Goal: Task Accomplishment & Management: Use online tool/utility

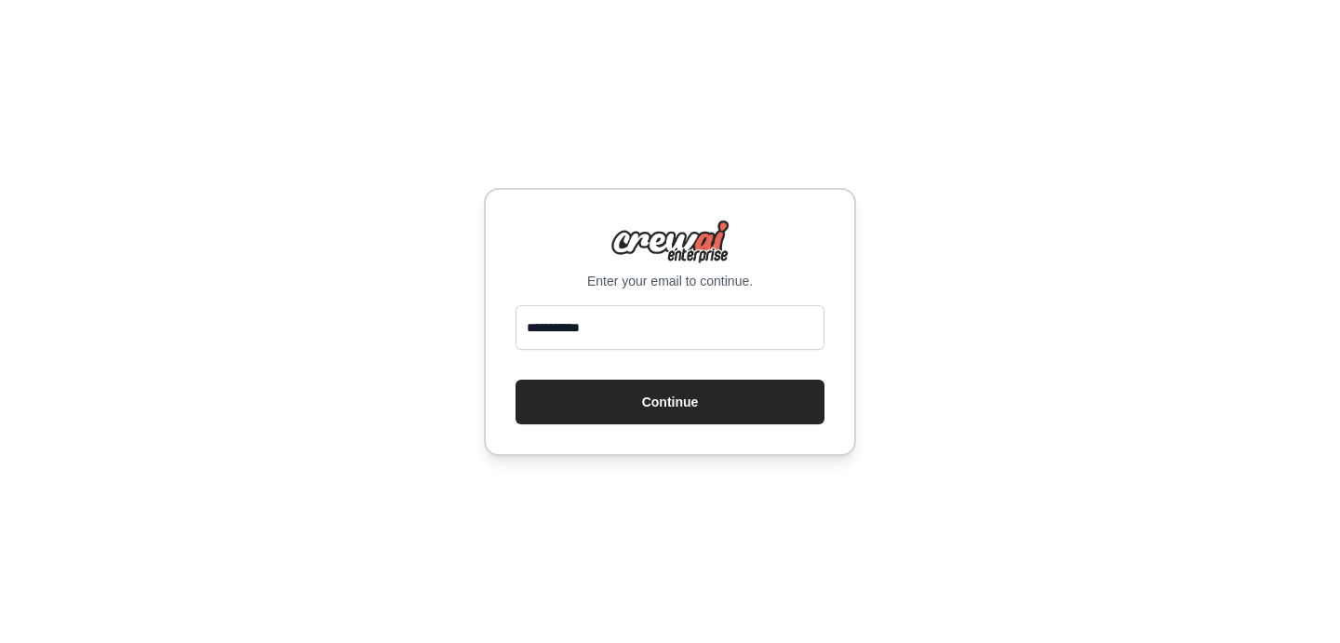
type input "**********"
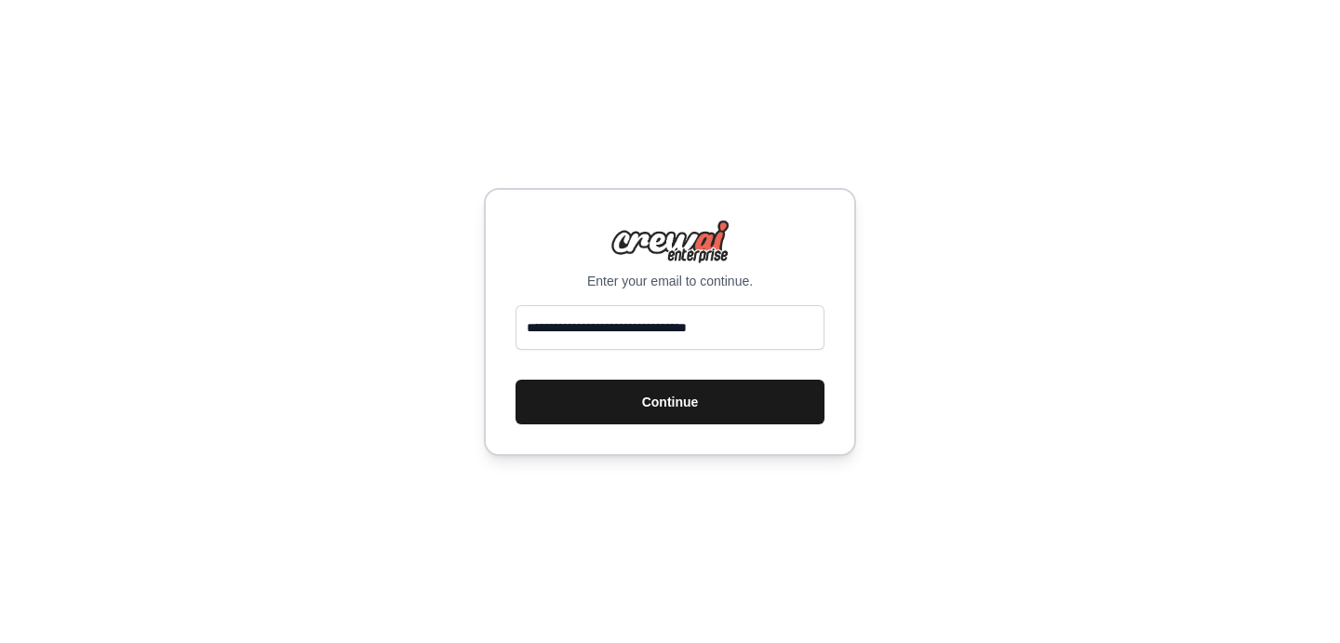
click at [695, 390] on button "Continue" at bounding box center [669, 402] width 309 height 45
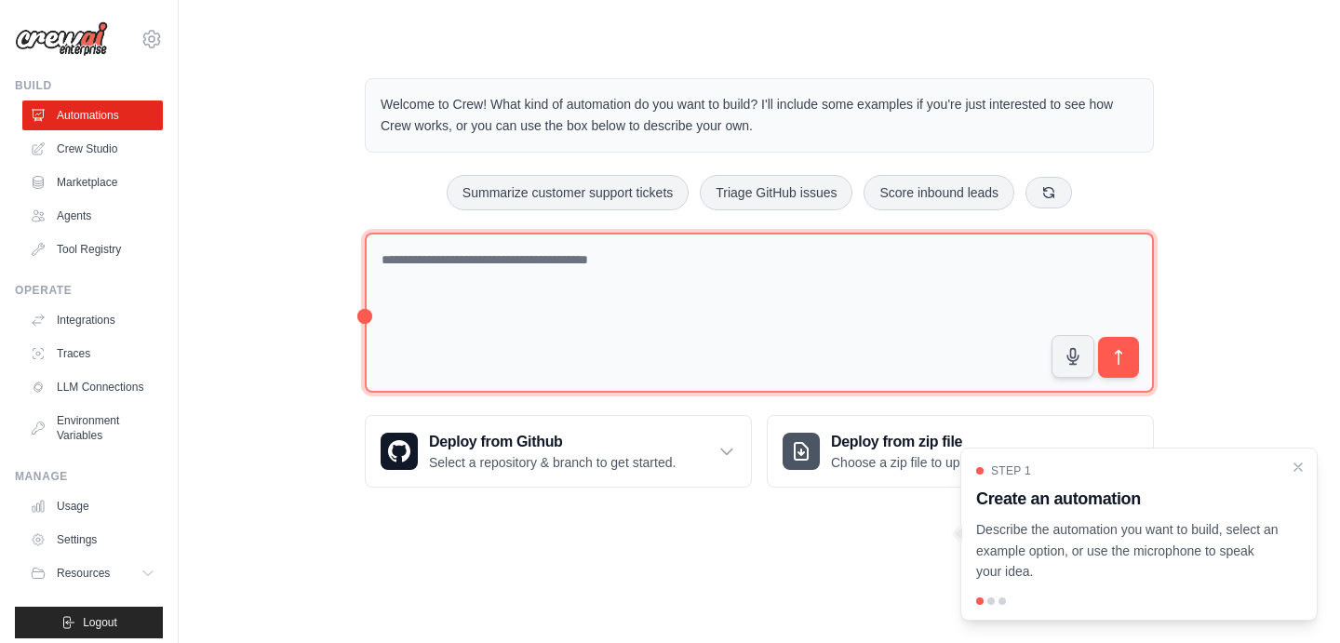
click at [778, 387] on textarea at bounding box center [759, 313] width 789 height 161
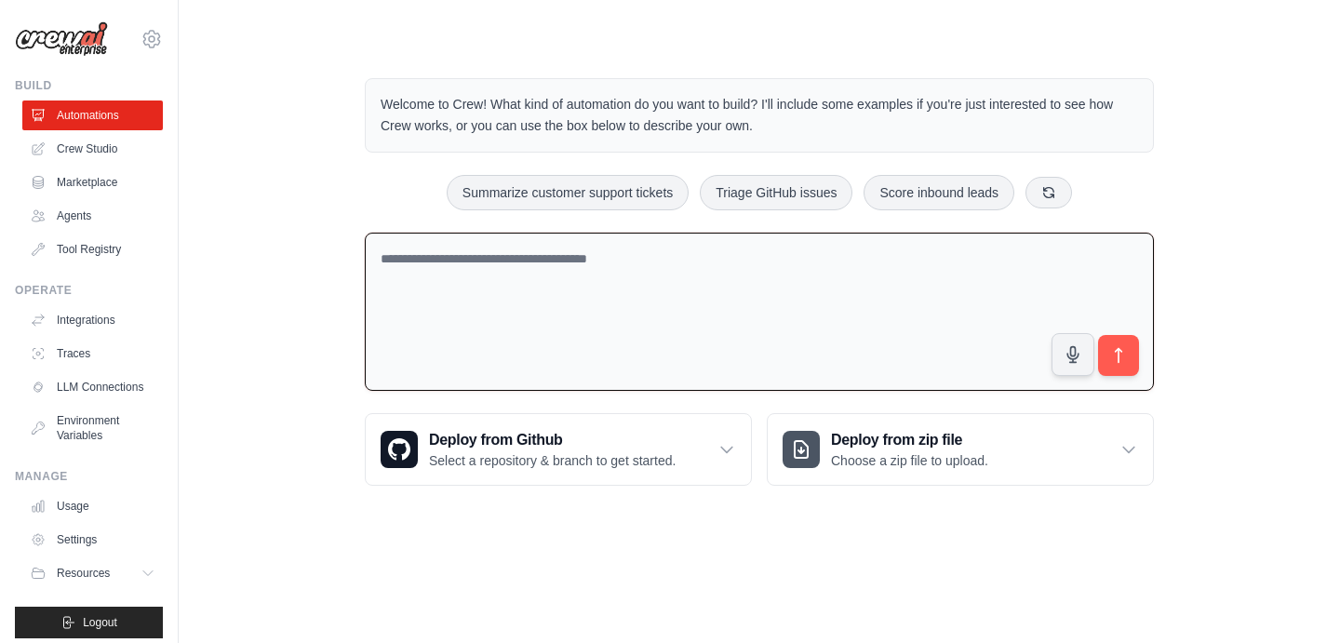
click at [962, 247] on textarea at bounding box center [759, 312] width 789 height 159
click at [662, 260] on textarea "**********" at bounding box center [759, 312] width 789 height 159
click at [792, 299] on textarea "**********" at bounding box center [759, 312] width 789 height 159
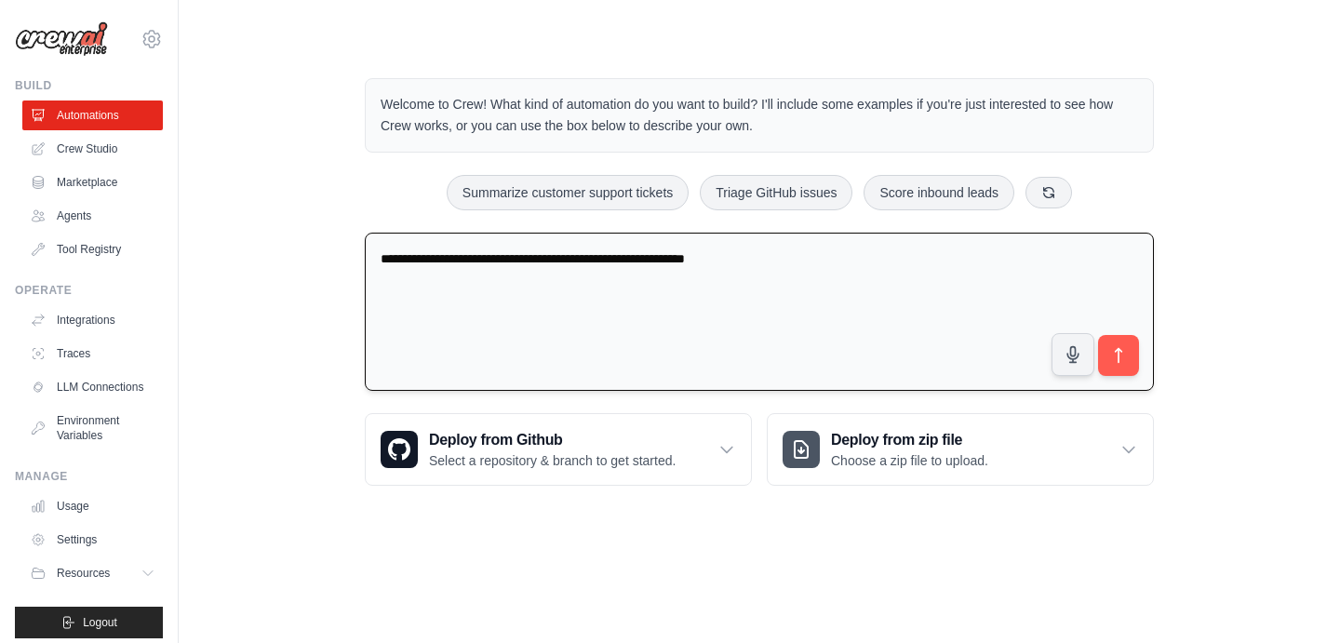
click at [832, 270] on textarea "**********" at bounding box center [759, 312] width 789 height 159
click at [823, 265] on textarea "**********" at bounding box center [759, 312] width 789 height 159
click at [878, 259] on textarea "**********" at bounding box center [759, 312] width 789 height 159
click at [0, 0] on lt-span "**********" at bounding box center [0, 0] width 0 height 0
click at [441, 260] on textarea "**********" at bounding box center [759, 312] width 789 height 159
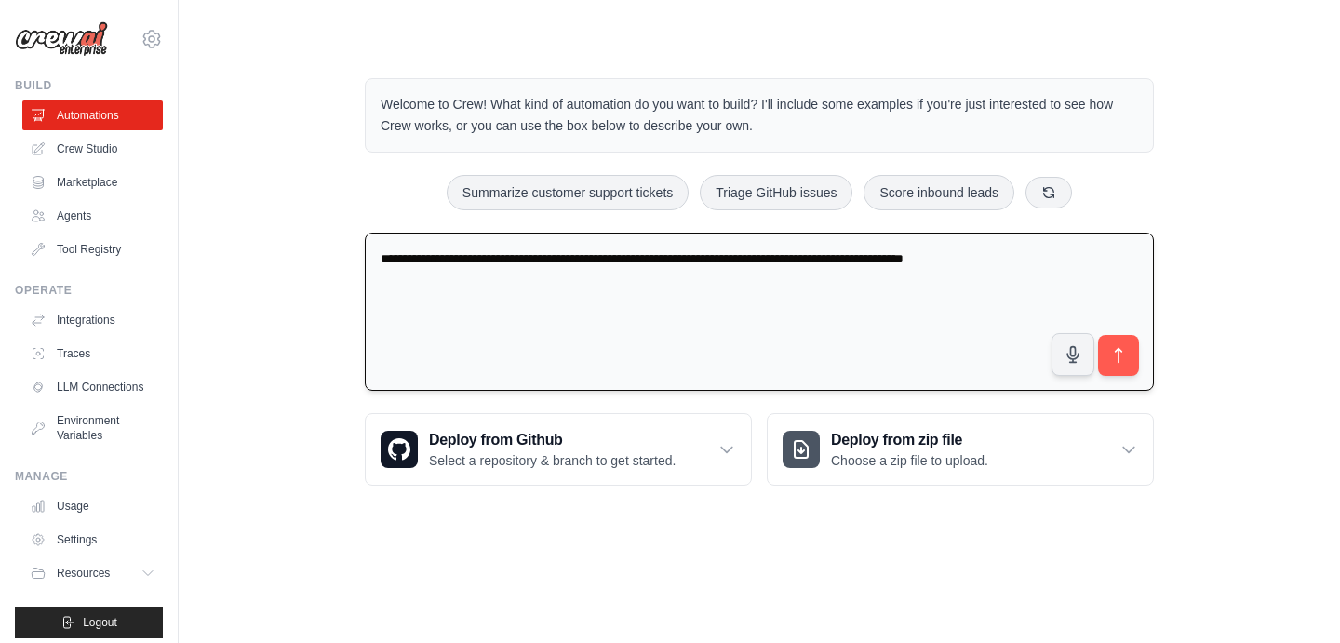
click at [421, 257] on textarea "**********" at bounding box center [759, 312] width 789 height 159
click at [449, 245] on textarea "**********" at bounding box center [759, 312] width 789 height 159
click at [449, 250] on textarea "**********" at bounding box center [759, 312] width 789 height 159
click at [0, 0] on lt-span "******* ***" at bounding box center [0, 0] width 0 height 0
click at [513, 279] on textarea "**********" at bounding box center [759, 312] width 789 height 159
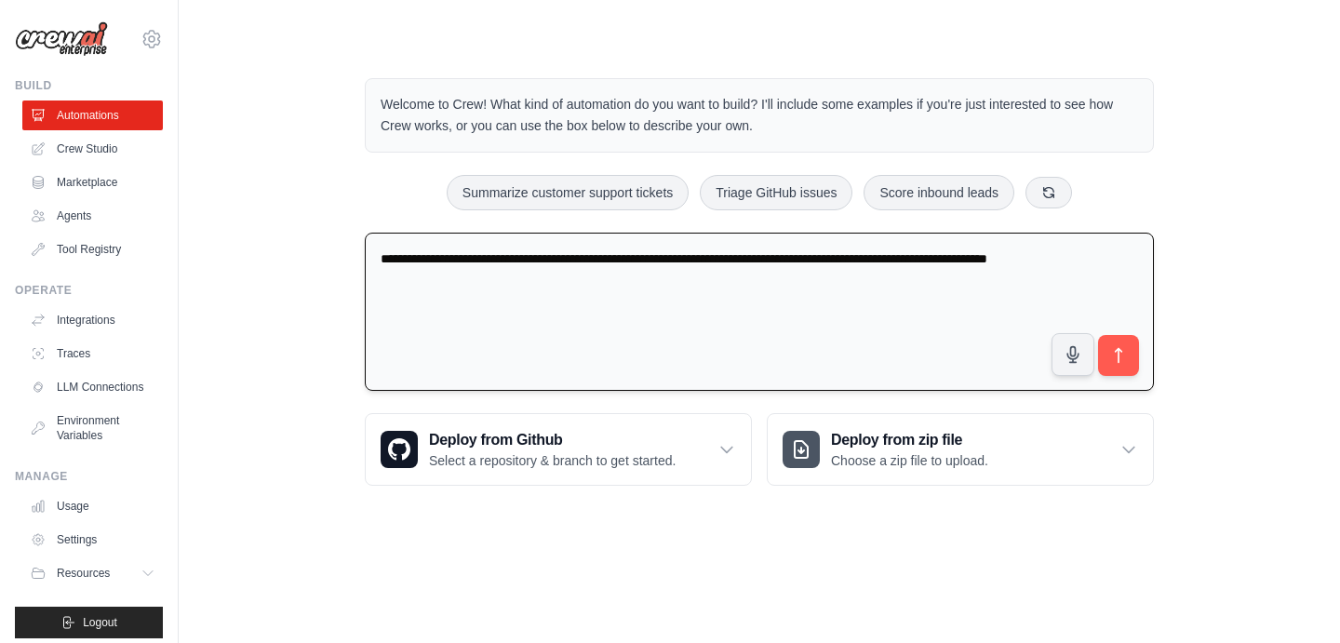
click at [527, 267] on textarea "**********" at bounding box center [759, 312] width 789 height 159
click at [636, 255] on textarea "**********" at bounding box center [759, 312] width 789 height 159
click at [672, 276] on textarea "**********" at bounding box center [759, 312] width 789 height 159
click at [992, 284] on textarea "**********" at bounding box center [759, 312] width 789 height 159
click at [967, 277] on textarea "**********" at bounding box center [759, 312] width 789 height 159
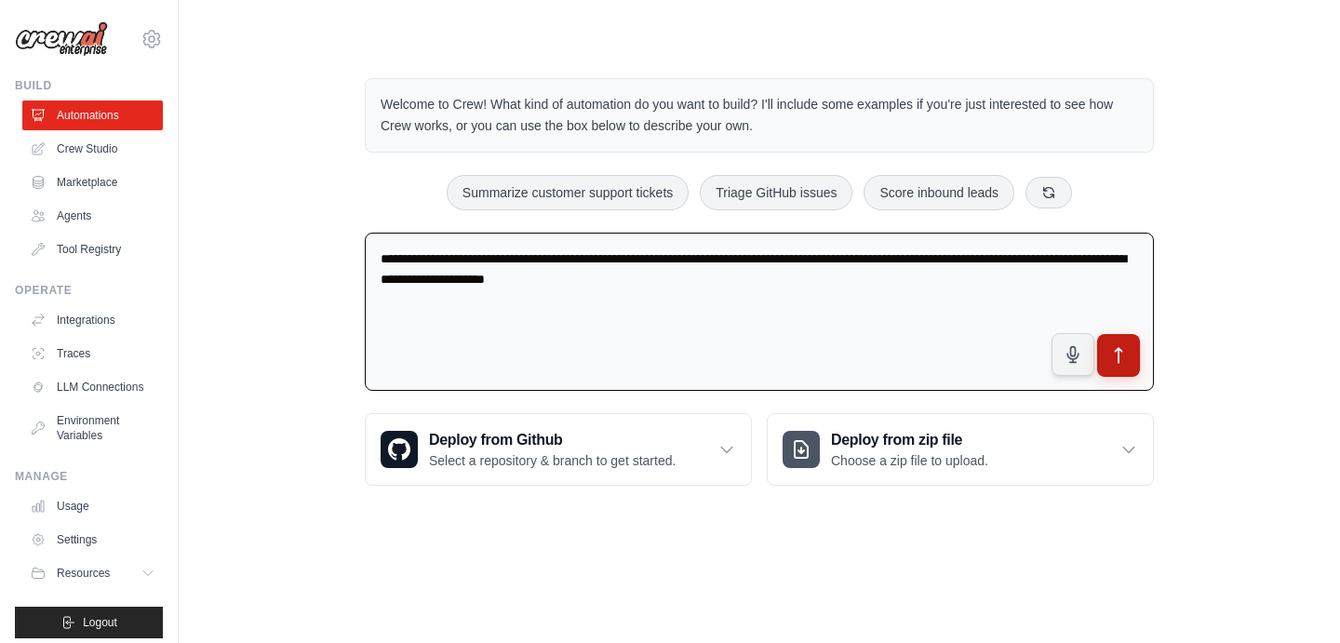
type textarea "**********"
click at [1130, 349] on button "submit" at bounding box center [1118, 355] width 43 height 43
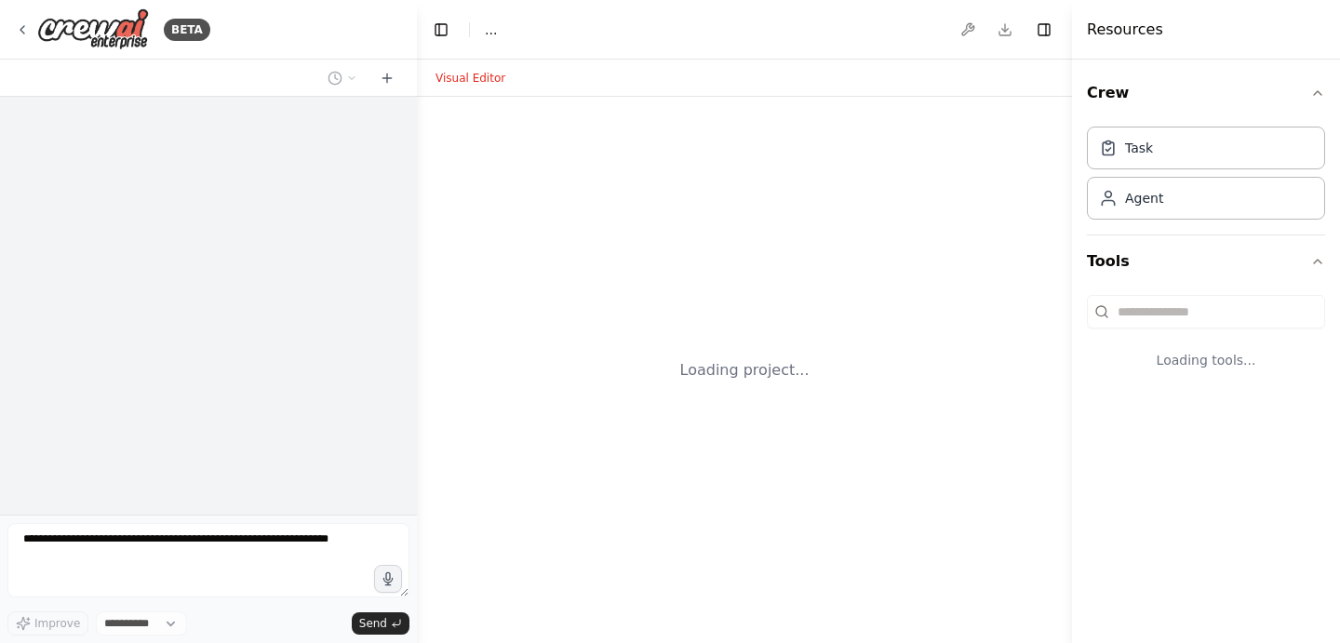
select select "****"
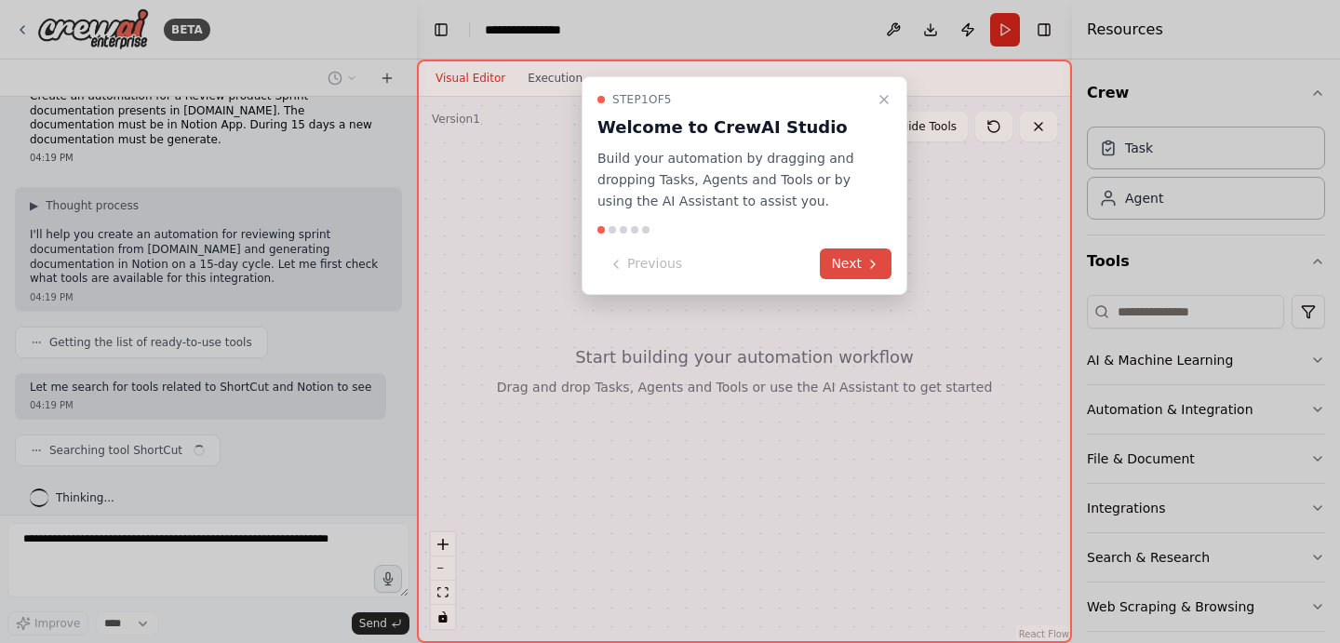
scroll to position [44, 0]
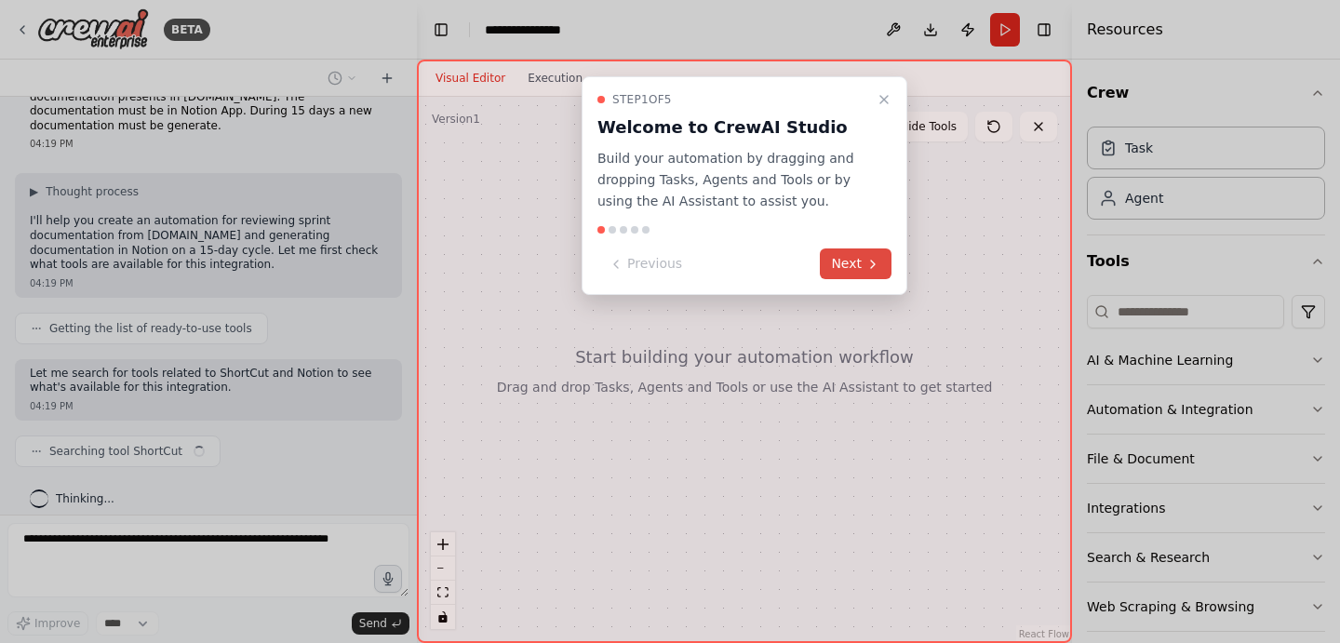
click at [850, 273] on button "Next" at bounding box center [856, 263] width 72 height 31
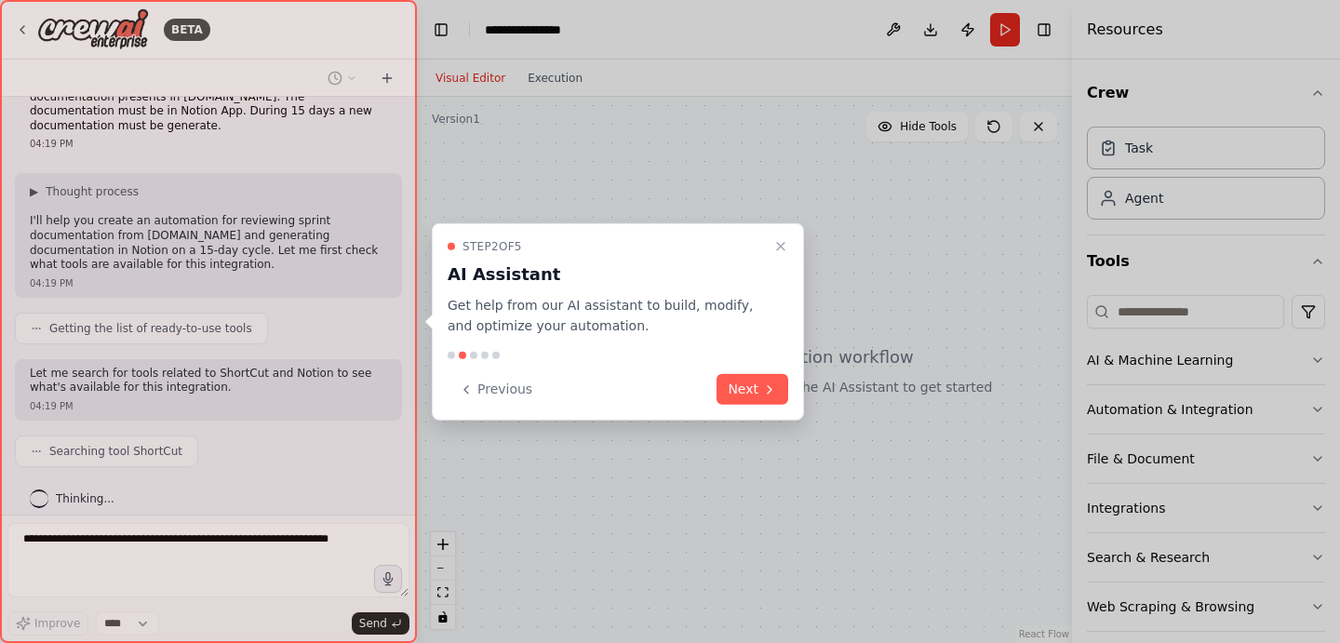
scroll to position [90, 0]
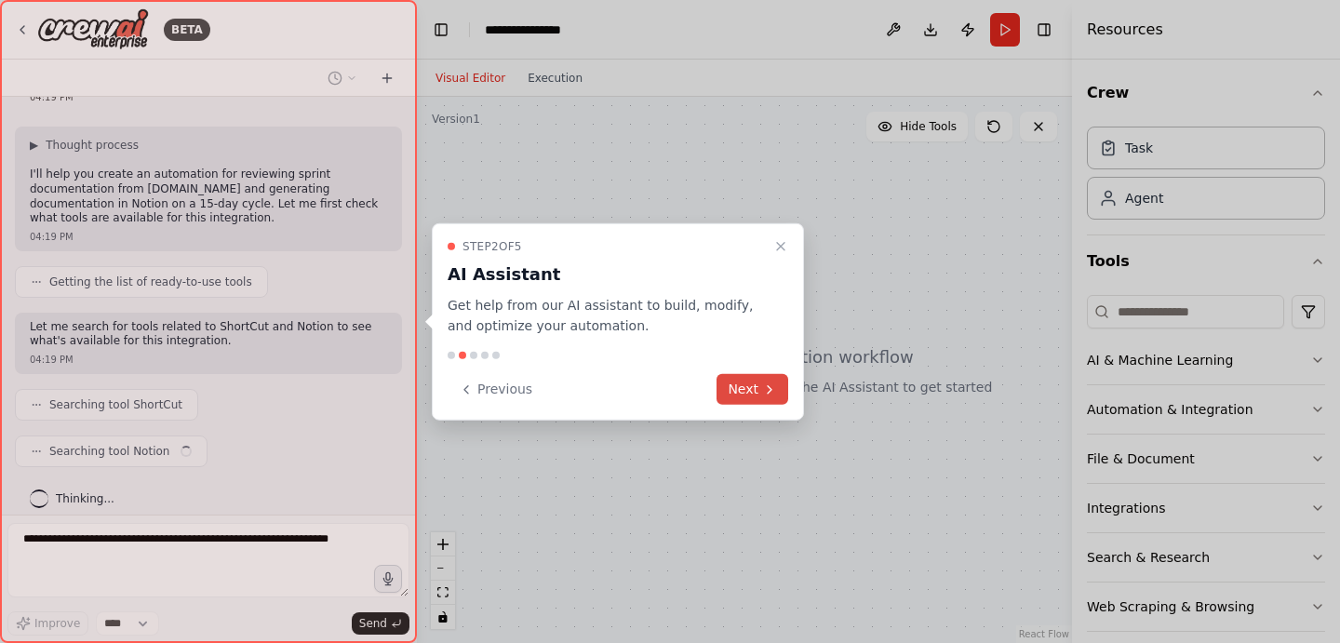
click at [771, 383] on icon at bounding box center [769, 388] width 15 height 15
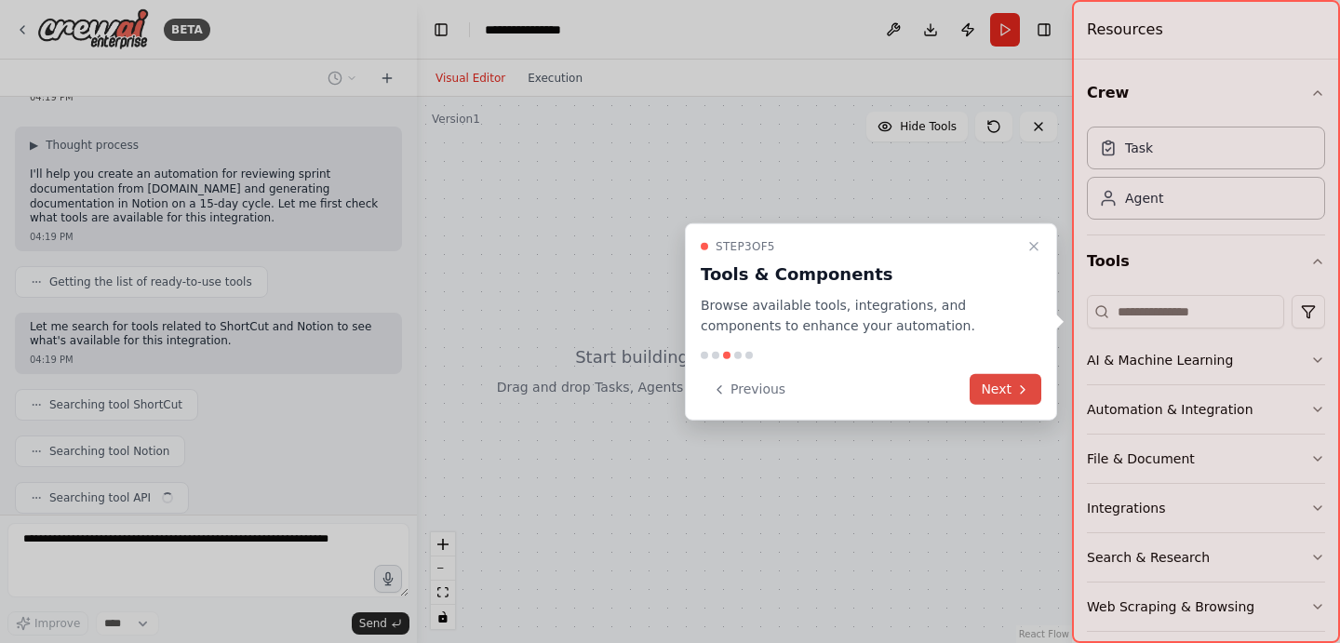
scroll to position [137, 0]
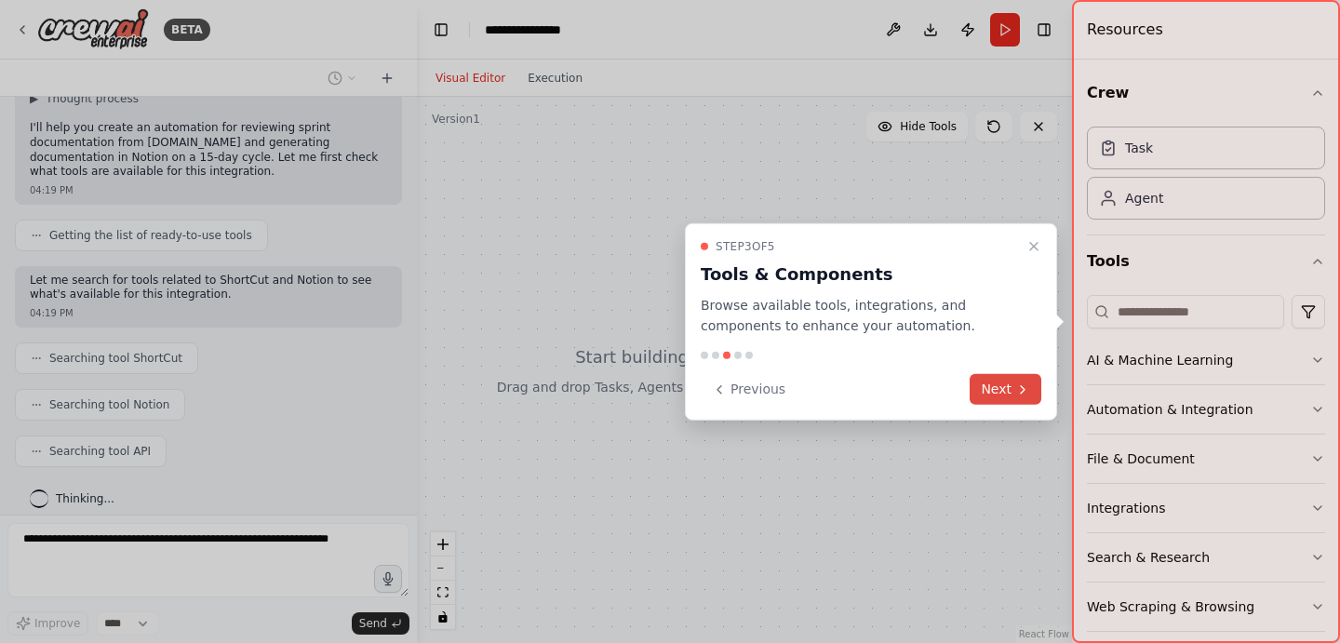
click at [1005, 388] on button "Next" at bounding box center [1005, 389] width 72 height 31
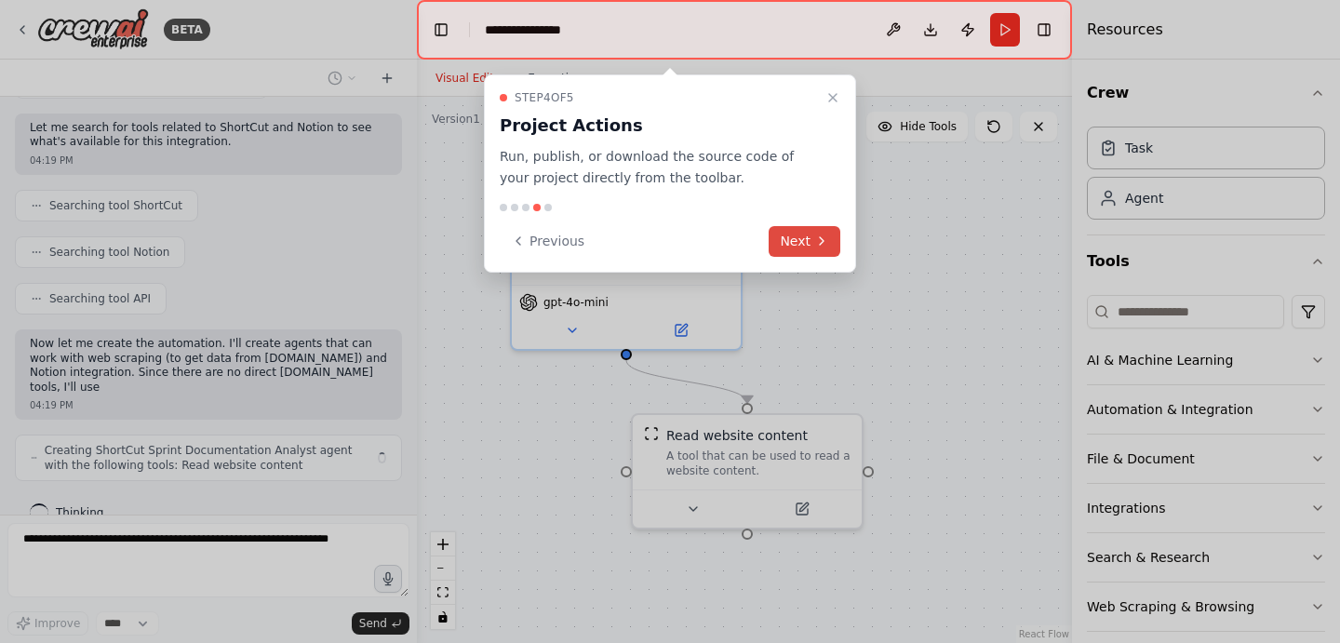
click at [780, 235] on button "Next" at bounding box center [804, 241] width 72 height 31
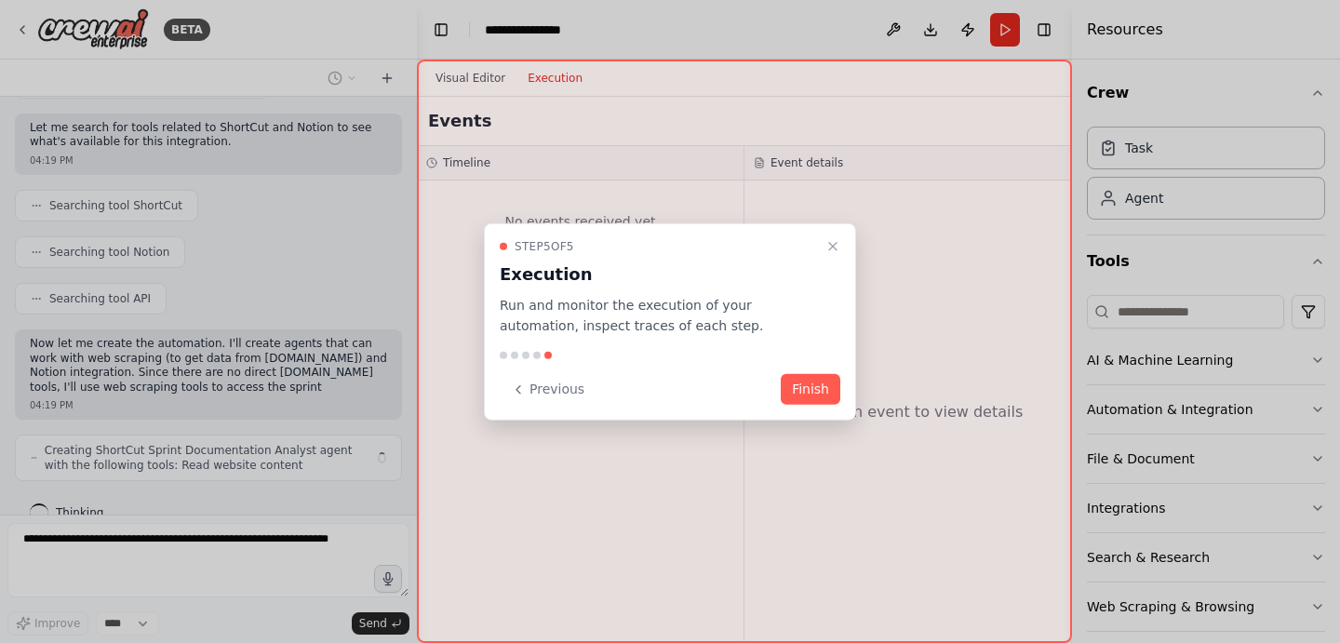
scroll to position [303, 0]
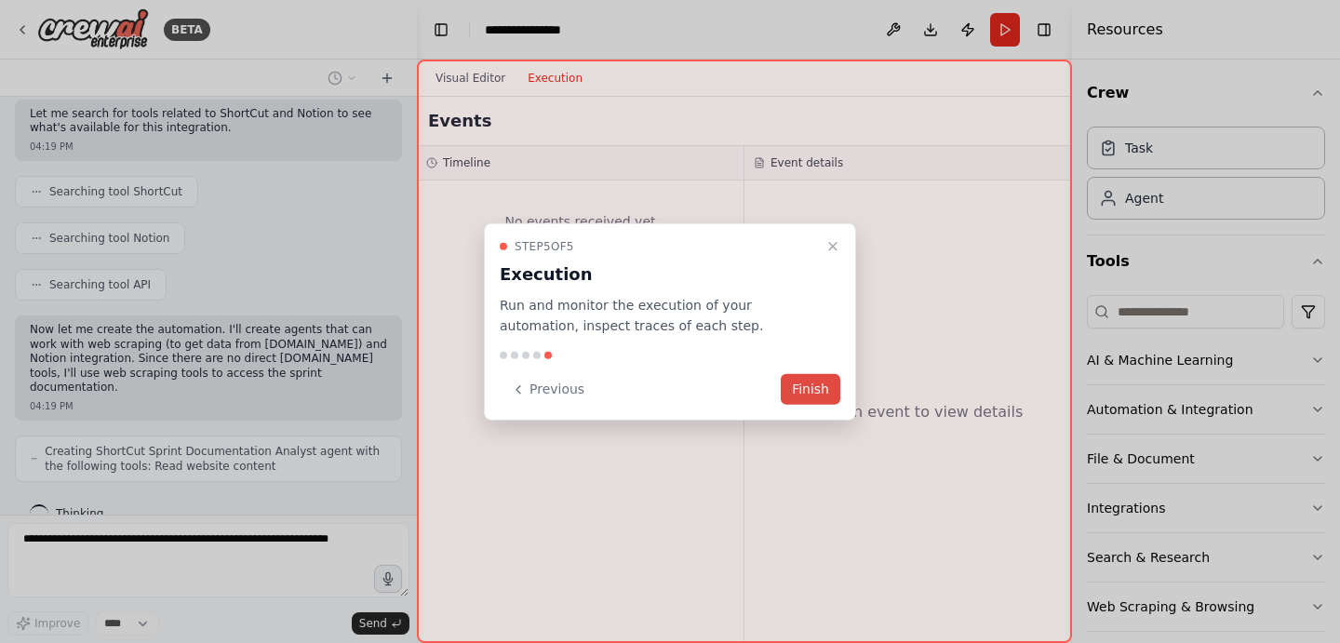
click at [814, 389] on button "Finish" at bounding box center [810, 389] width 60 height 31
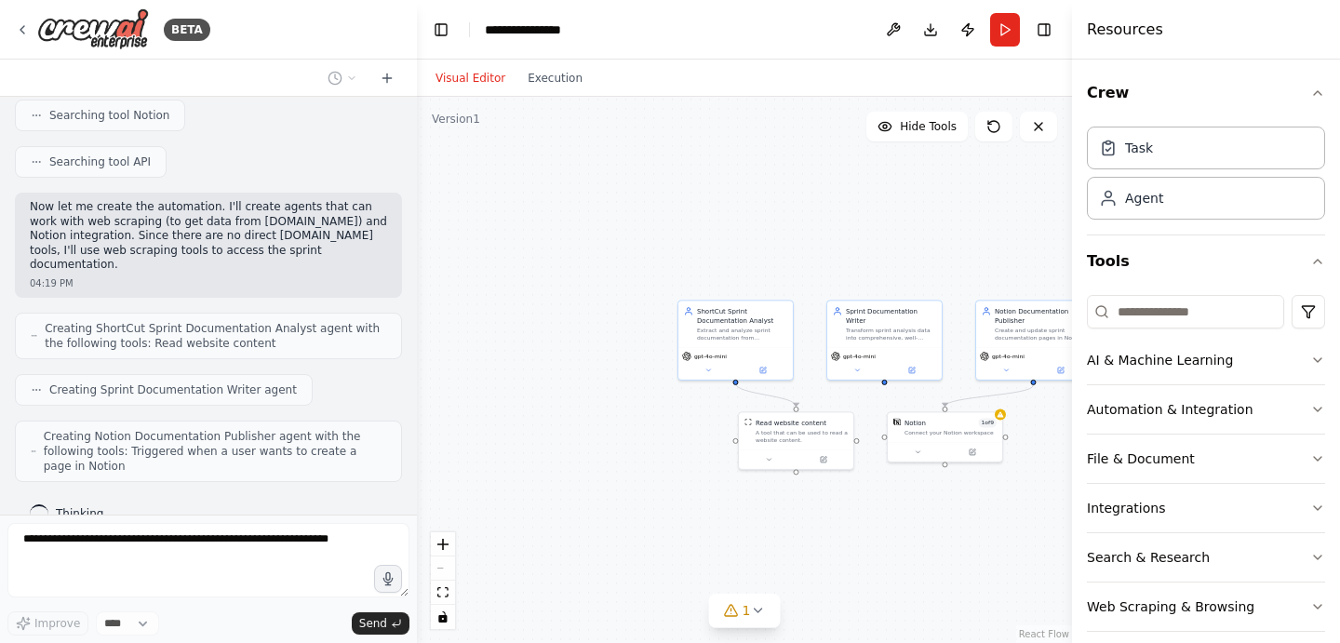
scroll to position [535, 0]
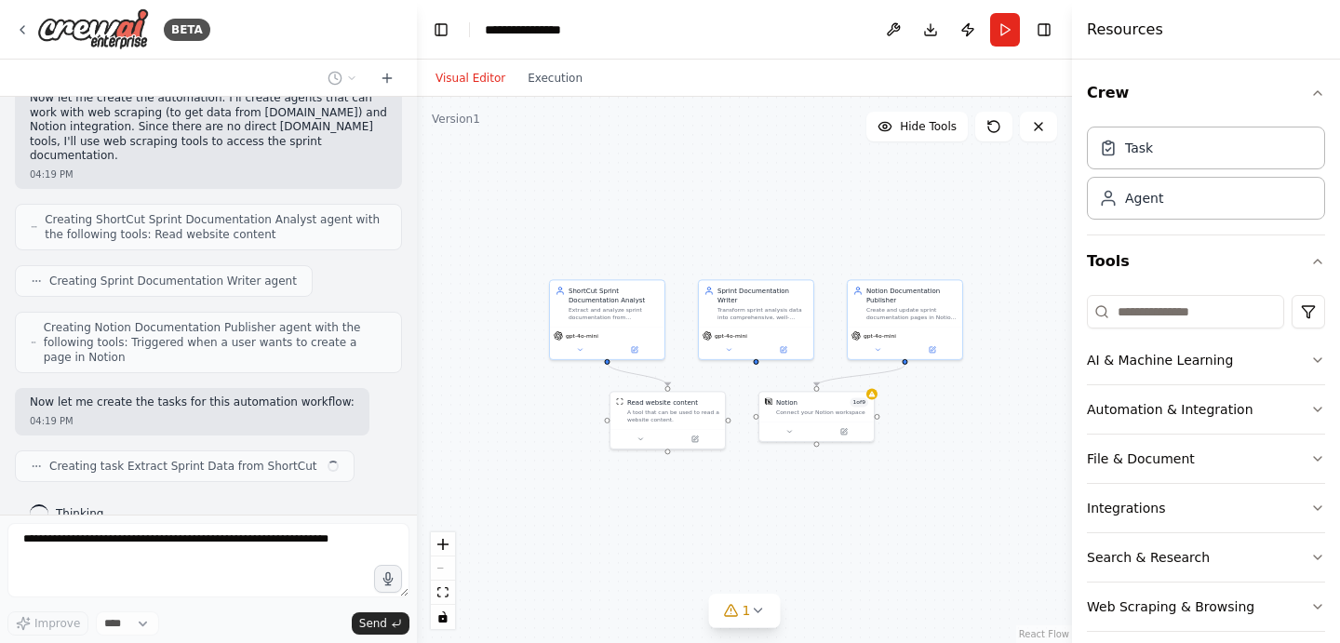
drag, startPoint x: 1019, startPoint y: 563, endPoint x: 880, endPoint y: 530, distance: 142.4
click at [880, 530] on div ".deletable-edge-delete-btn { width: 20px; height: 20px; border: 0px solid #ffff…" at bounding box center [744, 370] width 655 height 546
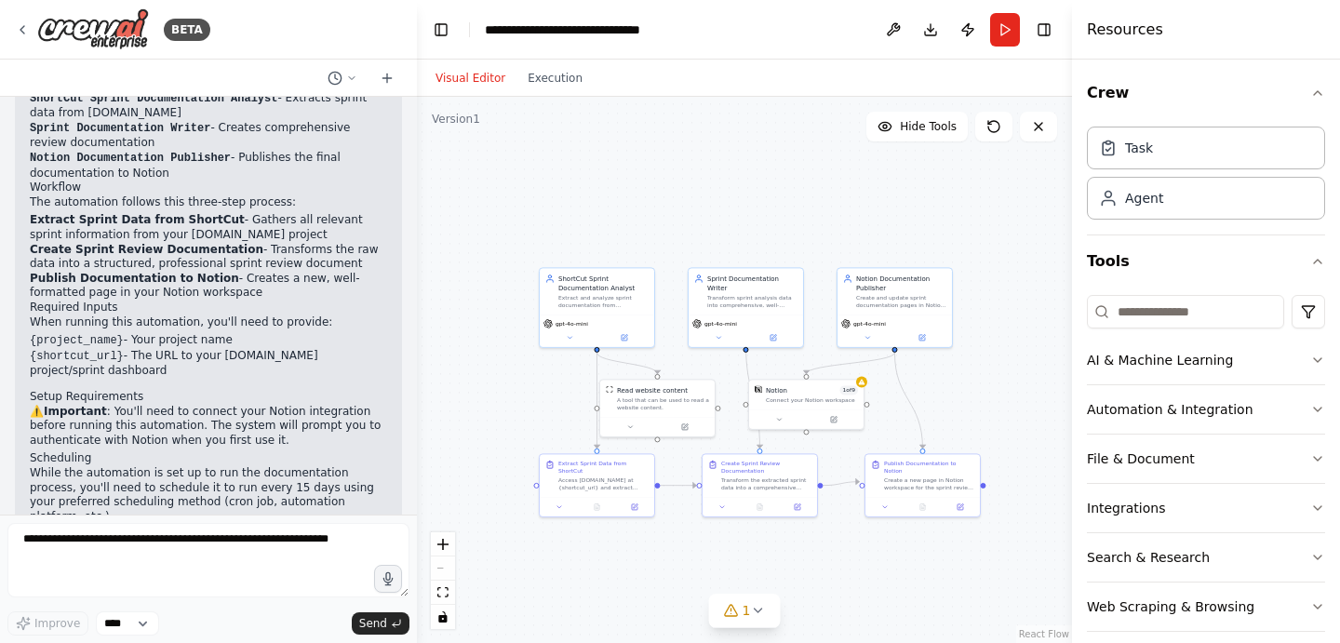
scroll to position [1354, 0]
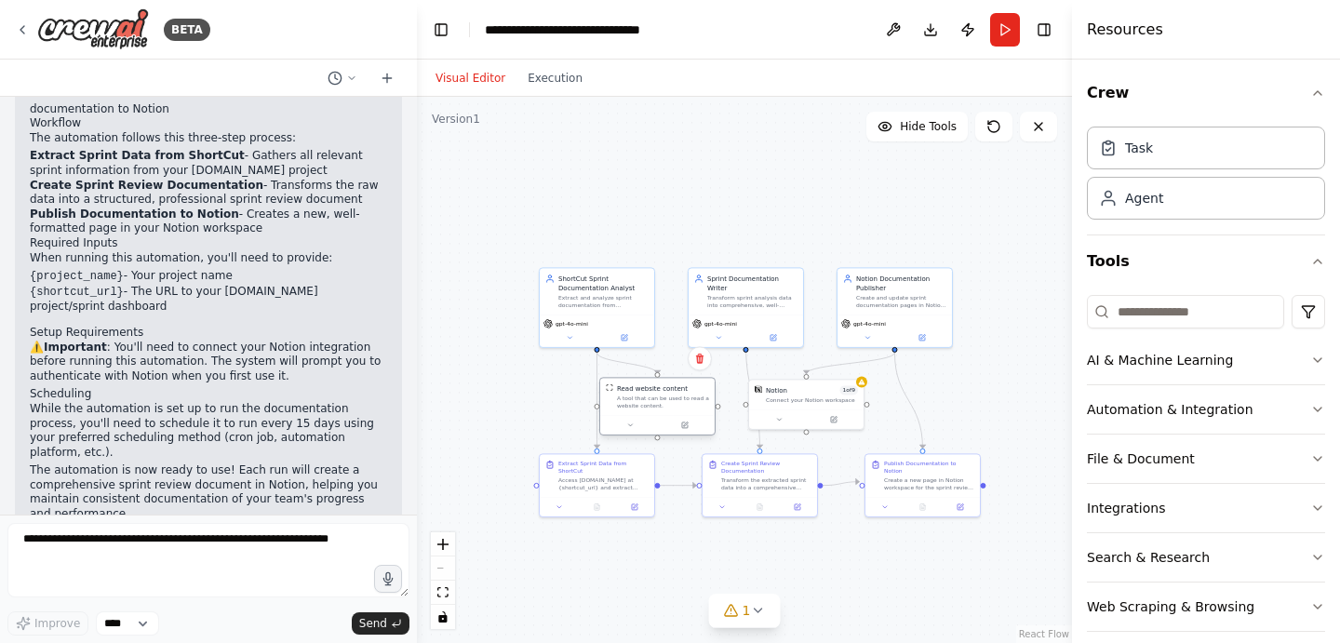
click at [662, 408] on div "A tool that can be used to read a website content." at bounding box center [663, 401] width 92 height 15
click at [633, 424] on icon at bounding box center [635, 425] width 4 height 2
click at [633, 423] on icon at bounding box center [634, 424] width 7 height 7
click at [697, 423] on button at bounding box center [688, 425] width 53 height 11
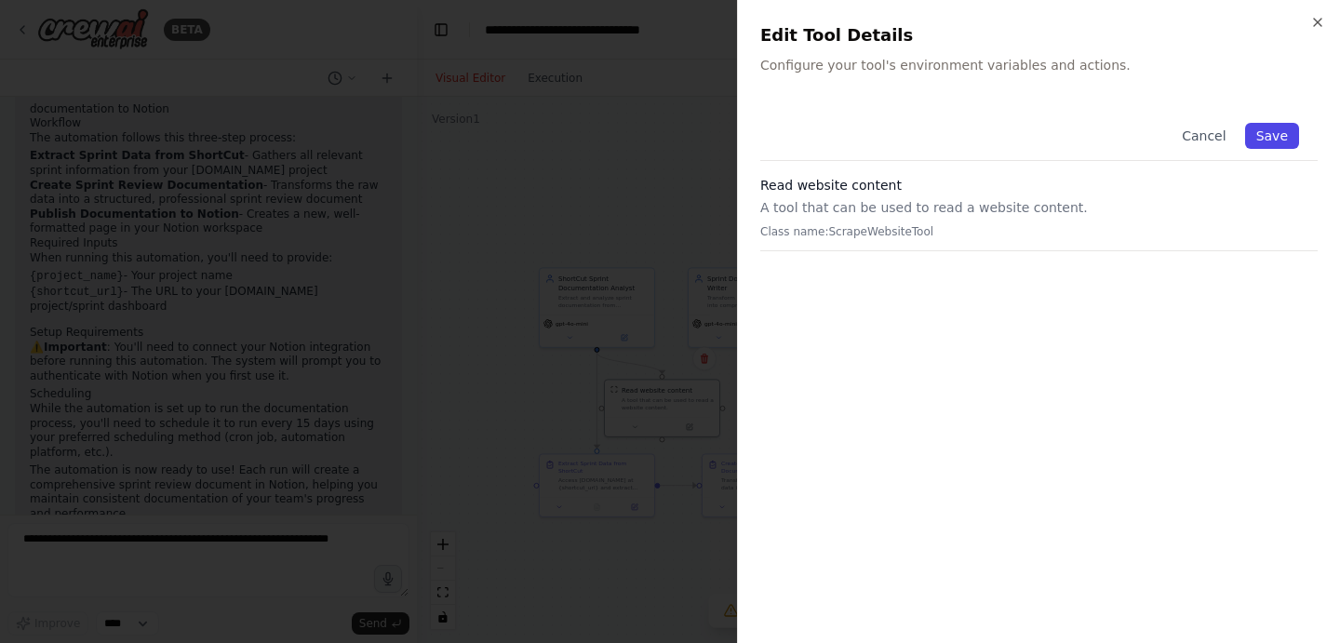
click at [1268, 127] on button "Save" at bounding box center [1272, 136] width 54 height 26
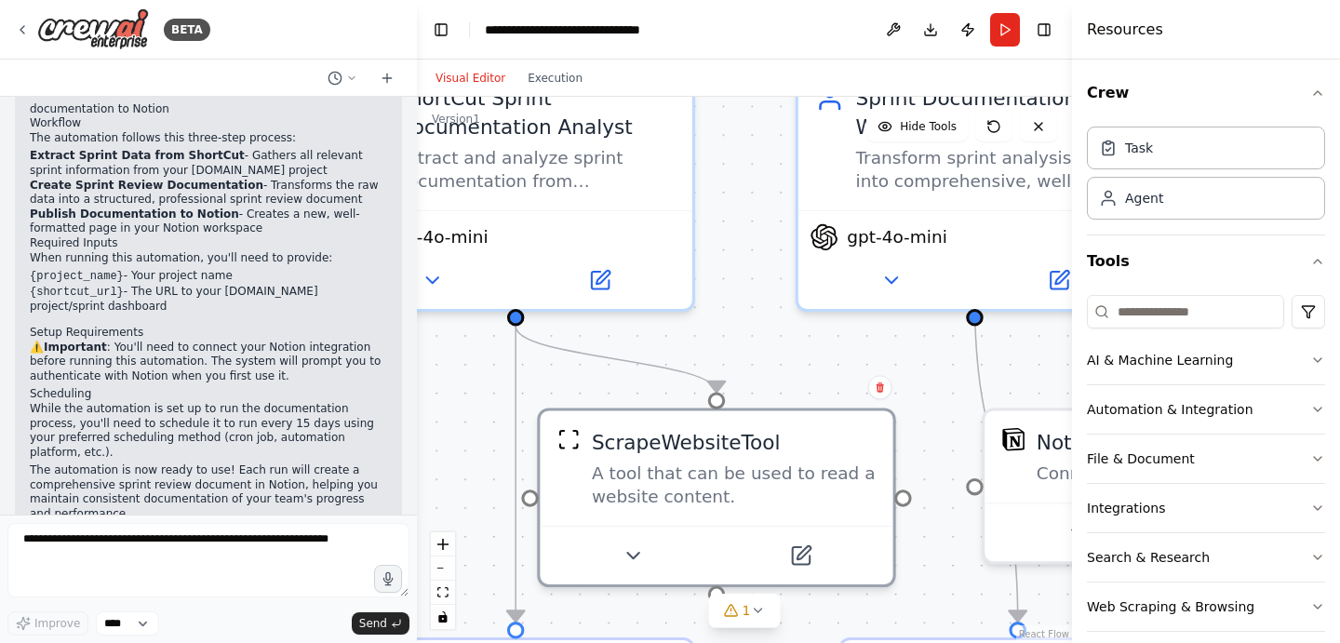
drag, startPoint x: 677, startPoint y: 351, endPoint x: 1035, endPoint y: 415, distance: 363.8
click at [1035, 415] on div ".deletable-edge-delete-btn { width: 20px; height: 20px; border: 0px solid #ffff…" at bounding box center [744, 370] width 655 height 546
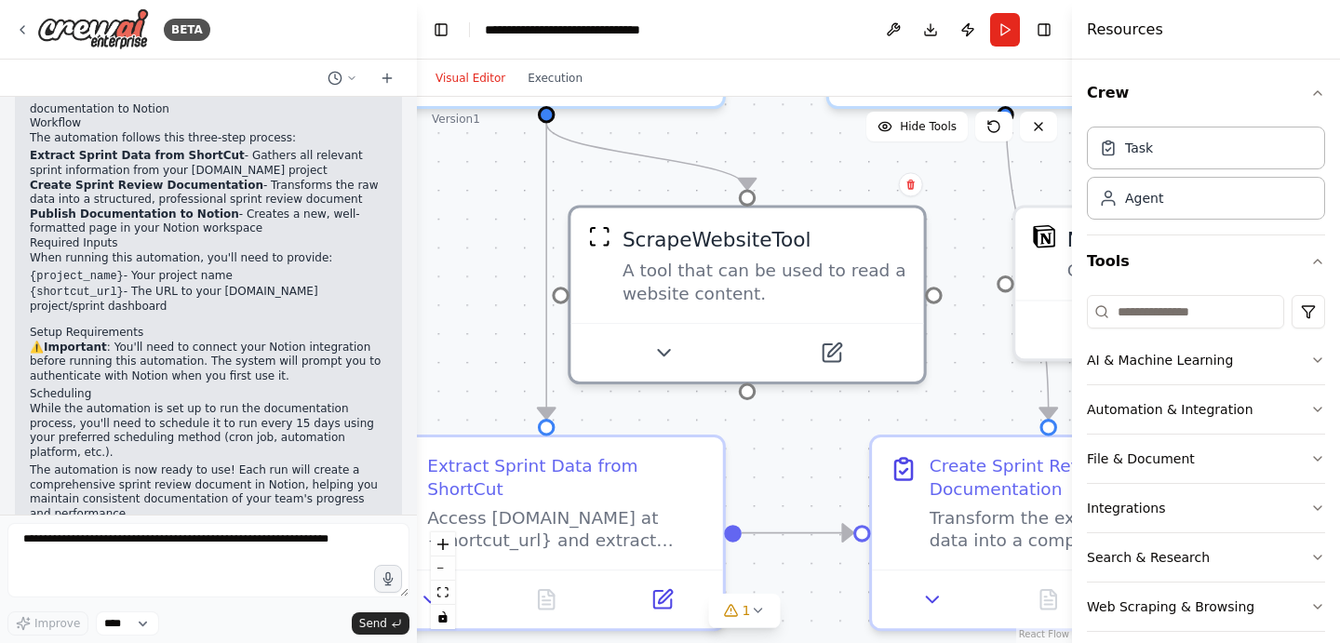
drag, startPoint x: 662, startPoint y: 489, endPoint x: 493, endPoint y: 223, distance: 315.3
click at [493, 223] on div ".deletable-edge-delete-btn { width: 20px; height: 20px; border: 0px solid #ffff…" at bounding box center [744, 370] width 655 height 546
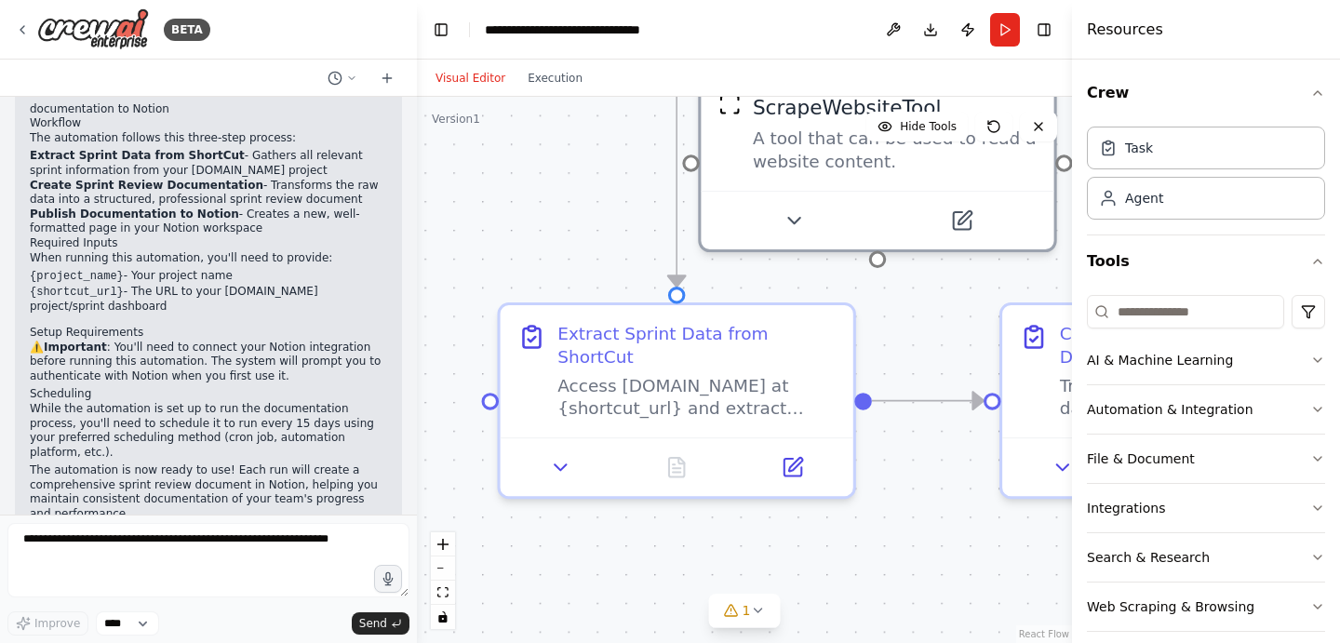
drag, startPoint x: 481, startPoint y: 302, endPoint x: 611, endPoint y: 170, distance: 185.5
click at [611, 170] on div ".deletable-edge-delete-btn { width: 20px; height: 20px; border: 0px solid #ffff…" at bounding box center [744, 370] width 655 height 546
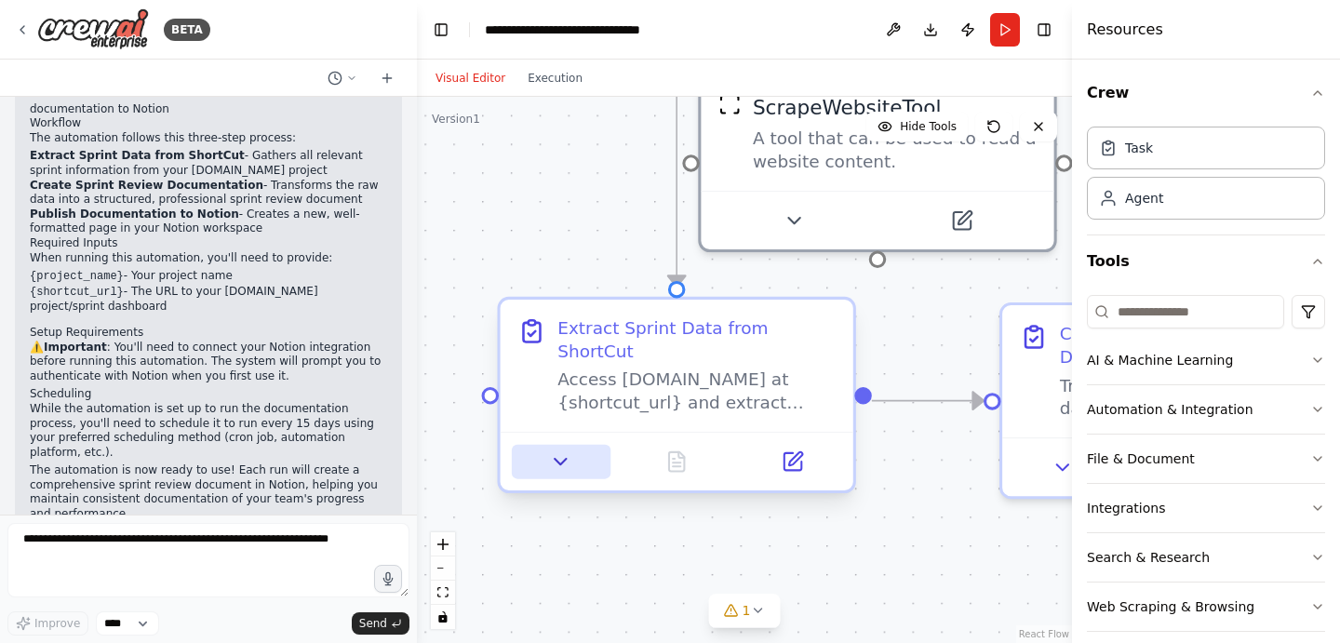
click at [570, 470] on icon at bounding box center [560, 461] width 23 height 23
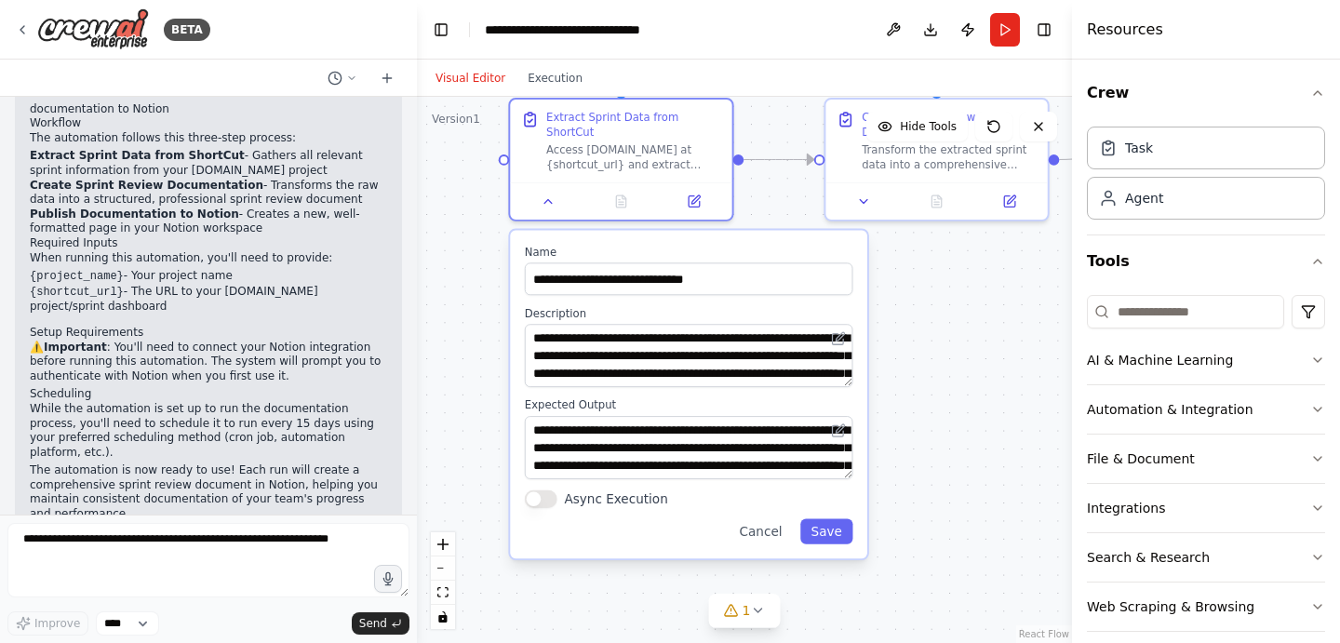
drag, startPoint x: 457, startPoint y: 483, endPoint x: 473, endPoint y: 223, distance: 260.1
click at [473, 223] on div ".deletable-edge-delete-btn { width: 20px; height: 20px; border: 0px solid #ffff…" at bounding box center [744, 370] width 655 height 546
click at [695, 198] on icon at bounding box center [693, 198] width 11 height 11
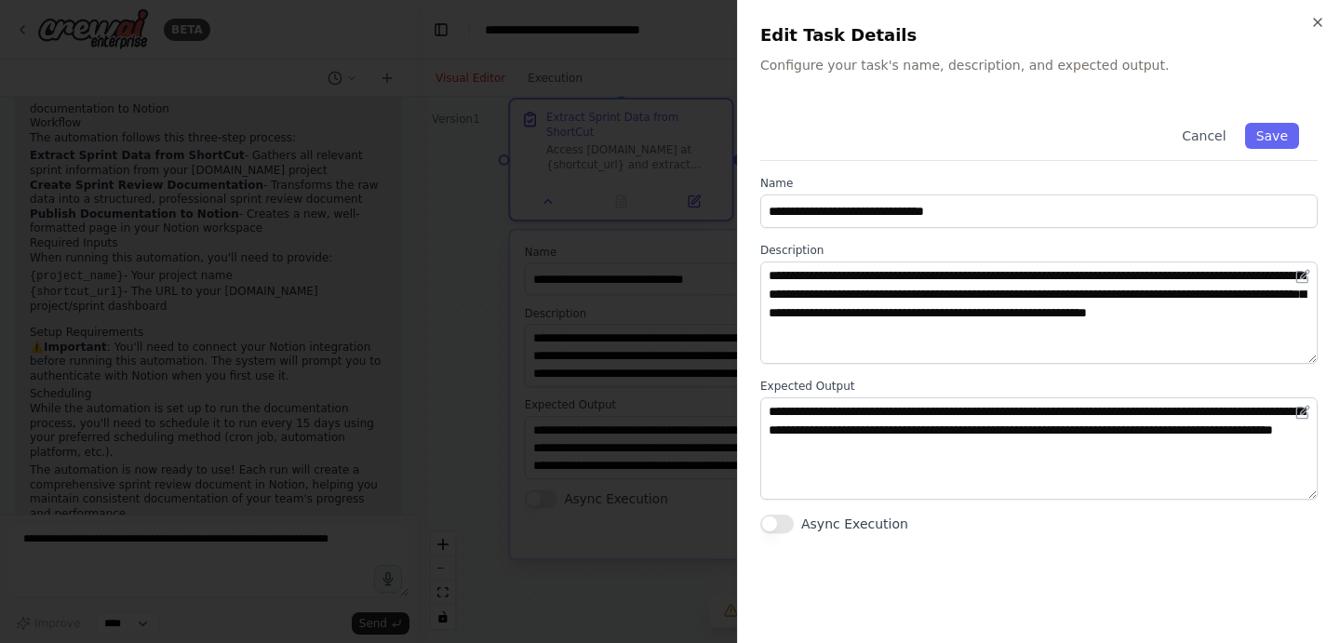
click at [1312, 14] on div "**********" at bounding box center [1038, 321] width 603 height 643
click at [1320, 12] on div "**********" at bounding box center [1038, 321] width 603 height 643
click at [1317, 20] on icon "button" at bounding box center [1317, 22] width 15 height 15
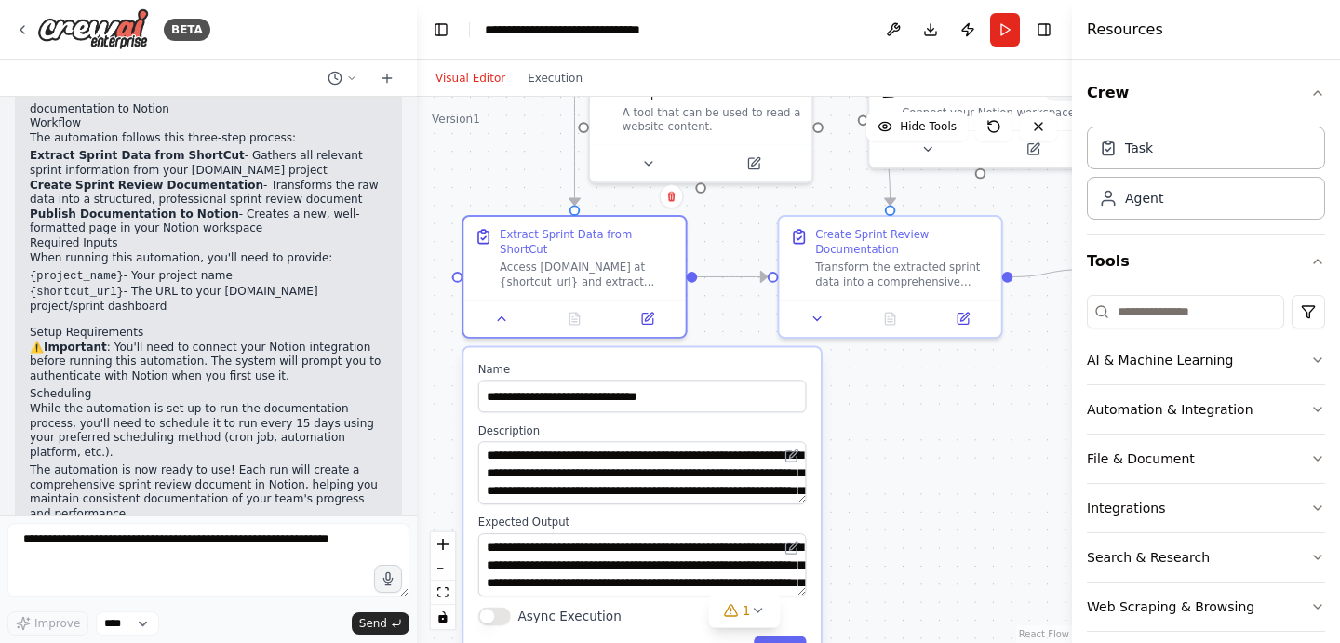
drag, startPoint x: 932, startPoint y: 280, endPoint x: 821, endPoint y: 437, distance: 192.3
click at [821, 437] on div ".deletable-edge-delete-btn { width: 20px; height: 20px; border: 0px solid #ffff…" at bounding box center [744, 370] width 655 height 546
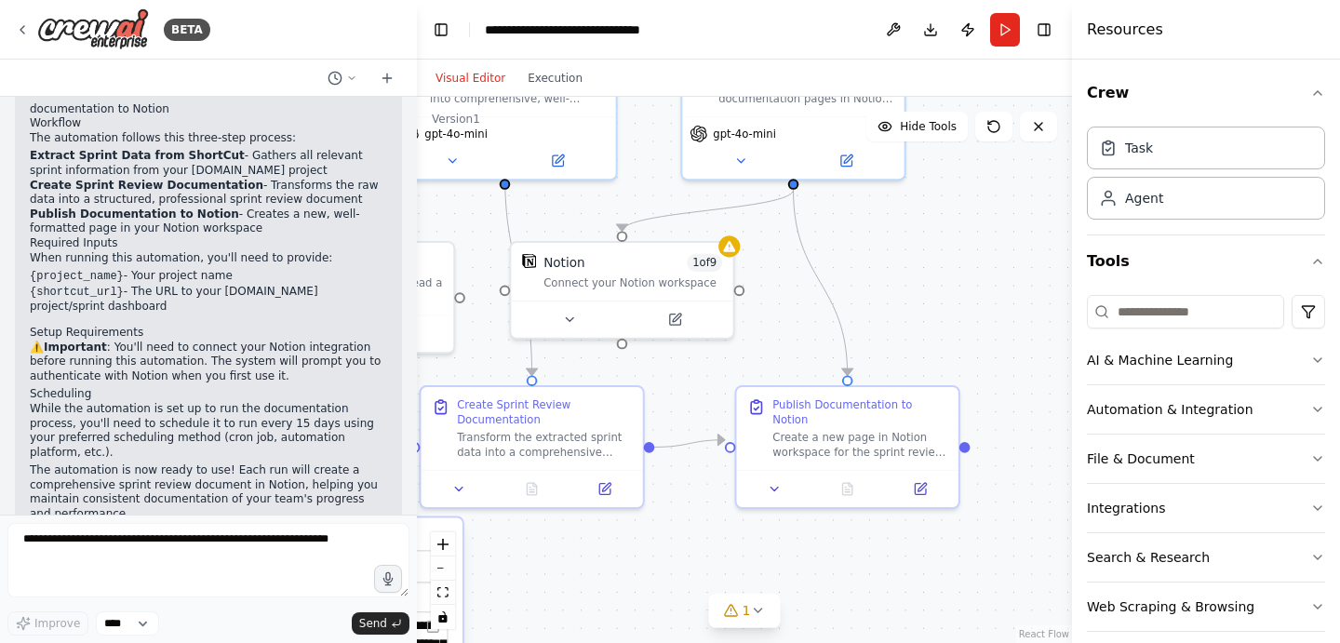
drag, startPoint x: 934, startPoint y: 452, endPoint x: 626, endPoint y: 586, distance: 335.8
click at [626, 586] on div ".deletable-edge-delete-btn { width: 20px; height: 20px; border: 0px solid #ffff…" at bounding box center [744, 370] width 655 height 546
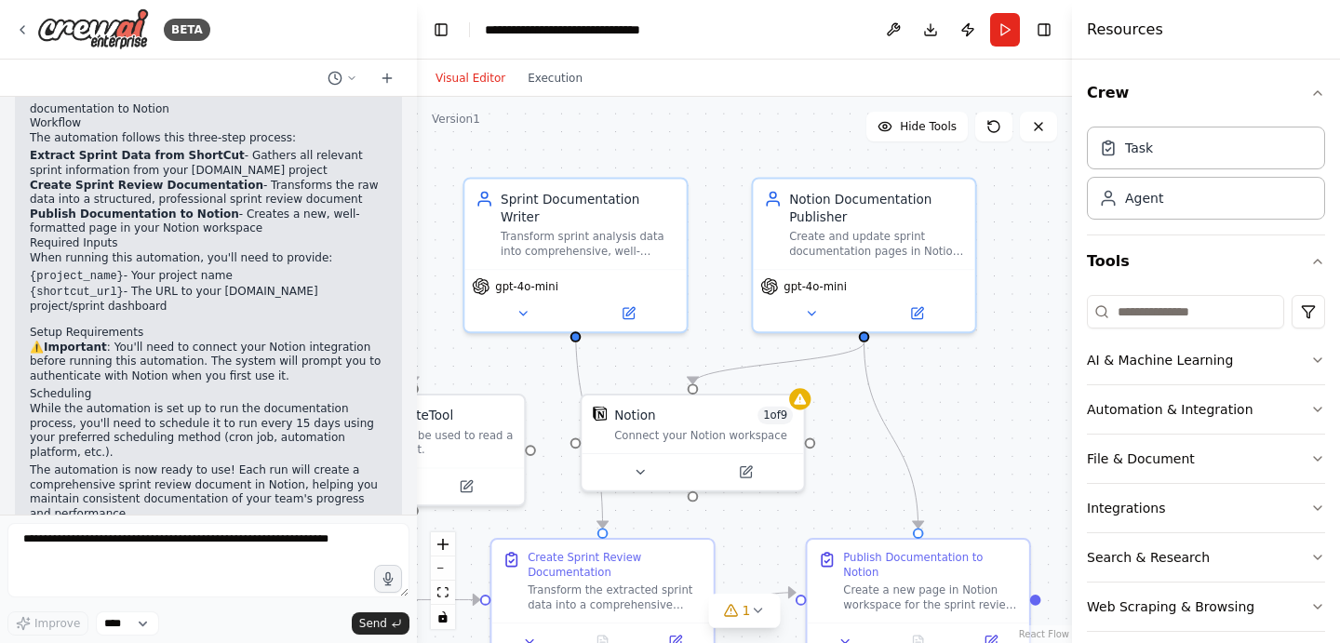
drag, startPoint x: 907, startPoint y: 267, endPoint x: 991, endPoint y: 416, distance: 170.8
click at [992, 416] on div ".deletable-edge-delete-btn { width: 20px; height: 20px; border: 0px solid #ffff…" at bounding box center [744, 370] width 655 height 546
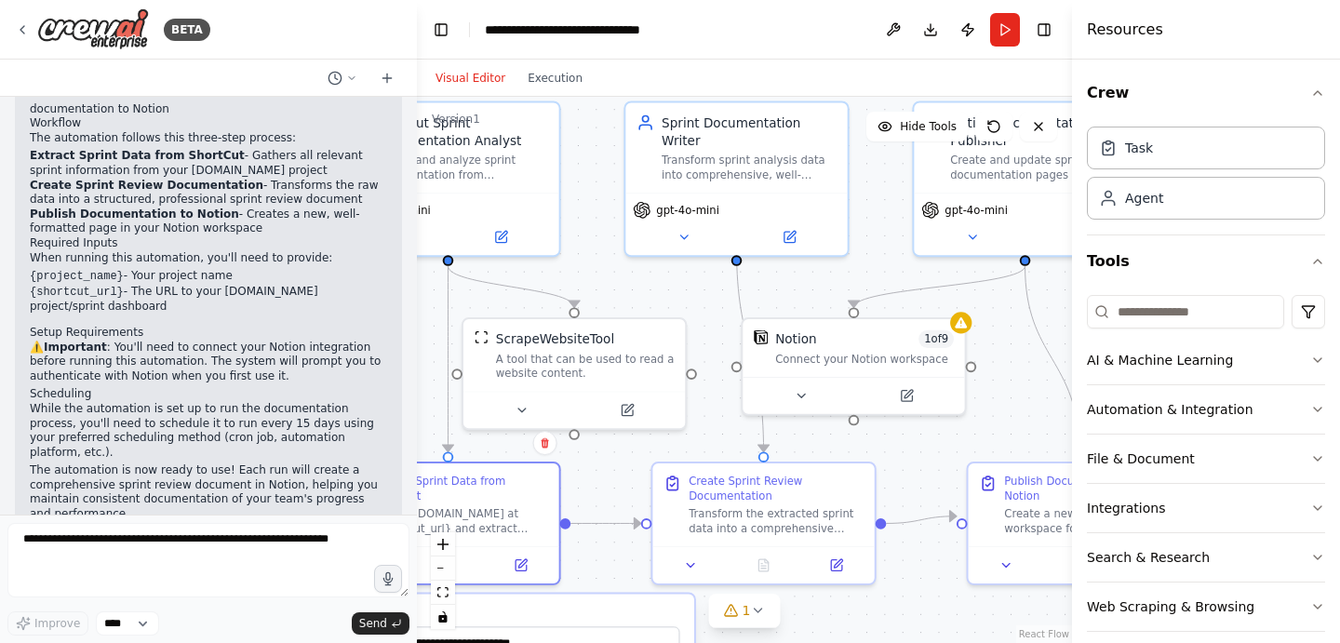
drag, startPoint x: 607, startPoint y: 340, endPoint x: 768, endPoint y: 264, distance: 178.1
click at [768, 264] on div ".deletable-edge-delete-btn { width: 20px; height: 20px; border: 0px solid #ffff…" at bounding box center [744, 370] width 655 height 546
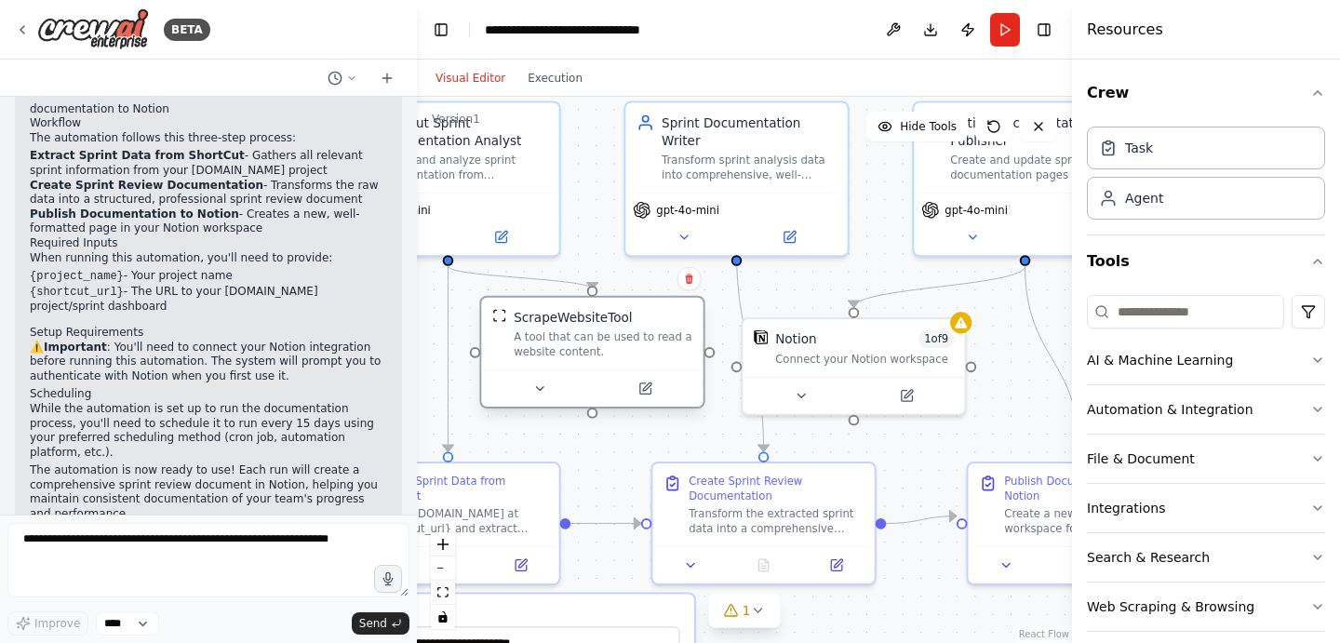
drag, startPoint x: 627, startPoint y: 353, endPoint x: 649, endPoint y: 326, distance: 35.0
click at [649, 326] on div "ScrapeWebsiteTool A tool that can be used to read a website content." at bounding box center [602, 333] width 179 height 50
click at [830, 291] on div ".deletable-edge-delete-btn { width: 20px; height: 20px; border: 0px solid #ffff…" at bounding box center [744, 370] width 655 height 546
click at [1175, 152] on div "Task" at bounding box center [1205, 147] width 238 height 43
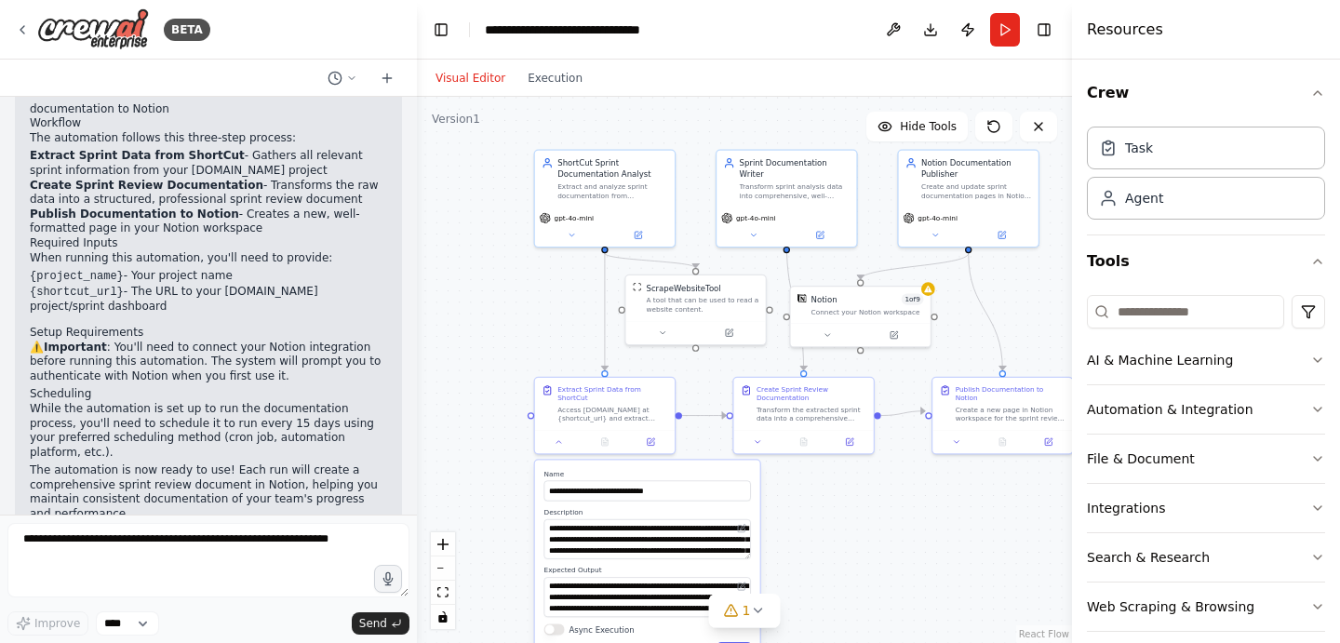
click at [903, 630] on div ".deletable-edge-delete-btn { width: 20px; height: 20px; border: 0px solid #ffff…" at bounding box center [744, 370] width 655 height 546
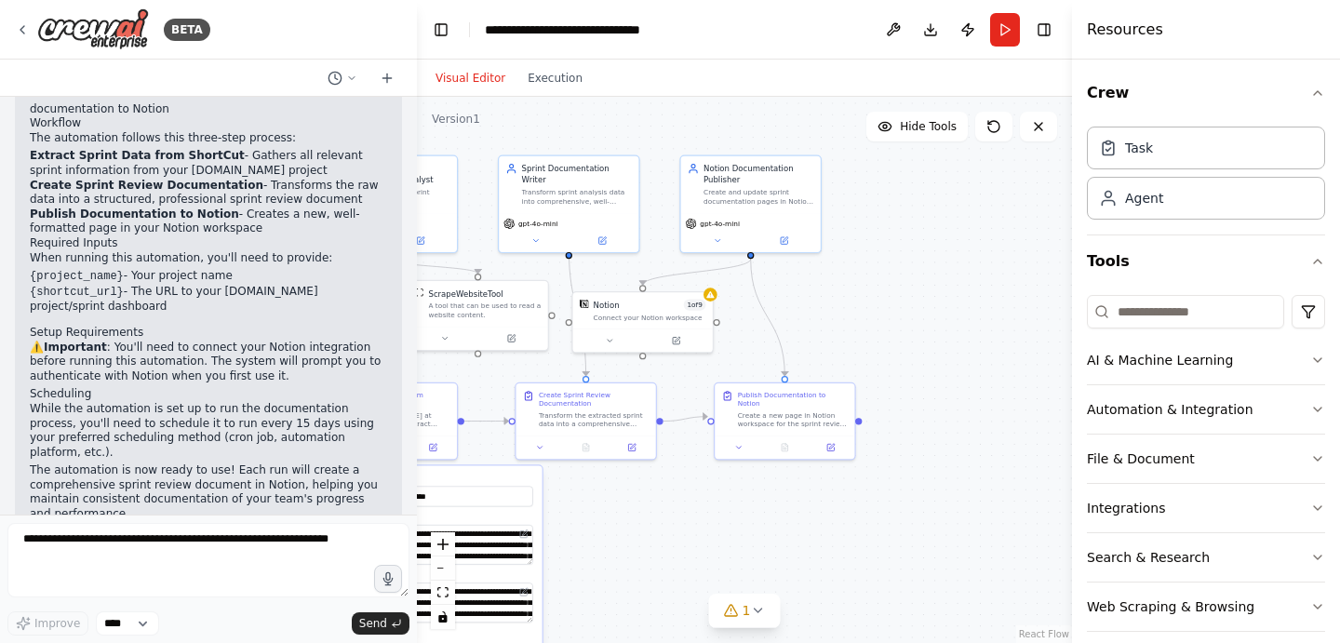
drag, startPoint x: 917, startPoint y: 588, endPoint x: 698, endPoint y: 595, distance: 219.7
click at [698, 595] on div ".deletable-edge-delete-btn { width: 20px; height: 20px; border: 0px solid #ffff…" at bounding box center [744, 370] width 655 height 546
click at [635, 322] on div "Notion 1 of 9 Connect your Notion workspace" at bounding box center [641, 310] width 140 height 36
click at [690, 313] on div "Connect your Notion workspace" at bounding box center [648, 317] width 113 height 9
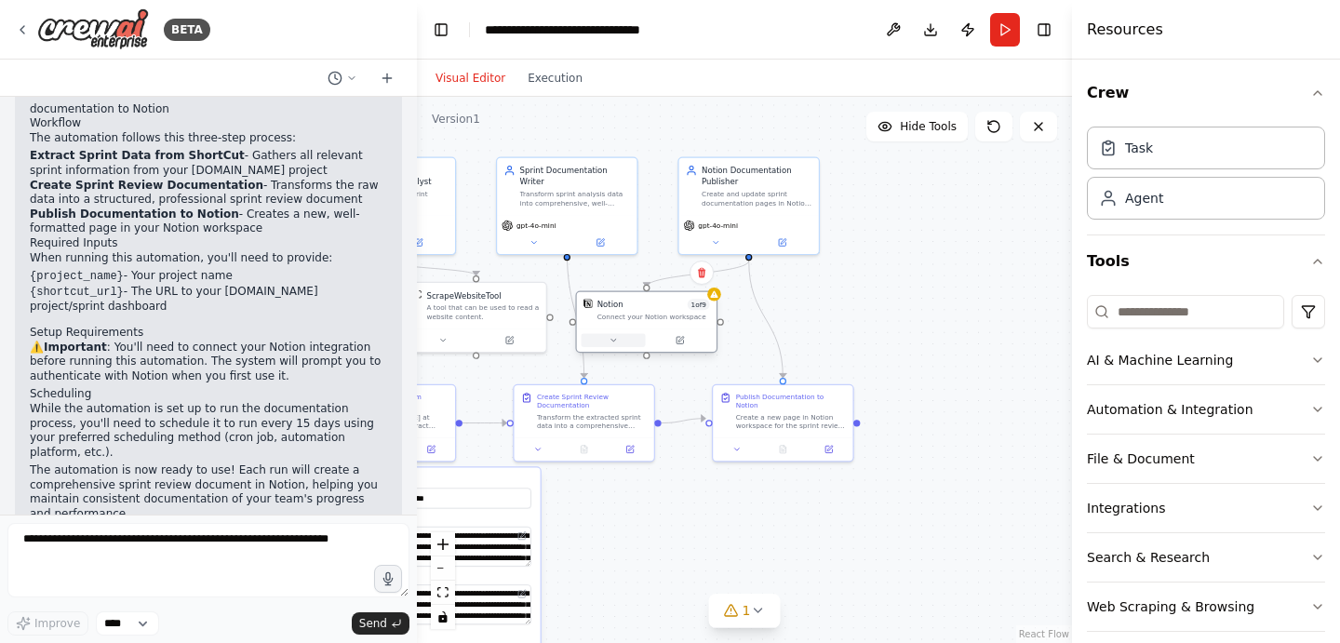
click at [618, 346] on button at bounding box center [613, 340] width 64 height 14
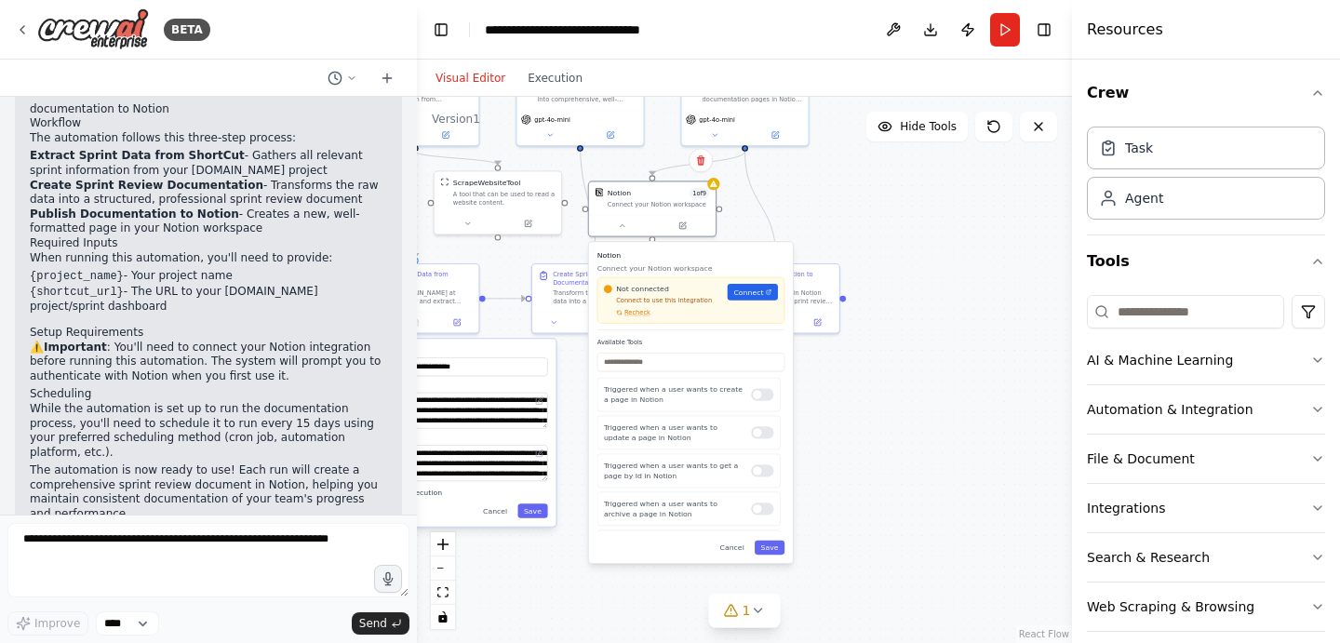
drag, startPoint x: 843, startPoint y: 513, endPoint x: 839, endPoint y: 382, distance: 131.2
click at [839, 382] on div ".deletable-edge-delete-btn { width: 20px; height: 20px; border: 0px solid #ffff…" at bounding box center [744, 370] width 655 height 546
click at [750, 293] on span "Connect" at bounding box center [748, 292] width 30 height 10
click at [765, 549] on button "Save" at bounding box center [769, 547] width 30 height 14
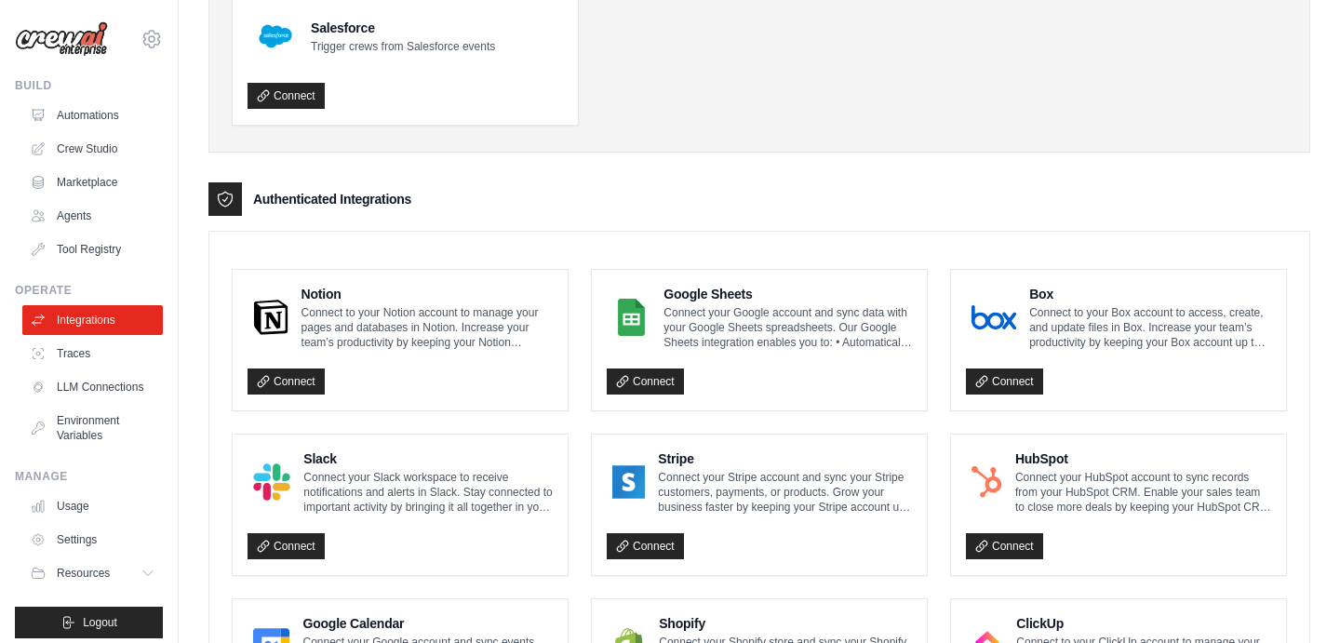
scroll to position [289, 0]
click at [301, 374] on link "Connect" at bounding box center [285, 380] width 77 height 26
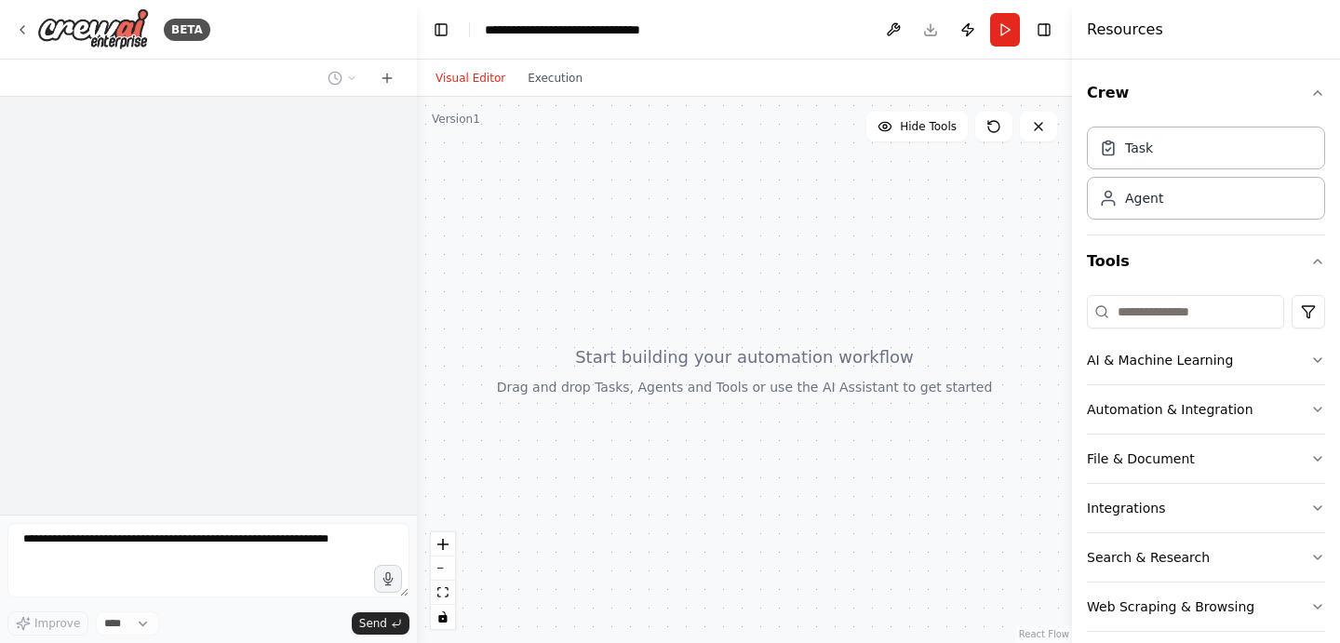
select select "****"
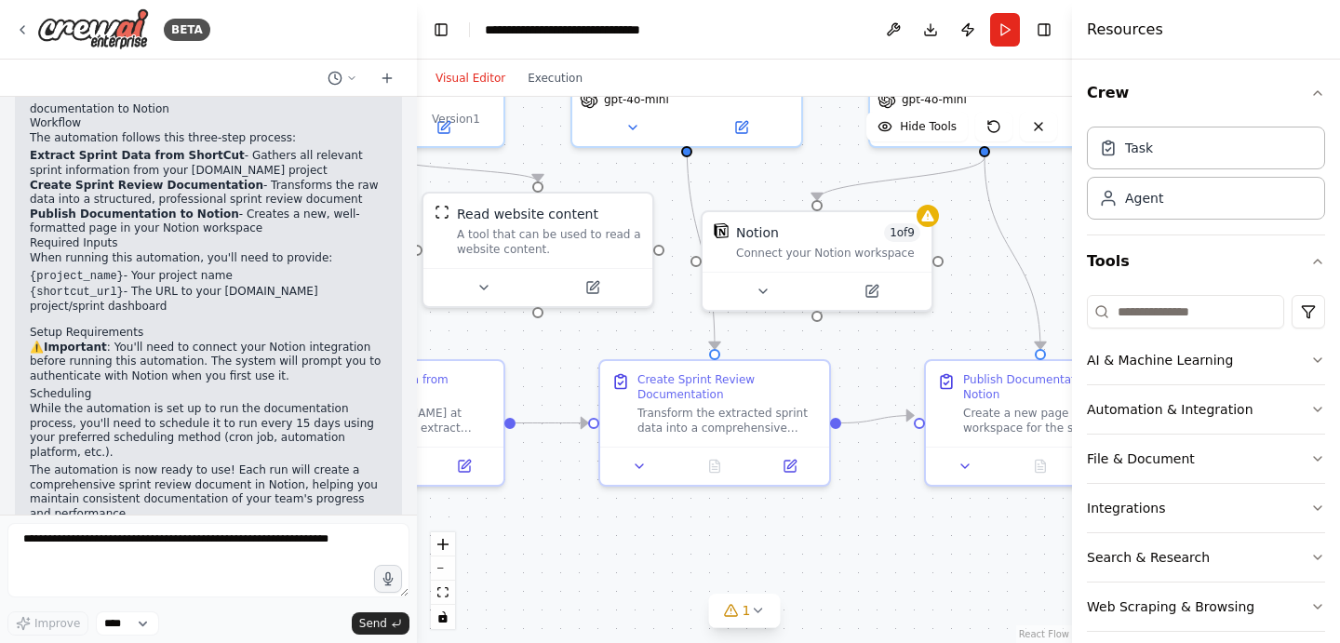
drag, startPoint x: 780, startPoint y: 335, endPoint x: 507, endPoint y: 124, distance: 345.5
click at [507, 124] on div ".deletable-edge-delete-btn { width: 20px; height: 20px; border: 0px solid #ffff…" at bounding box center [744, 370] width 655 height 546
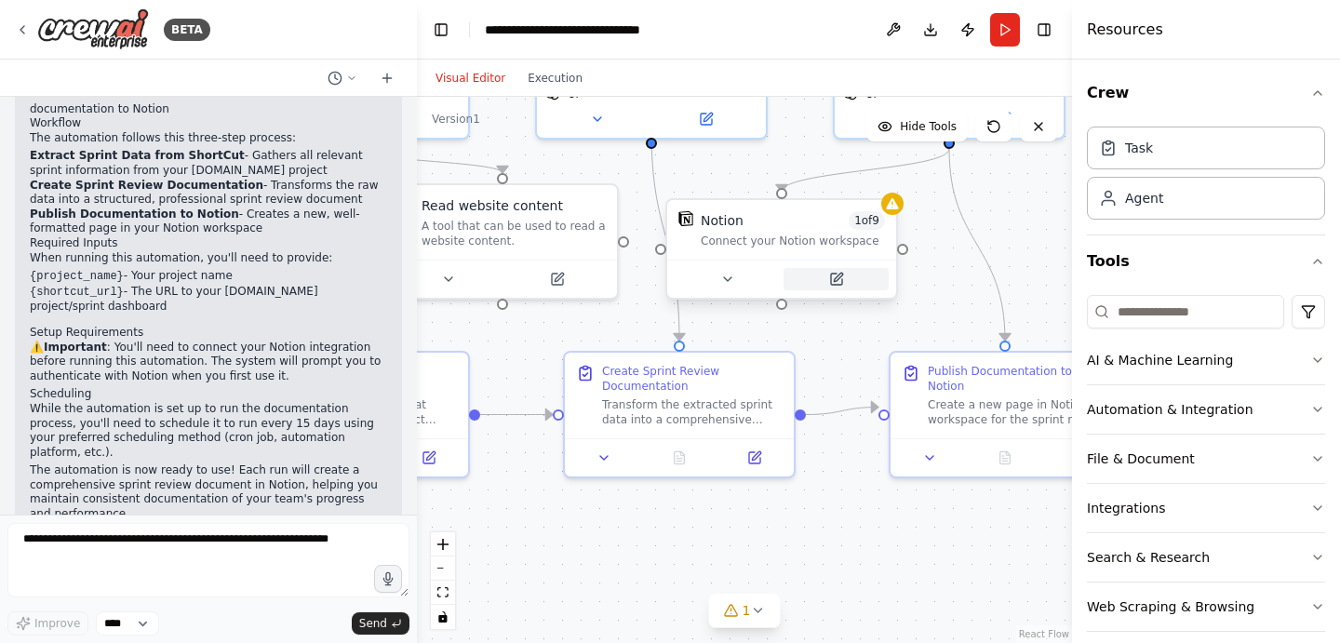
click at [813, 273] on button at bounding box center [835, 279] width 105 height 22
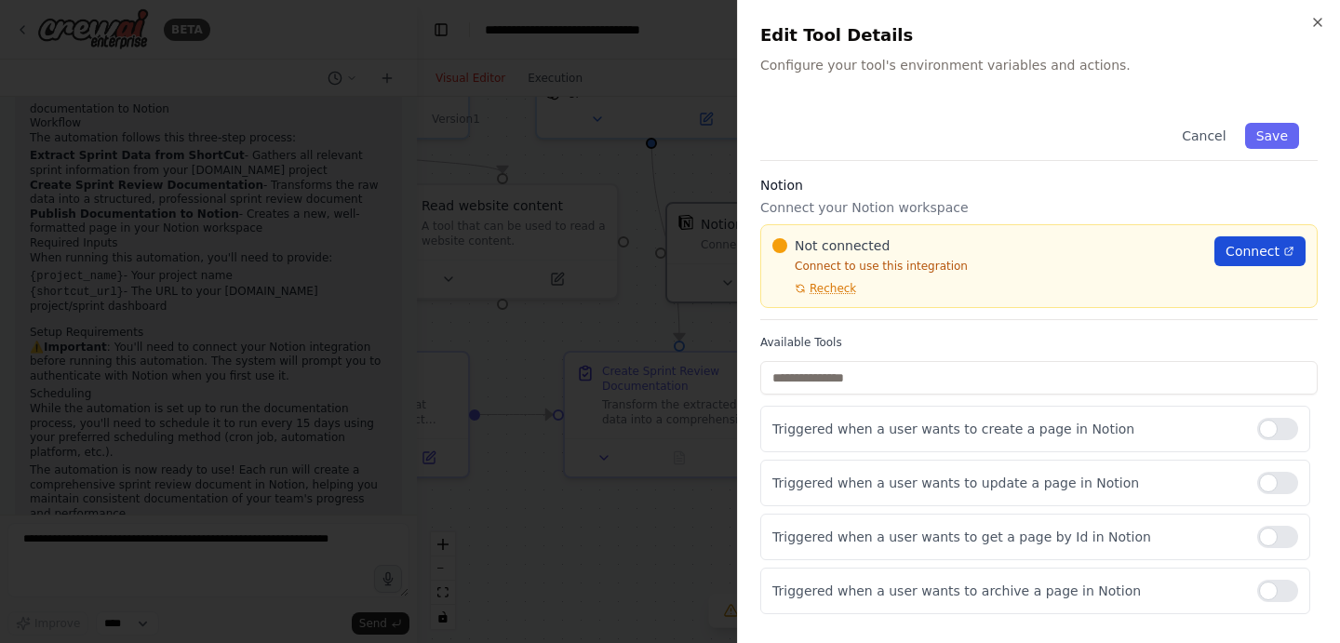
click at [1232, 244] on span "Connect" at bounding box center [1252, 251] width 54 height 19
click at [827, 288] on span "Recheck" at bounding box center [832, 288] width 47 height 15
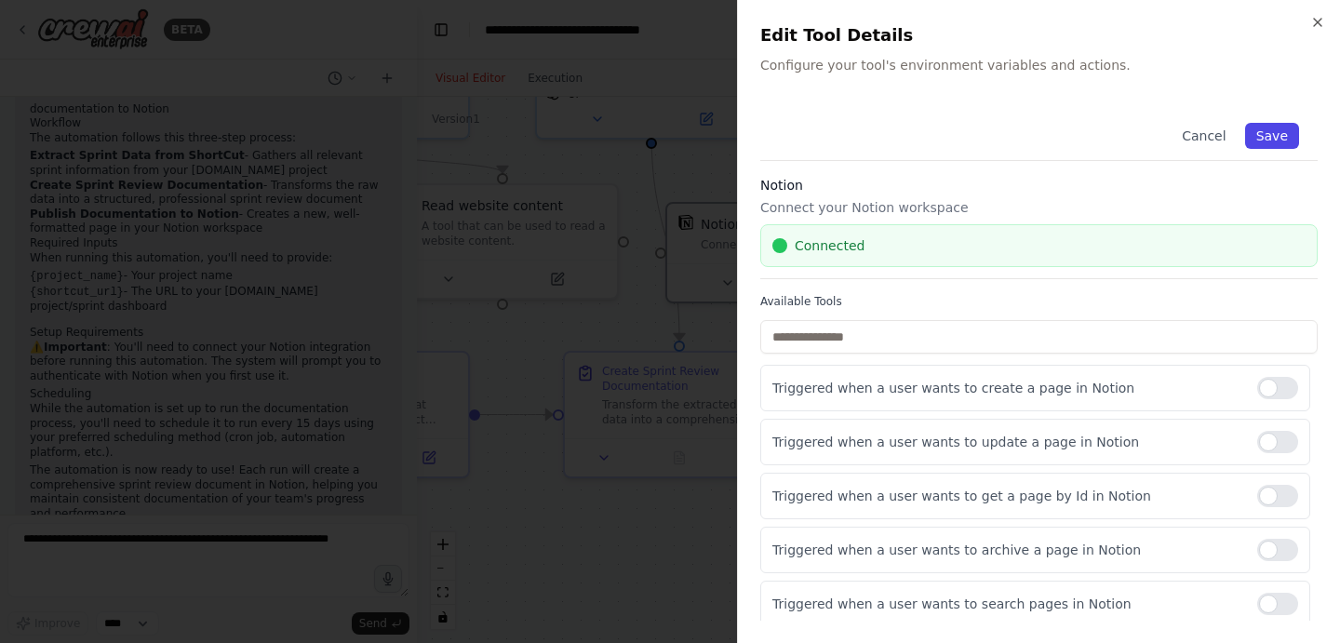
click at [1286, 145] on button "Save" at bounding box center [1272, 136] width 54 height 26
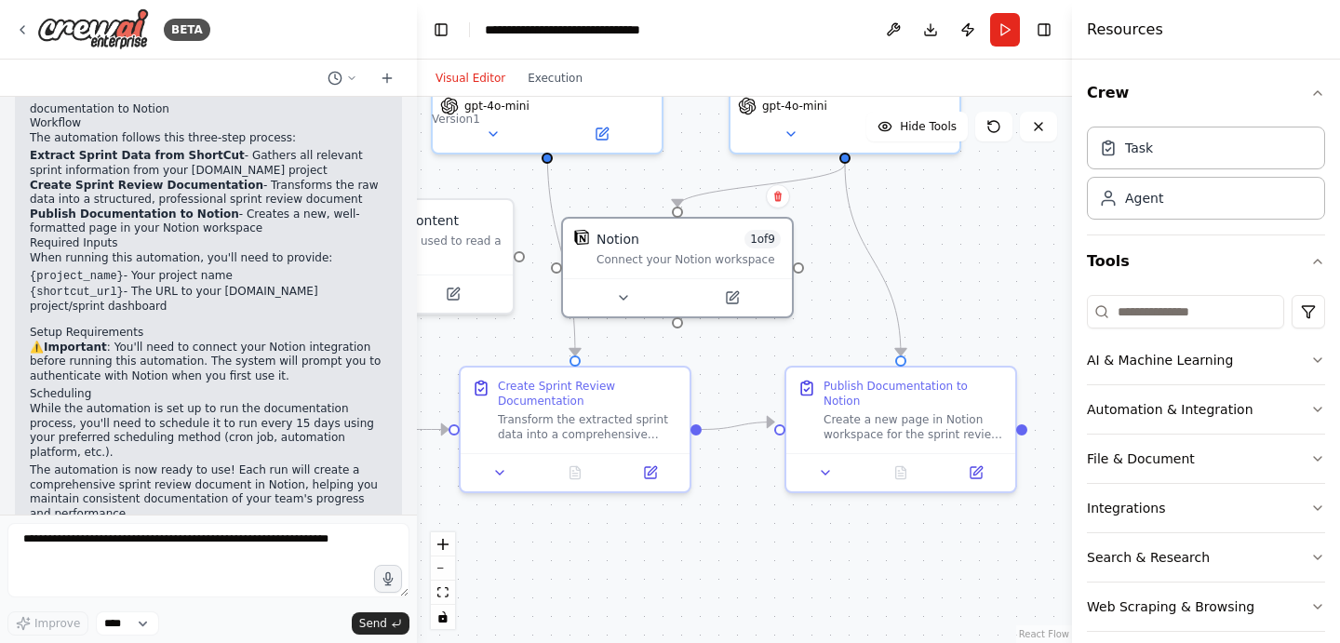
drag, startPoint x: 924, startPoint y: 263, endPoint x: 782, endPoint y: 343, distance: 162.5
click at [782, 343] on div ".deletable-edge-delete-btn { width: 20px; height: 20px; border: 0px solid #ffff…" at bounding box center [744, 370] width 655 height 546
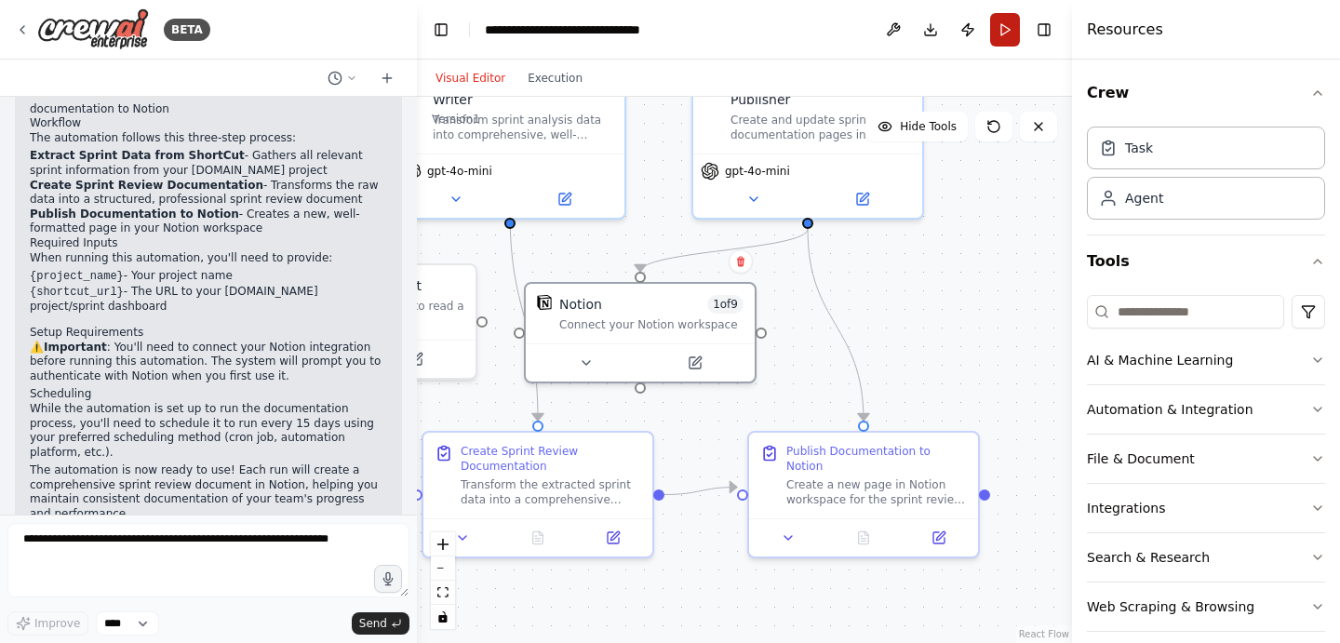
click at [1004, 32] on button "Run" at bounding box center [1005, 29] width 30 height 33
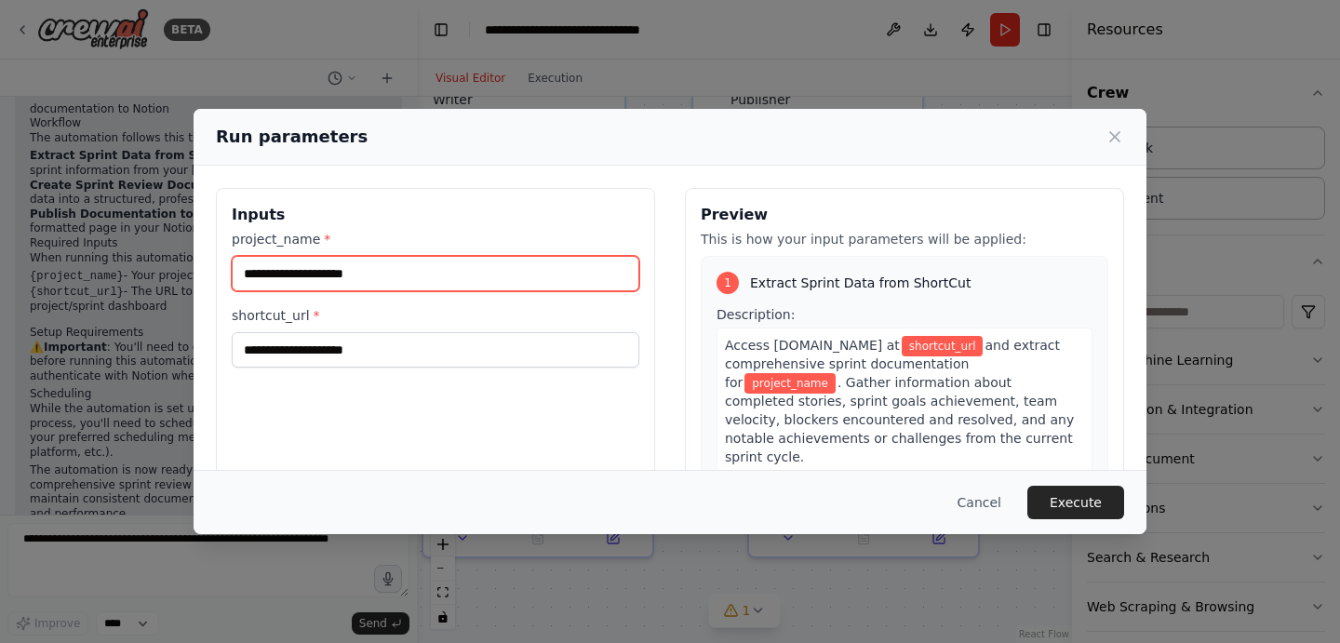
click at [513, 291] on input "project_name *" at bounding box center [435, 273] width 407 height 35
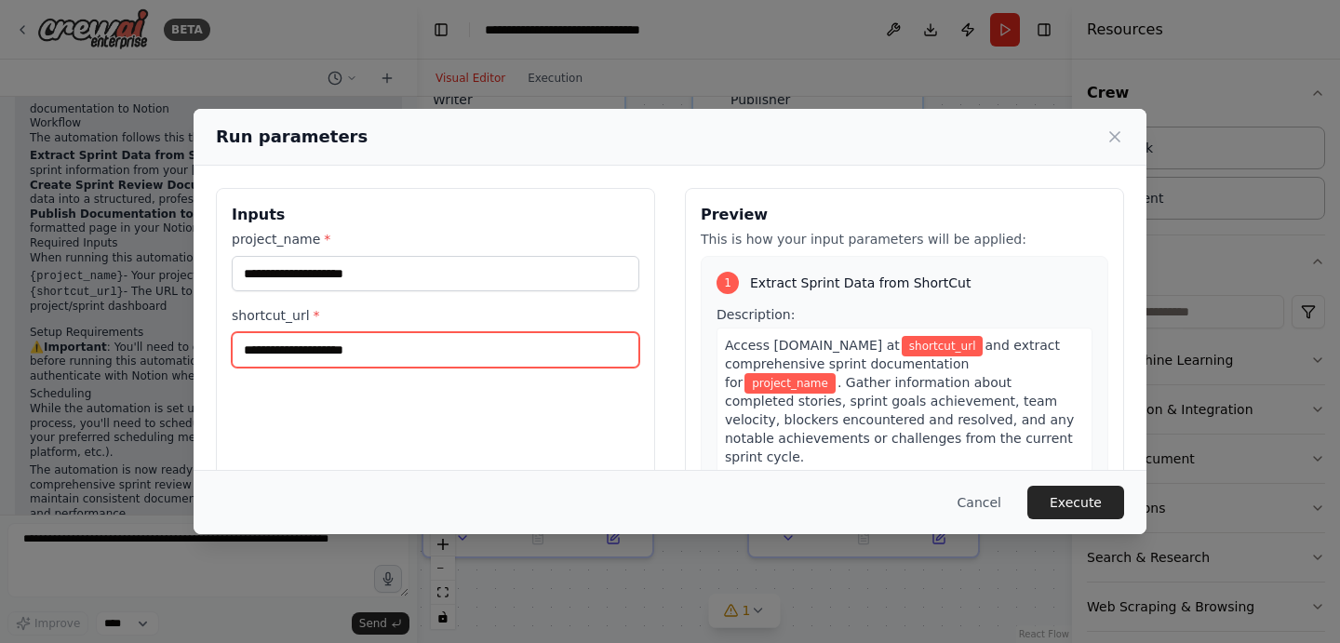
click at [411, 340] on input "shortcut_url *" at bounding box center [435, 349] width 407 height 35
paste input "**********"
type input "**********"
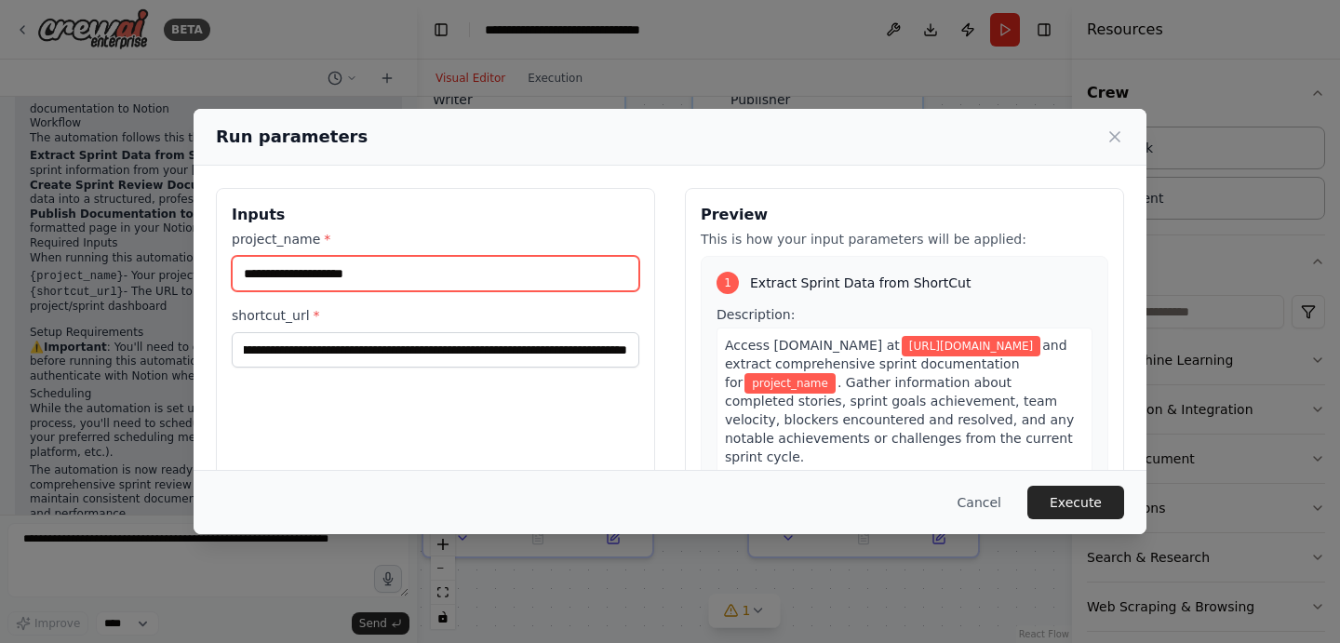
click at [443, 273] on input "project_name *" at bounding box center [435, 273] width 407 height 35
click at [388, 258] on input "project_name *" at bounding box center [435, 273] width 407 height 35
paste input "**********"
type input "**********"
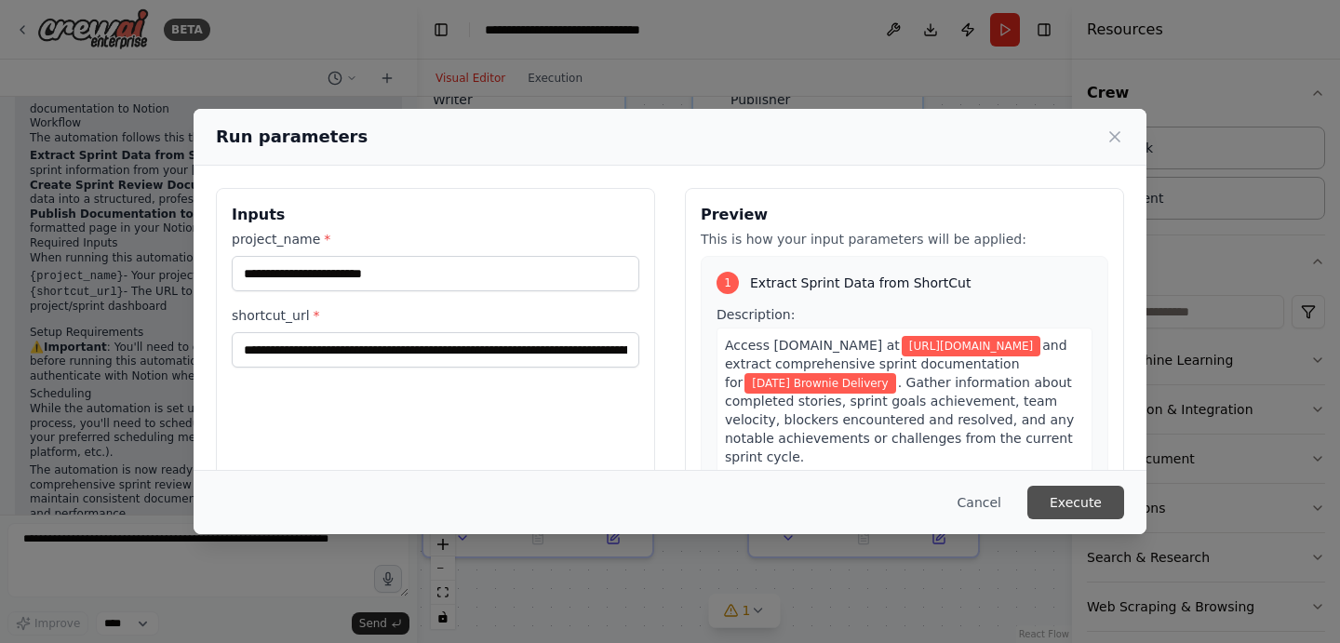
click at [1078, 500] on button "Execute" at bounding box center [1075, 502] width 97 height 33
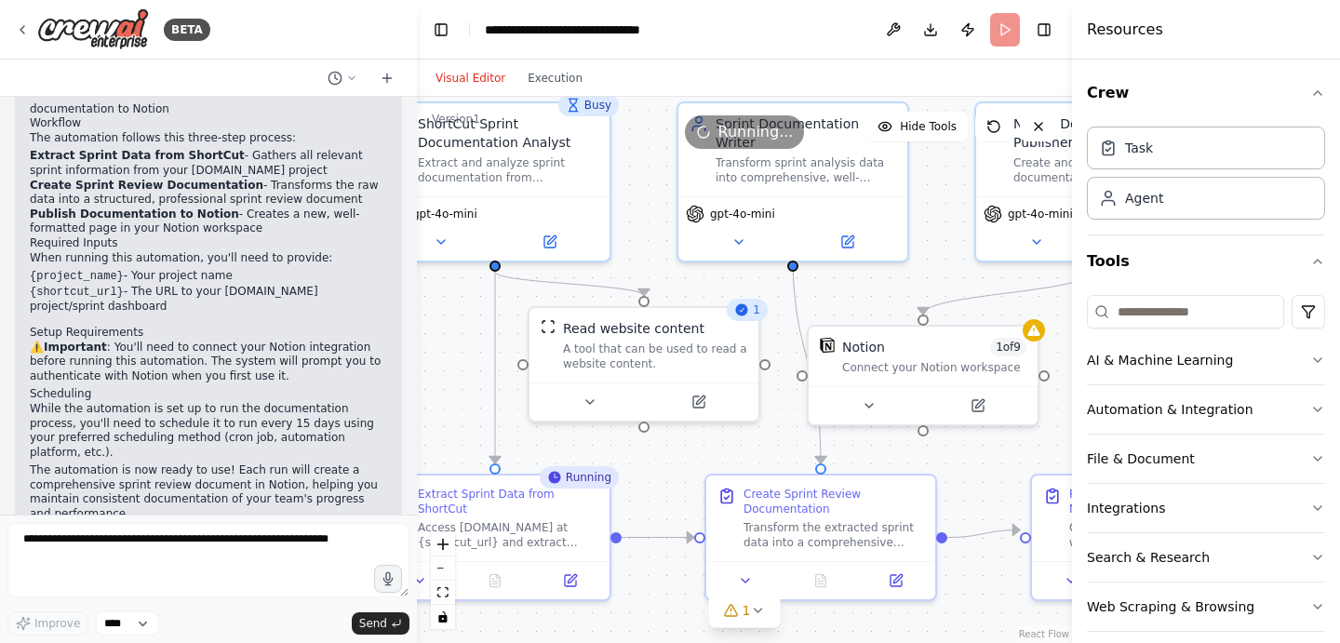
drag, startPoint x: 793, startPoint y: 305, endPoint x: 1076, endPoint y: 349, distance: 287.1
click at [1076, 349] on div "BETA Create an automation for a Review product Sprint documentation presents in…" at bounding box center [670, 321] width 1340 height 643
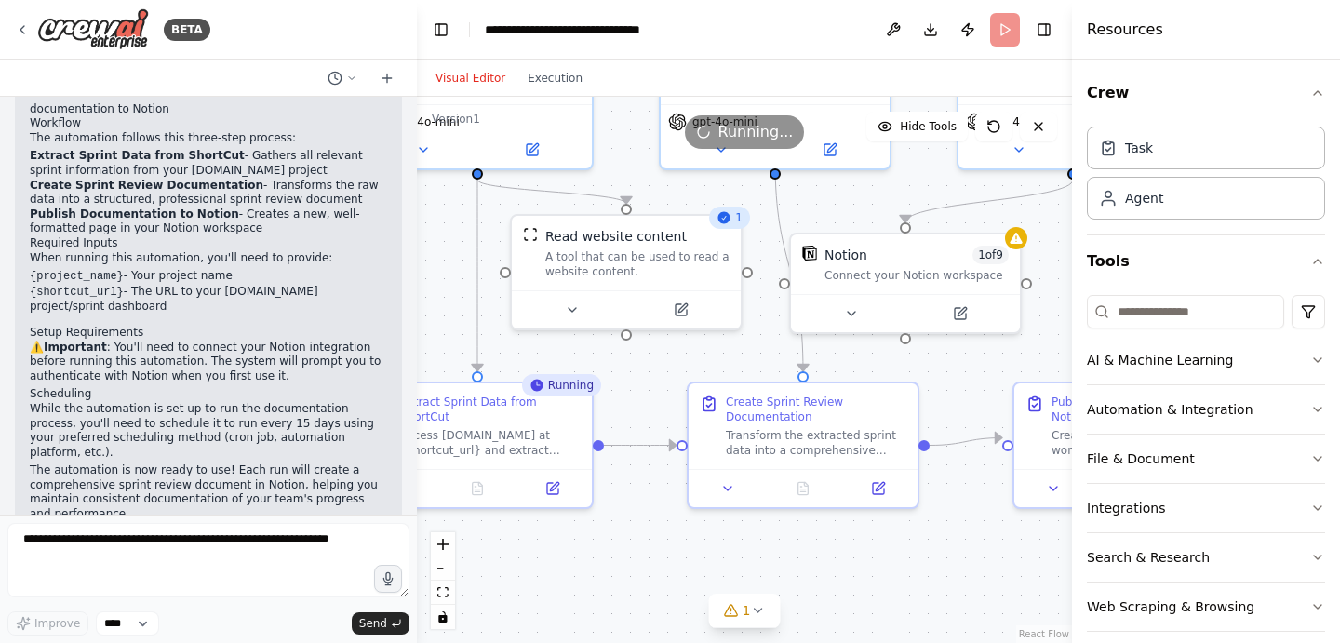
drag, startPoint x: 790, startPoint y: 449, endPoint x: 771, endPoint y: 354, distance: 96.7
click at [771, 354] on div ".deletable-edge-delete-btn { width: 20px; height: 20px; border: 0px solid #ffff…" at bounding box center [744, 370] width 655 height 546
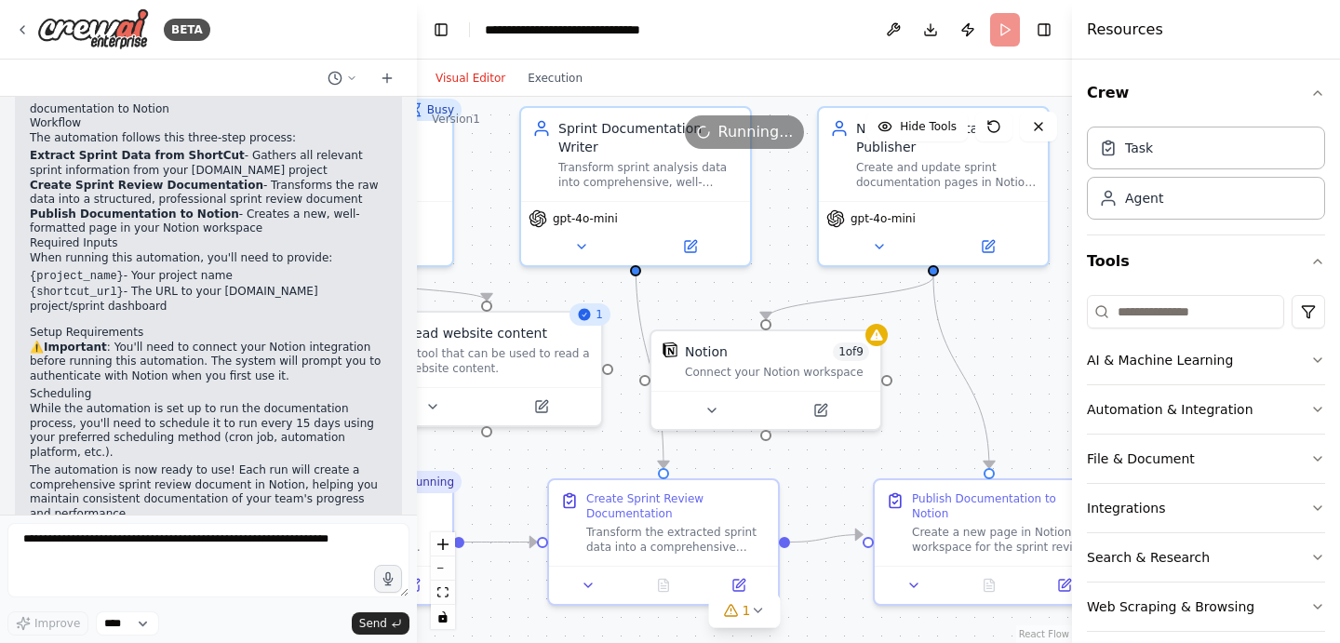
drag, startPoint x: 770, startPoint y: 354, endPoint x: 631, endPoint y: 453, distance: 170.9
click at [631, 453] on div ".deletable-edge-delete-btn { width: 20px; height: 20px; border: 0px solid #ffff…" at bounding box center [744, 370] width 655 height 546
click at [740, 620] on button "1" at bounding box center [745, 610] width 72 height 34
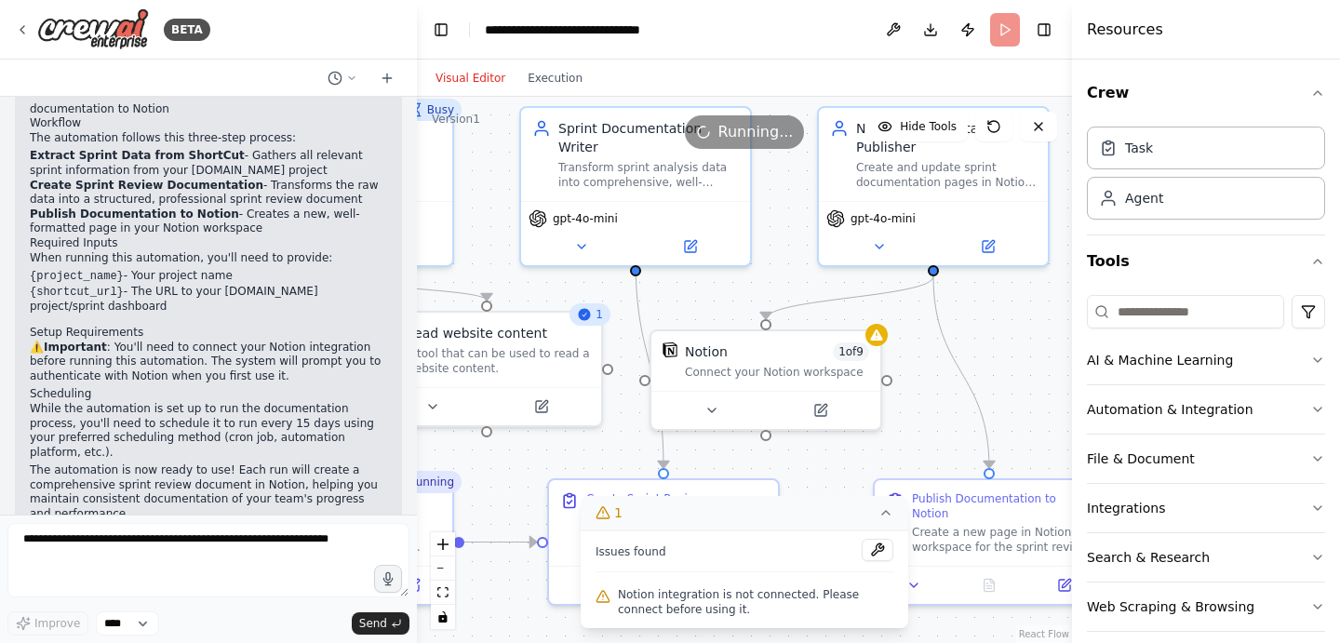
click at [886, 525] on button "1" at bounding box center [743, 513] width 327 height 34
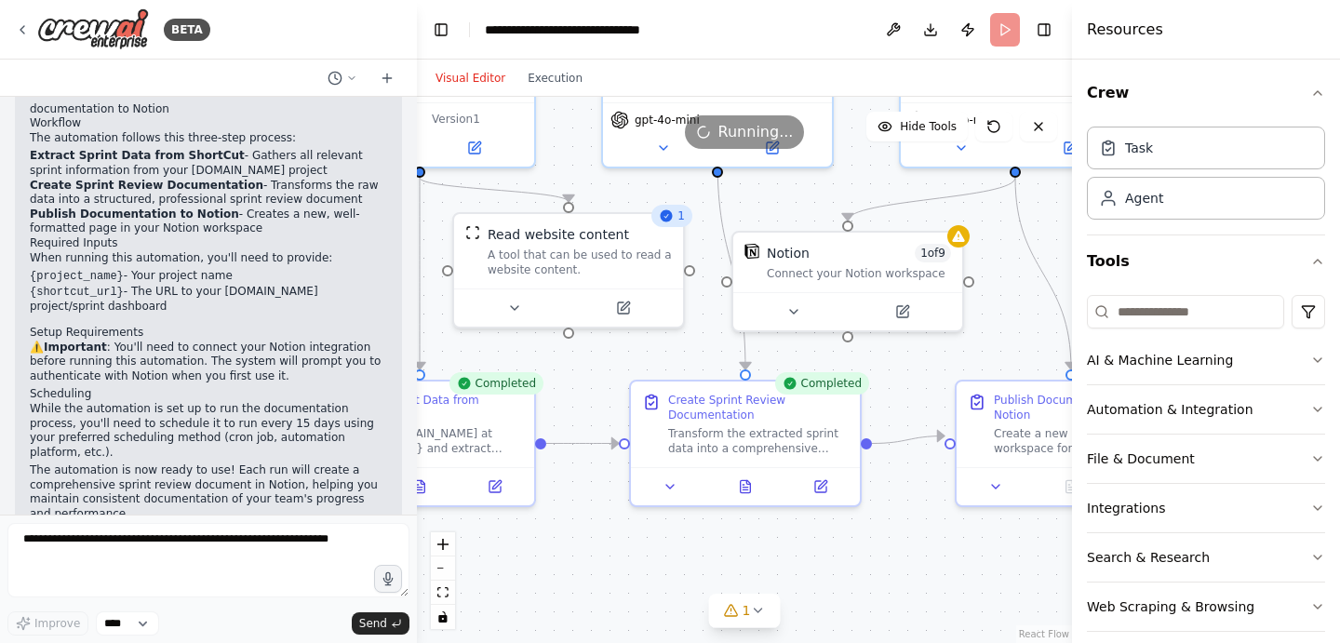
drag, startPoint x: 571, startPoint y: 275, endPoint x: 610, endPoint y: 173, distance: 109.5
click at [610, 173] on div ".deletable-edge-delete-btn { width: 20px; height: 20px; border: 0px solid #ffff…" at bounding box center [744, 370] width 655 height 546
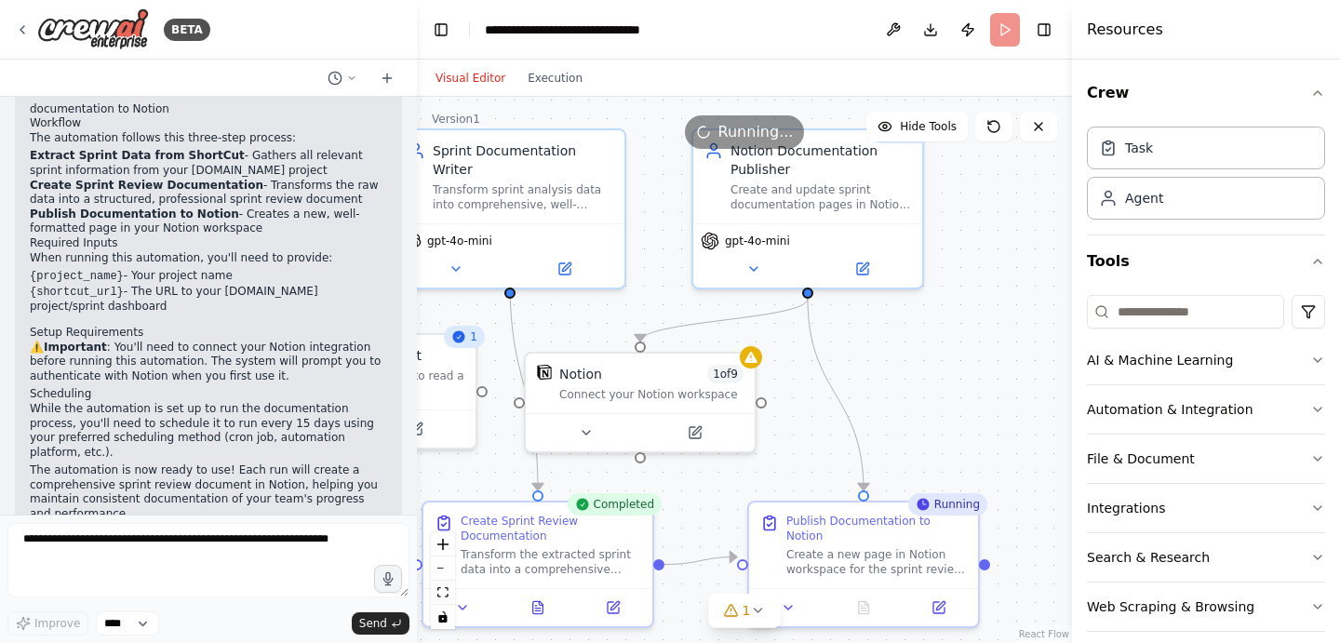
drag, startPoint x: 954, startPoint y: 337, endPoint x: 806, endPoint y: 468, distance: 198.4
click at [806, 468] on div ".deletable-edge-delete-btn { width: 20px; height: 20px; border: 0px solid #ffff…" at bounding box center [744, 370] width 655 height 546
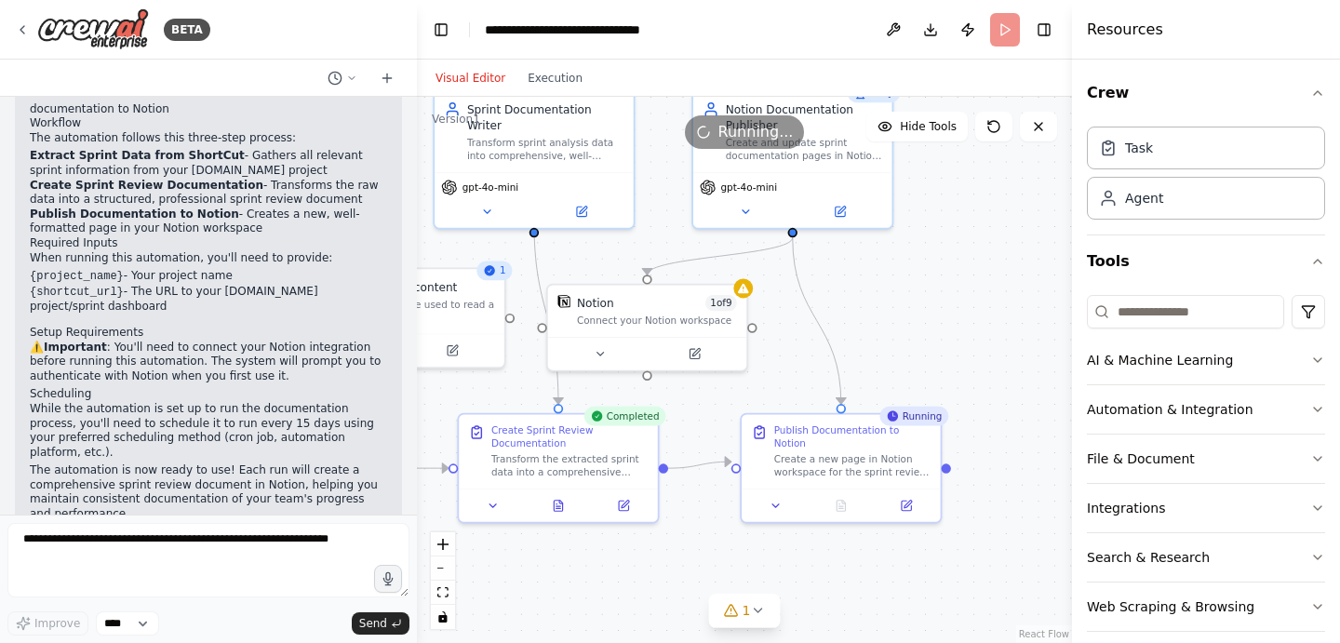
drag, startPoint x: 791, startPoint y: 477, endPoint x: 801, endPoint y: 354, distance: 123.2
click at [801, 354] on div ".deletable-edge-delete-btn { width: 20px; height: 20px; border: 0px solid #ffff…" at bounding box center [744, 370] width 655 height 546
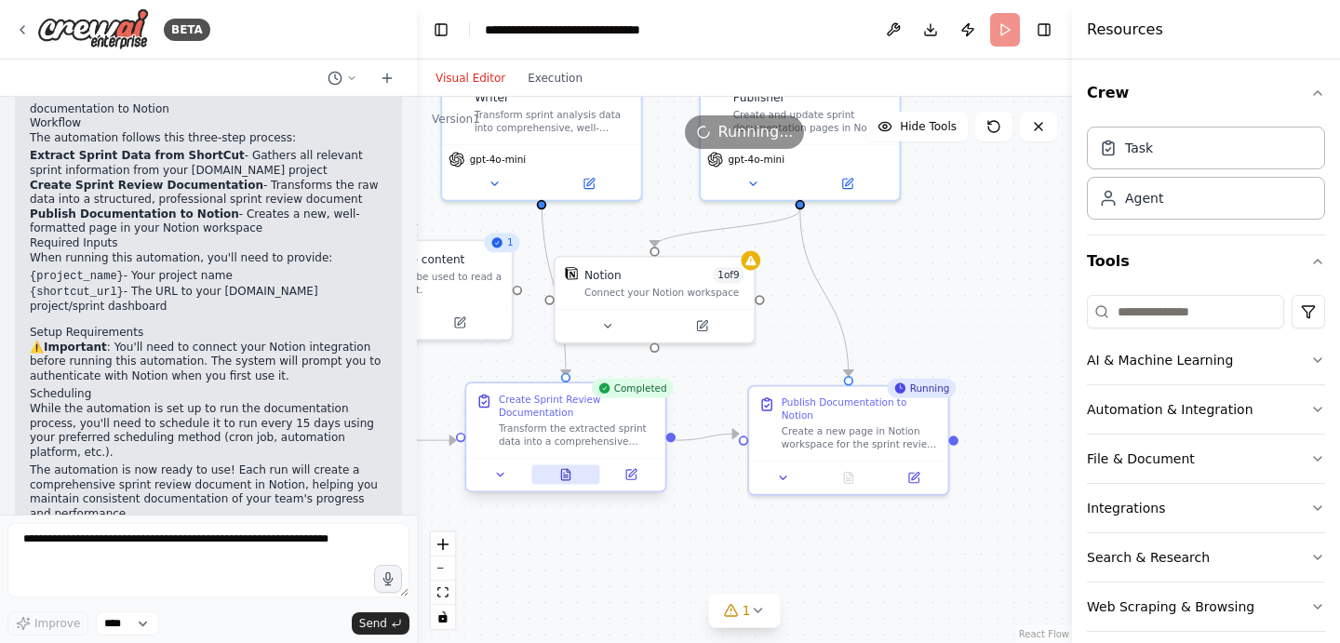
click at [562, 476] on icon at bounding box center [565, 474] width 8 height 11
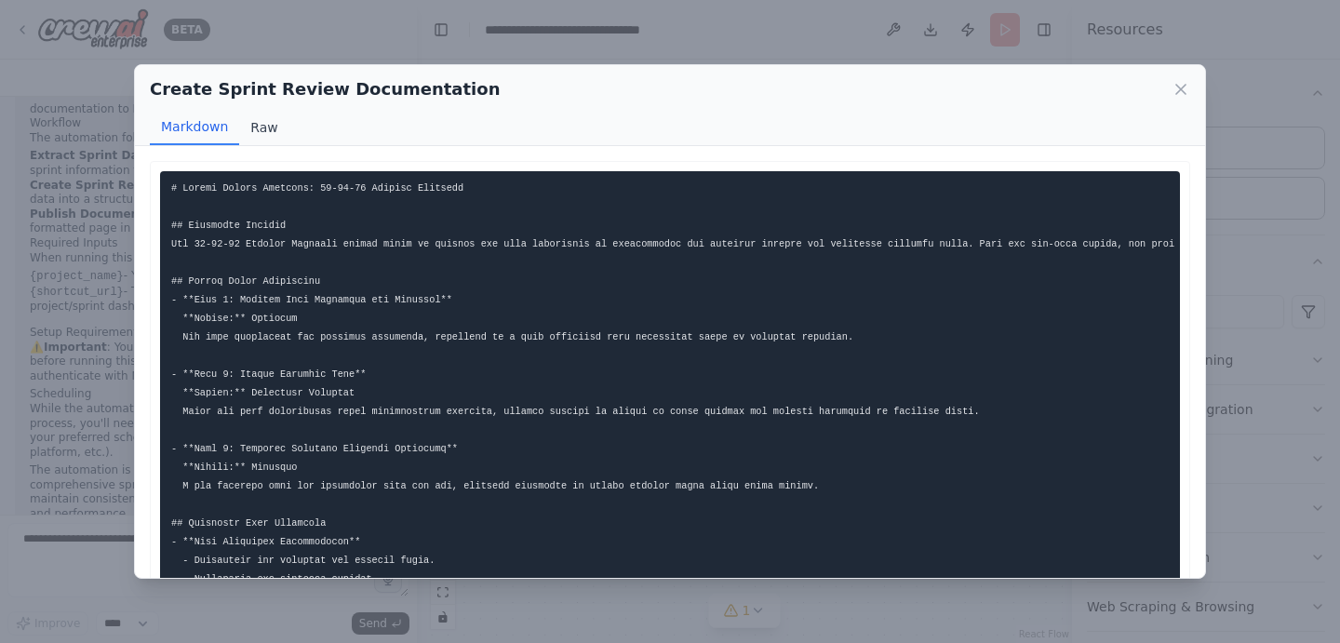
click at [259, 125] on button "Raw" at bounding box center [263, 127] width 49 height 35
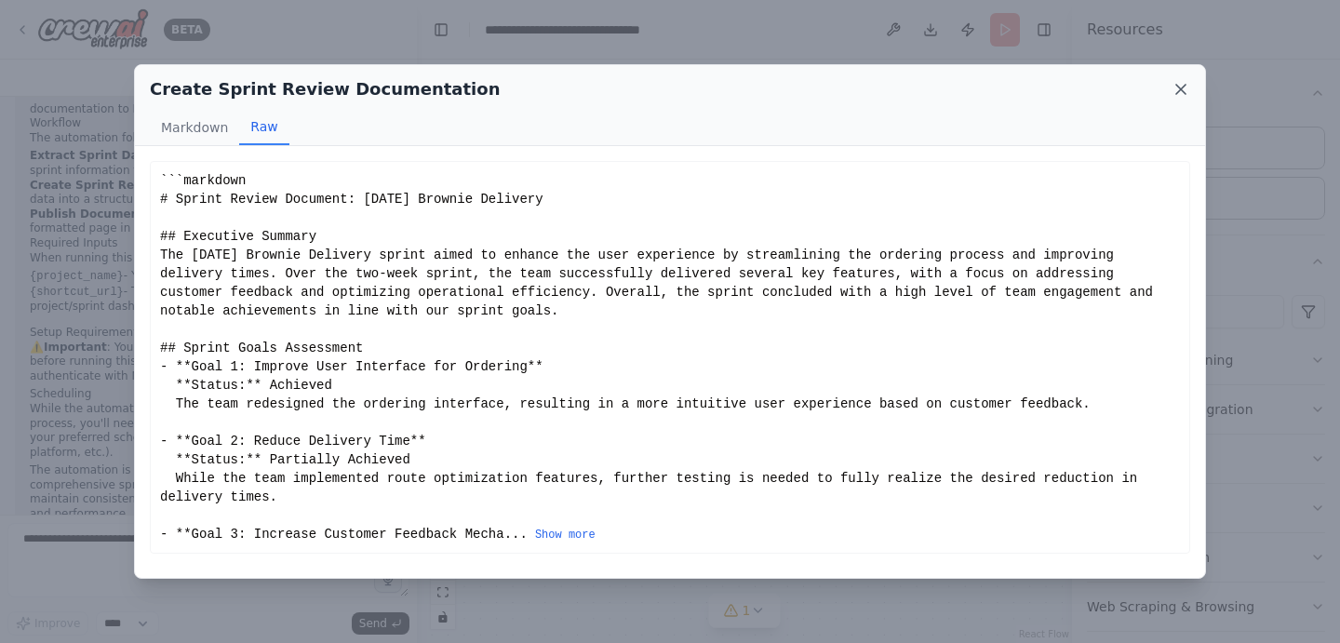
click at [1176, 88] on icon at bounding box center [1180, 89] width 19 height 19
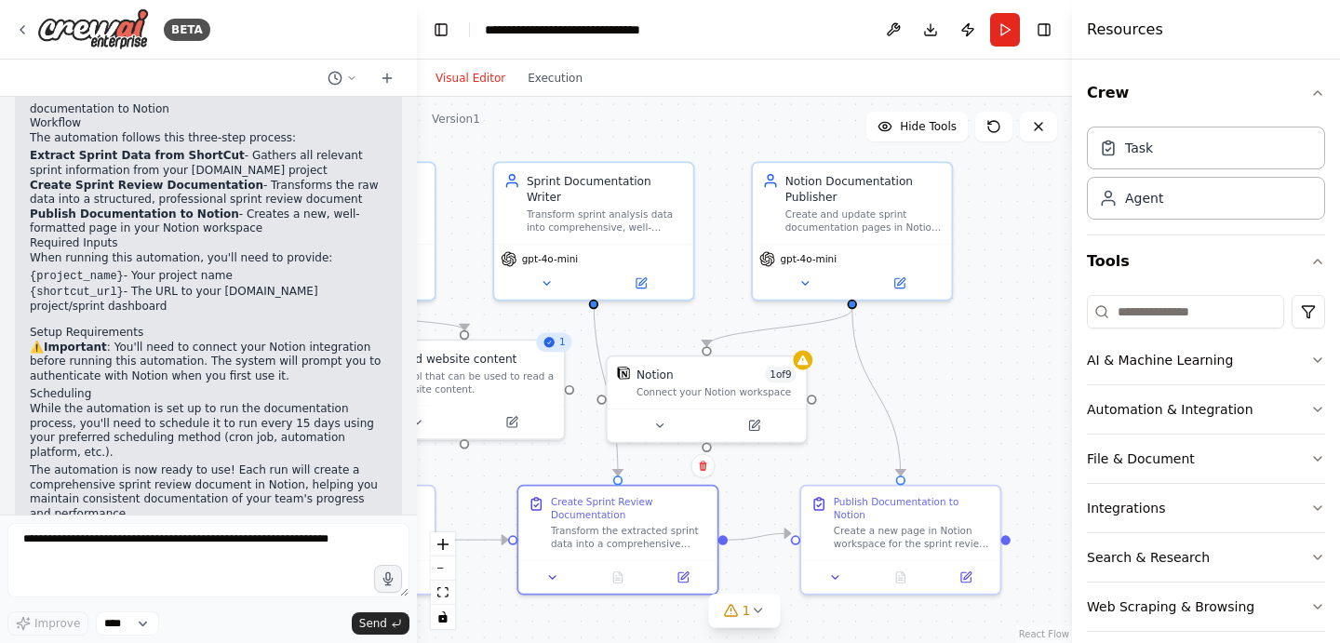
drag, startPoint x: 886, startPoint y: 267, endPoint x: 939, endPoint y: 367, distance: 112.3
click at [939, 367] on div ".deletable-edge-delete-btn { width: 20px; height: 20px; border: 0px solid #ffff…" at bounding box center [744, 370] width 655 height 546
click at [751, 605] on icon at bounding box center [757, 610] width 15 height 15
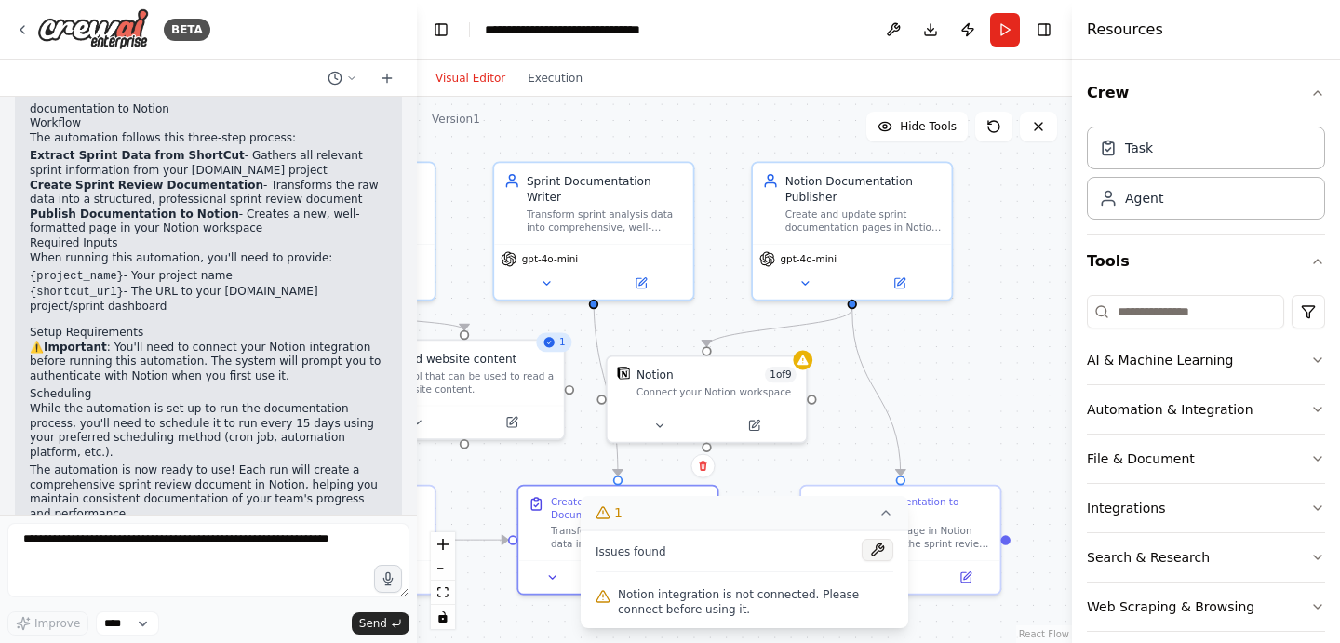
click at [873, 553] on button at bounding box center [877, 550] width 32 height 22
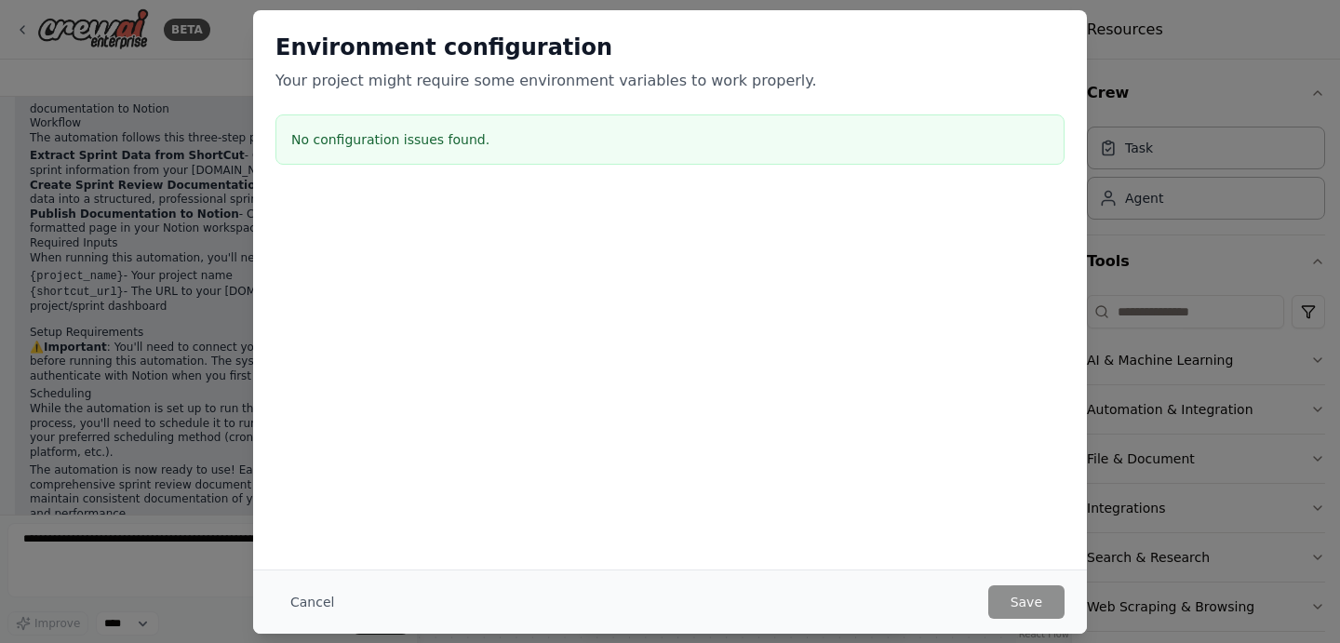
click at [1259, 60] on div "Environment configuration Your project might require some environment variables…" at bounding box center [670, 321] width 1340 height 643
click at [320, 614] on button "Cancel" at bounding box center [311, 601] width 73 height 33
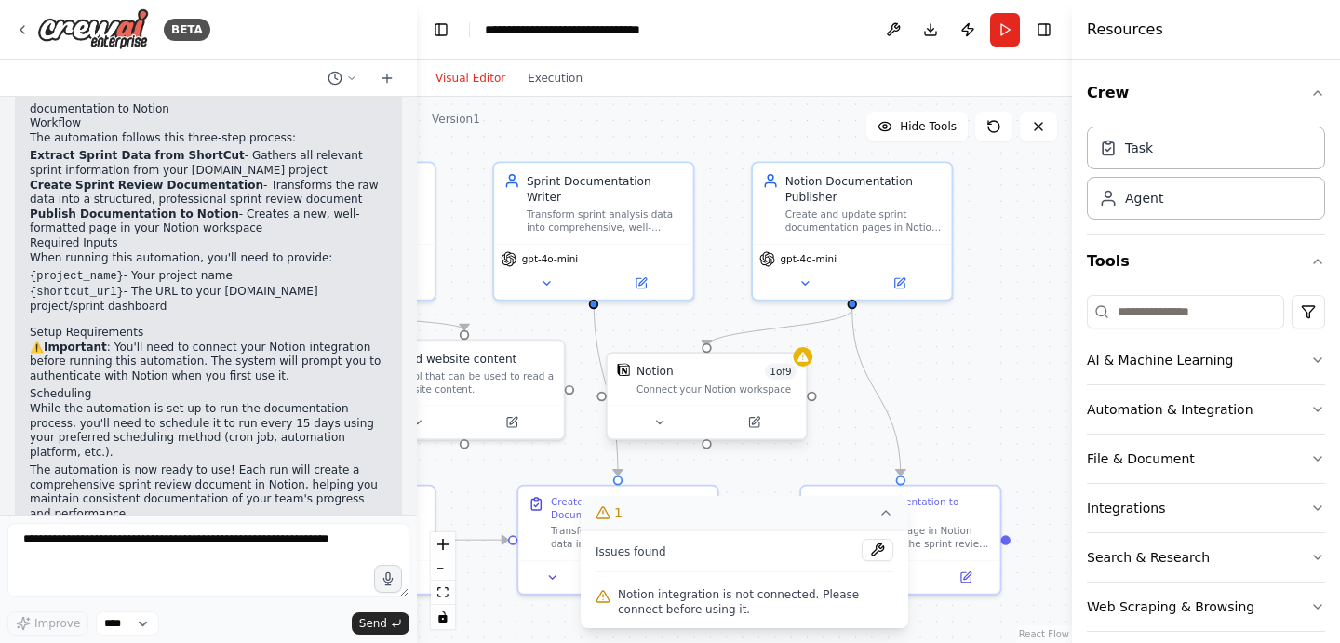
click at [790, 366] on span "1 of 9" at bounding box center [781, 371] width 32 height 16
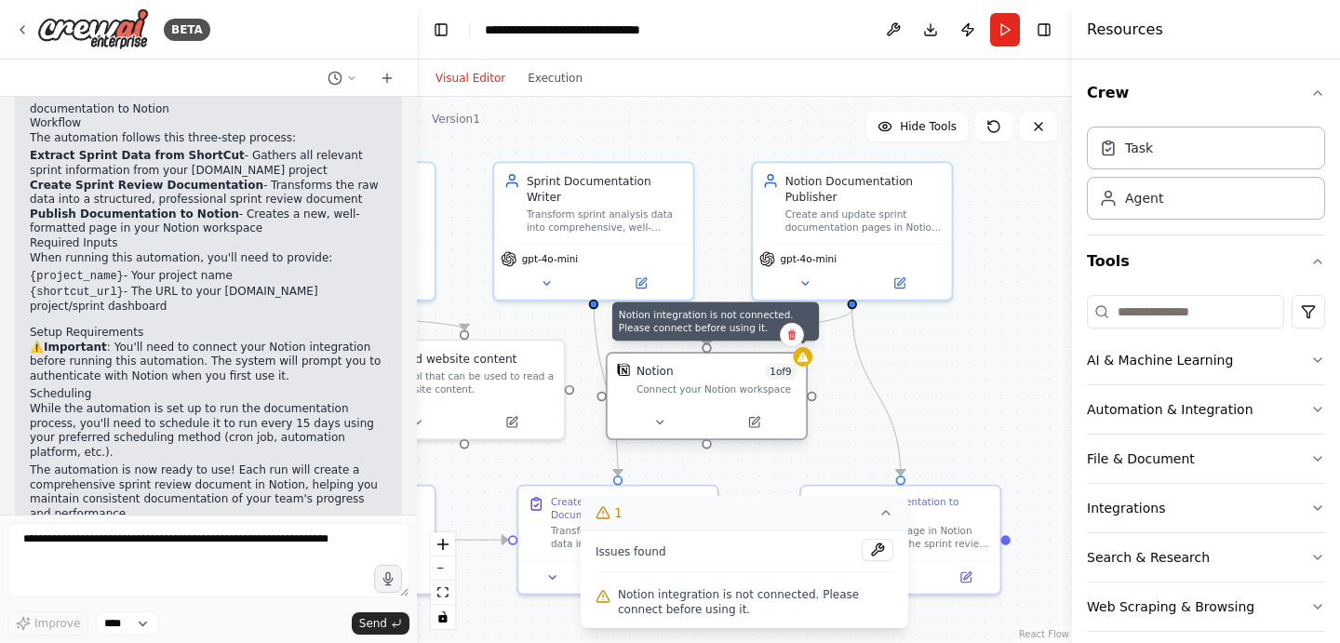
click at [800, 362] on icon at bounding box center [802, 357] width 13 height 13
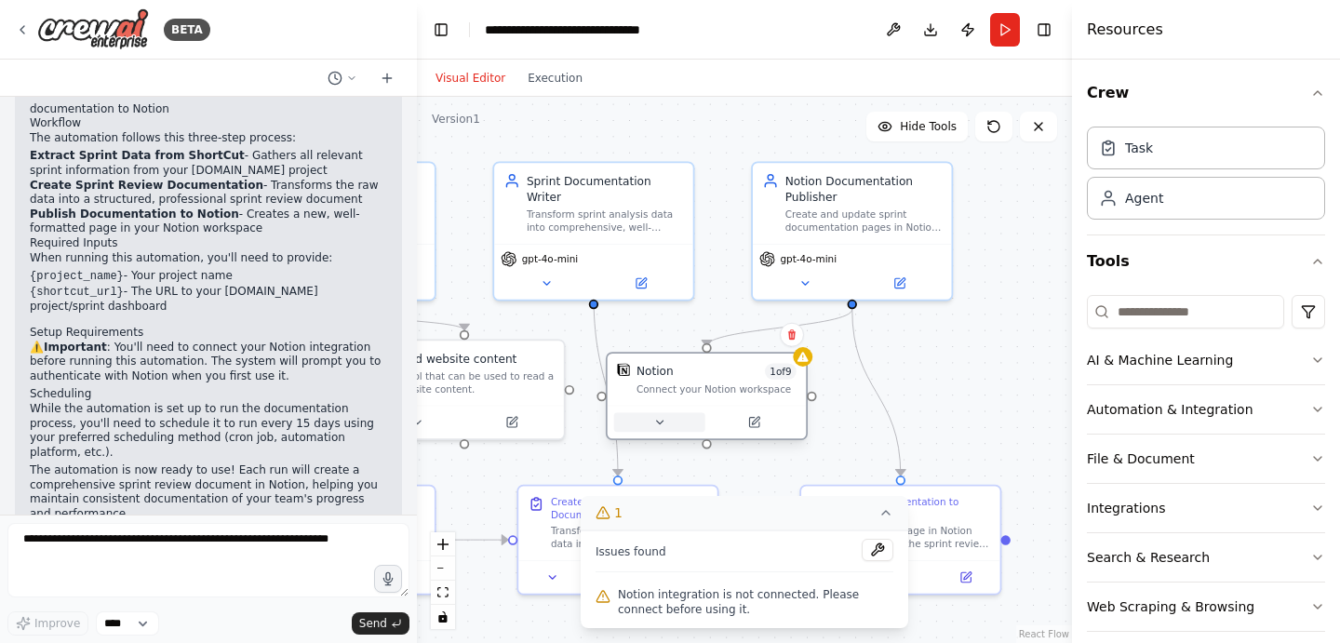
click at [647, 426] on button at bounding box center [659, 422] width 91 height 20
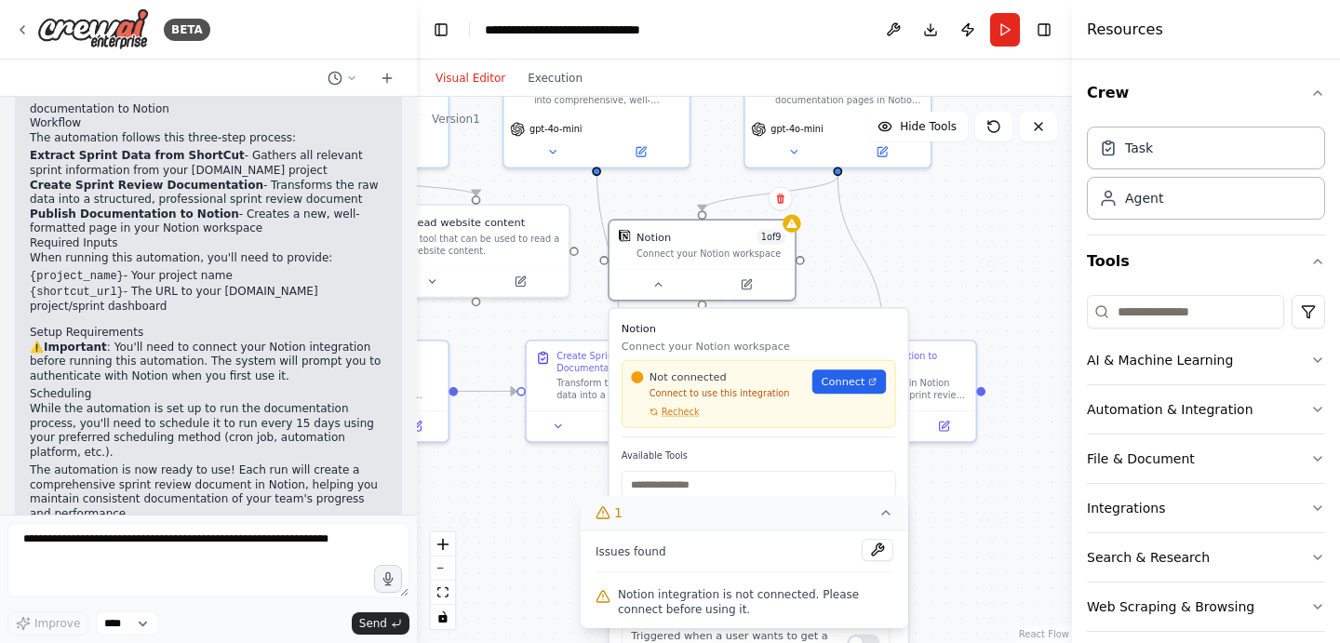
drag, startPoint x: 869, startPoint y: 433, endPoint x: 863, endPoint y: 291, distance: 142.4
click at [863, 291] on div ".deletable-edge-delete-btn { width: 20px; height: 20px; border: 0px solid #ffff…" at bounding box center [744, 370] width 655 height 546
click at [681, 411] on span "Recheck" at bounding box center [680, 412] width 38 height 12
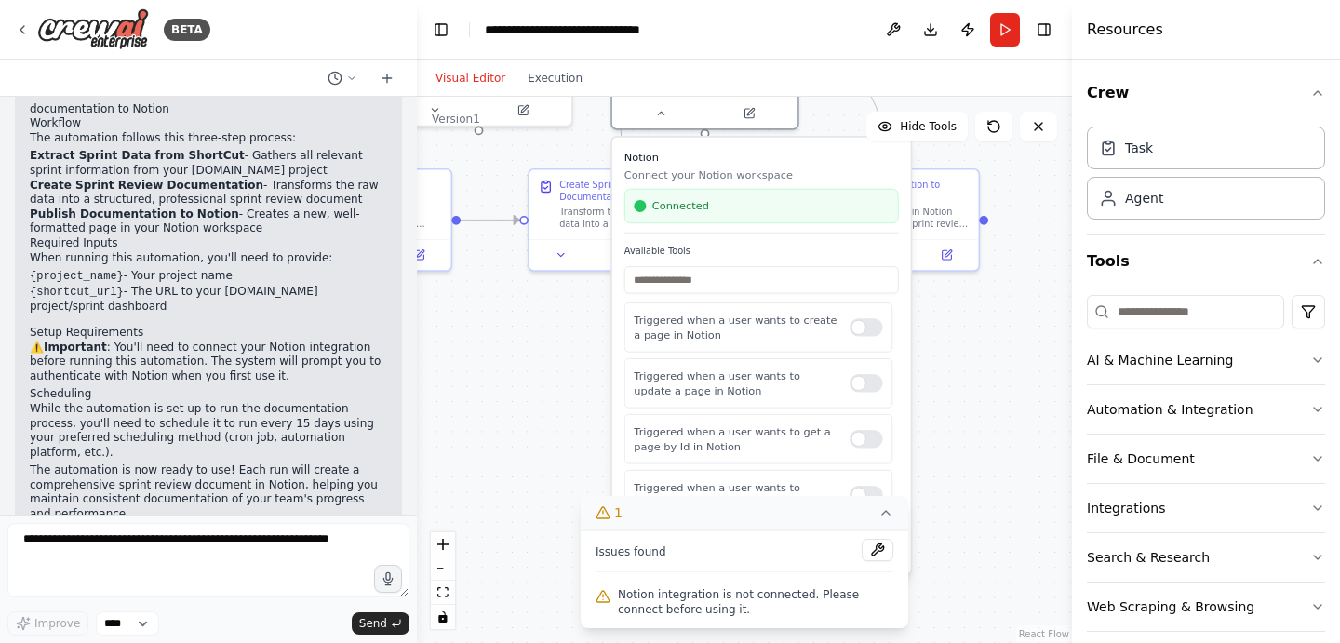
drag, startPoint x: 939, startPoint y: 459, endPoint x: 941, endPoint y: 287, distance: 172.1
click at [941, 287] on div ".deletable-edge-delete-btn { width: 20px; height: 20px; border: 0px solid #ffff…" at bounding box center [744, 370] width 655 height 546
click at [723, 273] on input "text" at bounding box center [761, 278] width 274 height 27
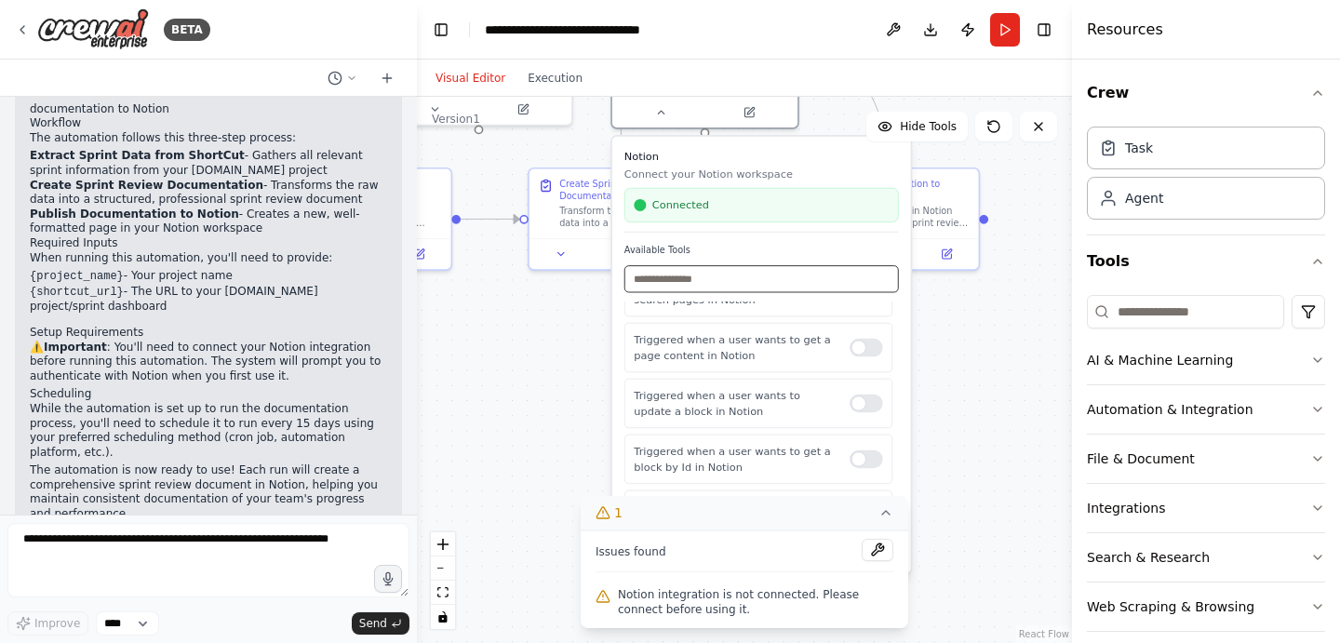
scroll to position [333, 0]
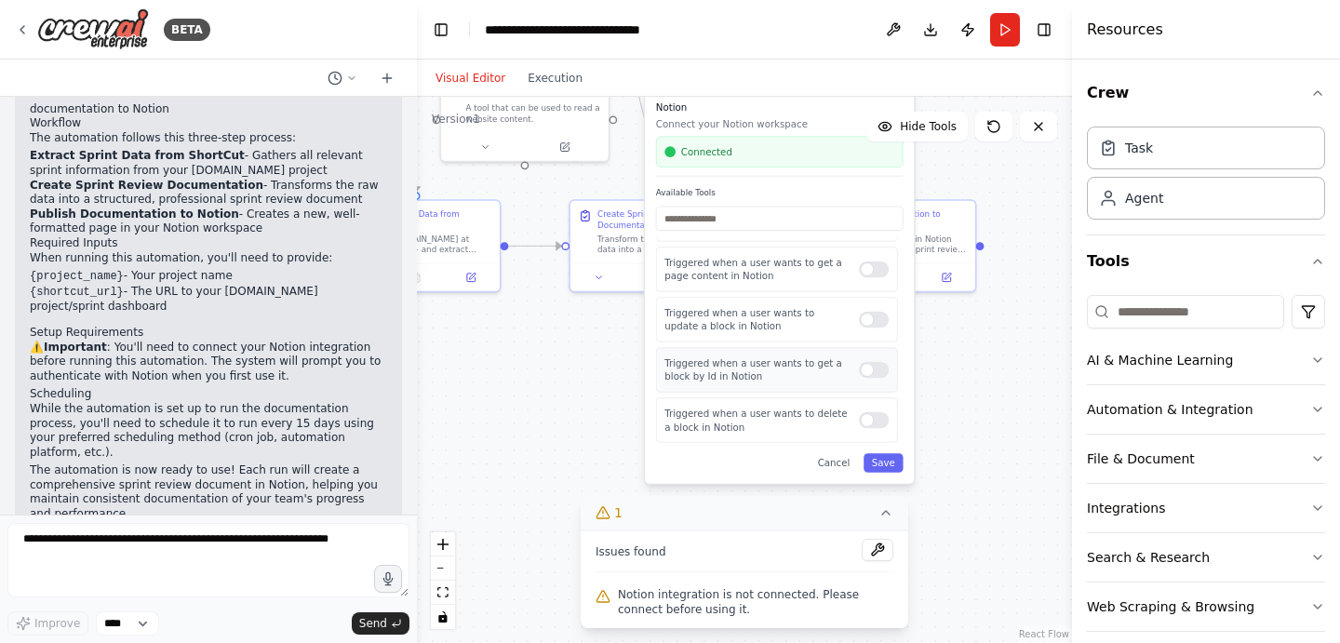
drag, startPoint x: 873, startPoint y: 446, endPoint x: 886, endPoint y: 314, distance: 131.9
click at [886, 362] on div at bounding box center [874, 370] width 30 height 17
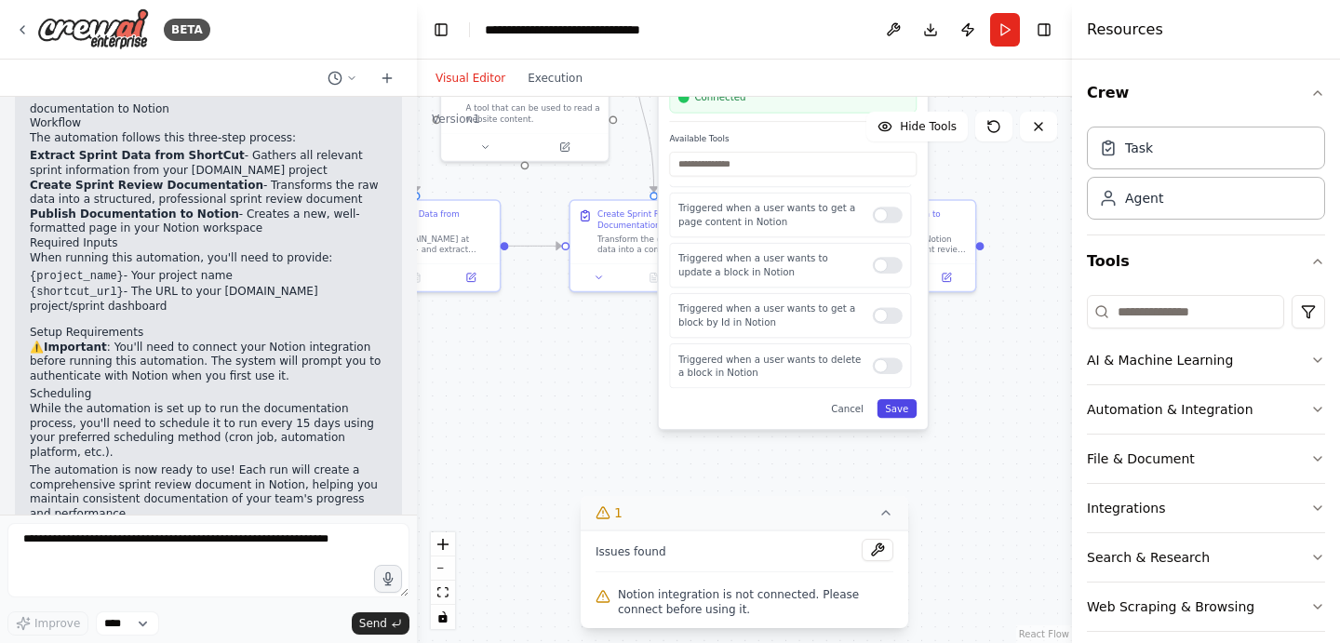
click at [891, 412] on button "Save" at bounding box center [897, 408] width 40 height 19
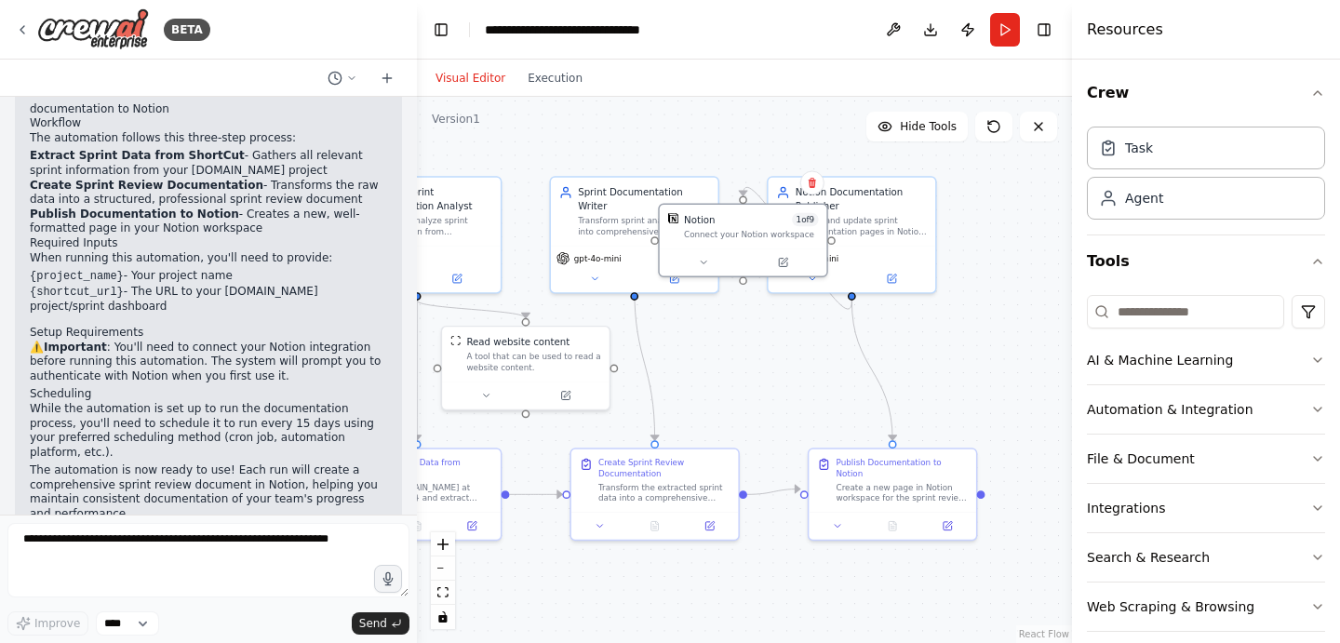
drag, startPoint x: 964, startPoint y: 357, endPoint x: 965, endPoint y: 607, distance: 249.3
click at [965, 607] on div ".deletable-edge-delete-btn { width: 20px; height: 20px; border: 0px solid #ffff…" at bounding box center [744, 370] width 655 height 546
drag, startPoint x: 744, startPoint y: 216, endPoint x: 740, endPoint y: 340, distance: 123.8
click at [740, 340] on div "Notion 1 of 9" at bounding box center [751, 340] width 135 height 14
click at [775, 380] on button at bounding box center [782, 383] width 76 height 17
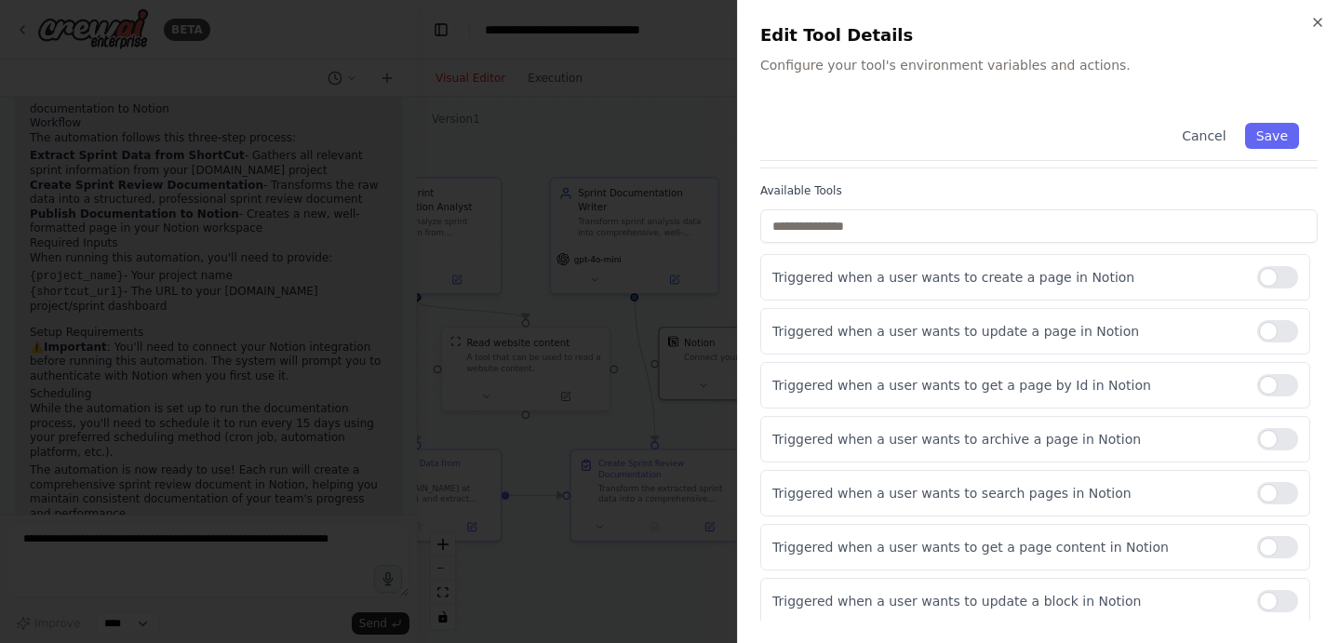
scroll to position [157, 0]
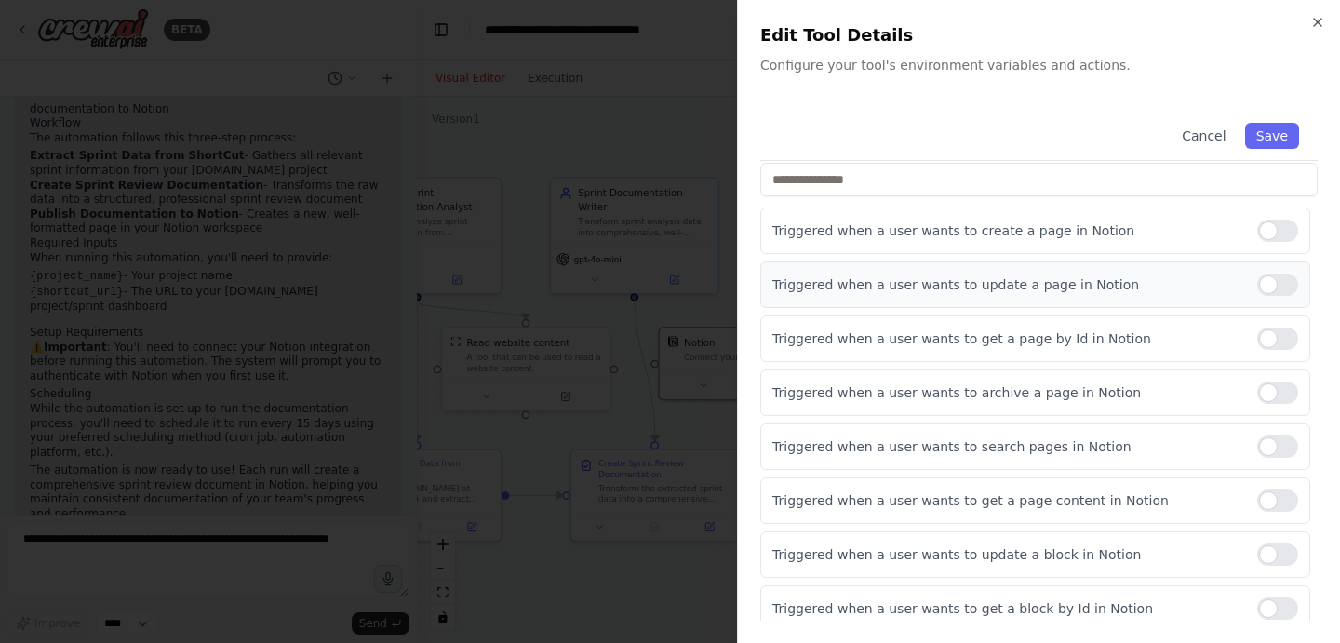
click at [1267, 283] on div at bounding box center [1277, 284] width 41 height 22
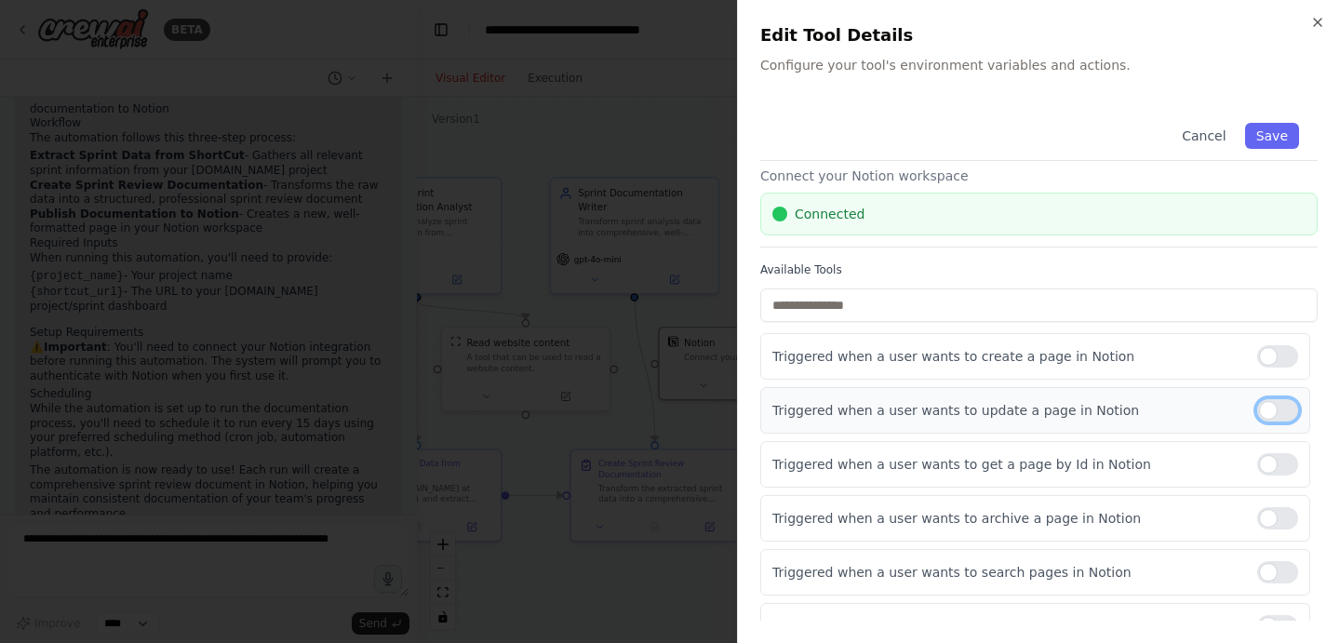
scroll to position [0, 0]
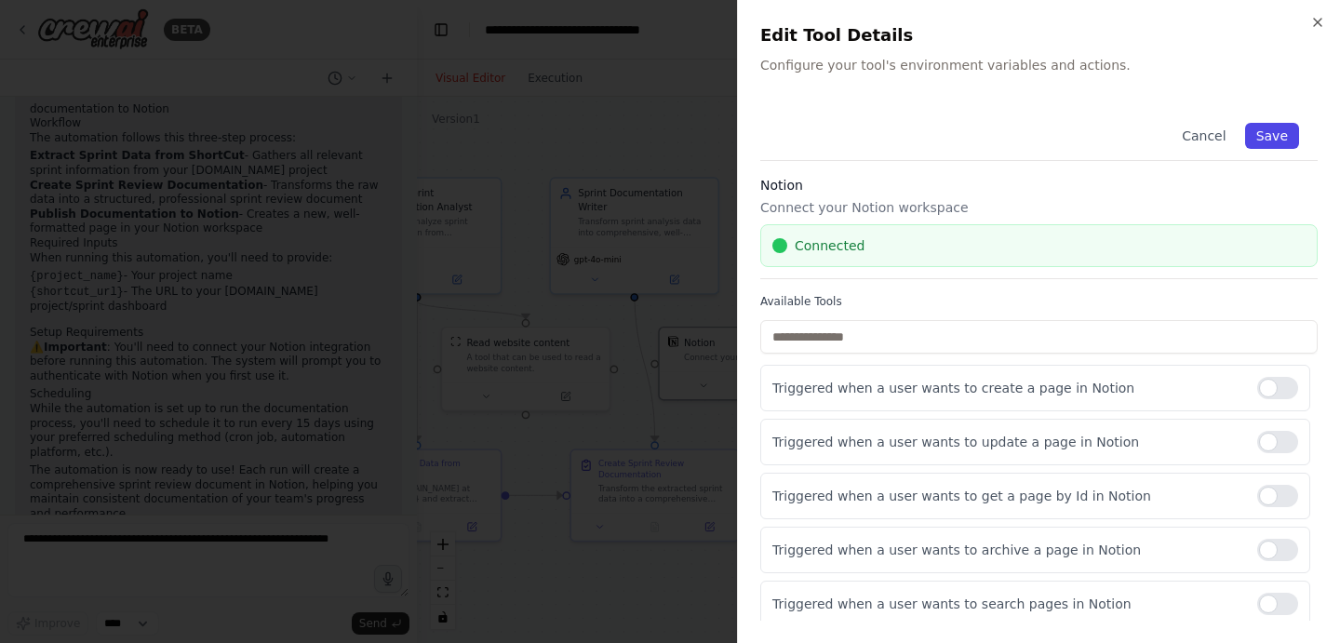
click at [1272, 134] on button "Save" at bounding box center [1272, 136] width 54 height 26
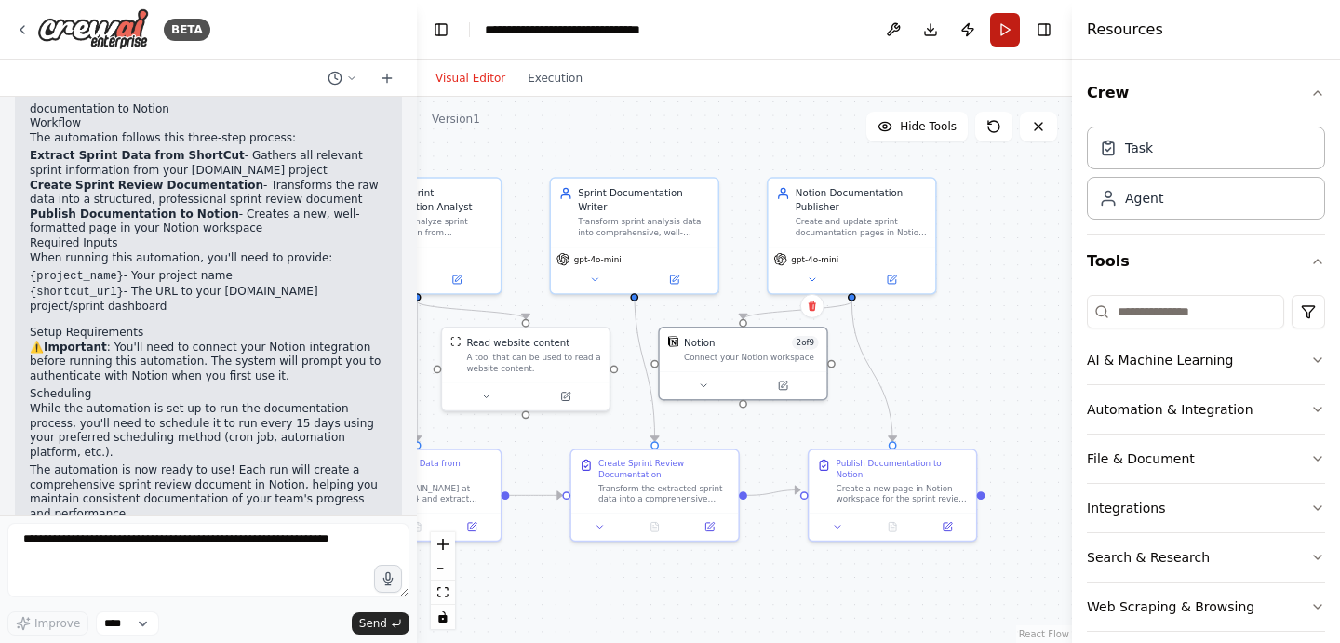
click at [1001, 31] on button "Run" at bounding box center [1005, 29] width 30 height 33
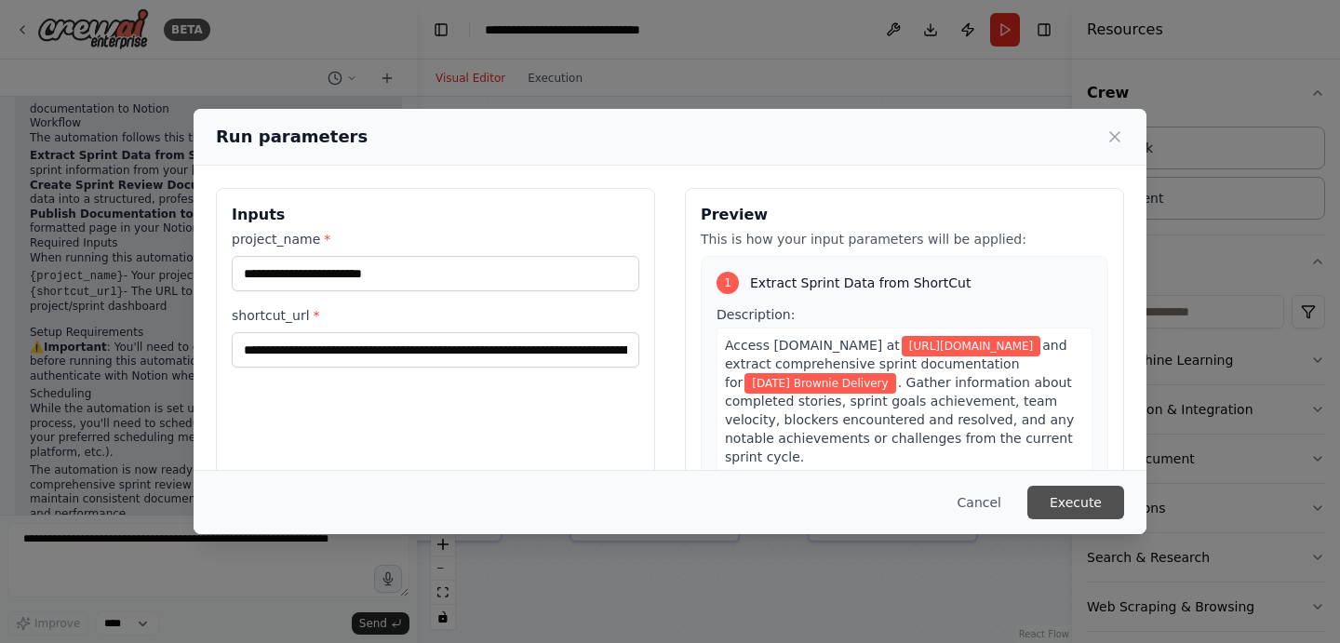
click at [1078, 501] on button "Execute" at bounding box center [1075, 502] width 97 height 33
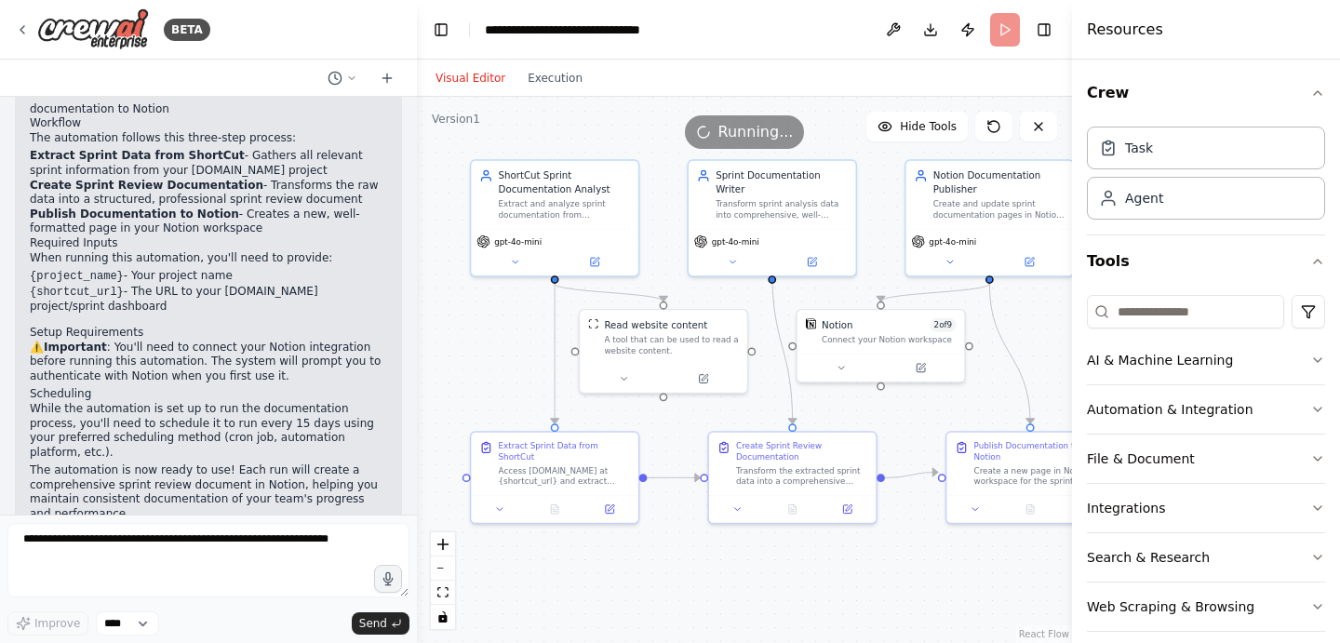
drag, startPoint x: 551, startPoint y: 156, endPoint x: 663, endPoint y: 155, distance: 112.6
click at [663, 155] on div ".deletable-edge-delete-btn { width: 20px; height: 20px; border: 0px solid #ffff…" at bounding box center [744, 370] width 655 height 546
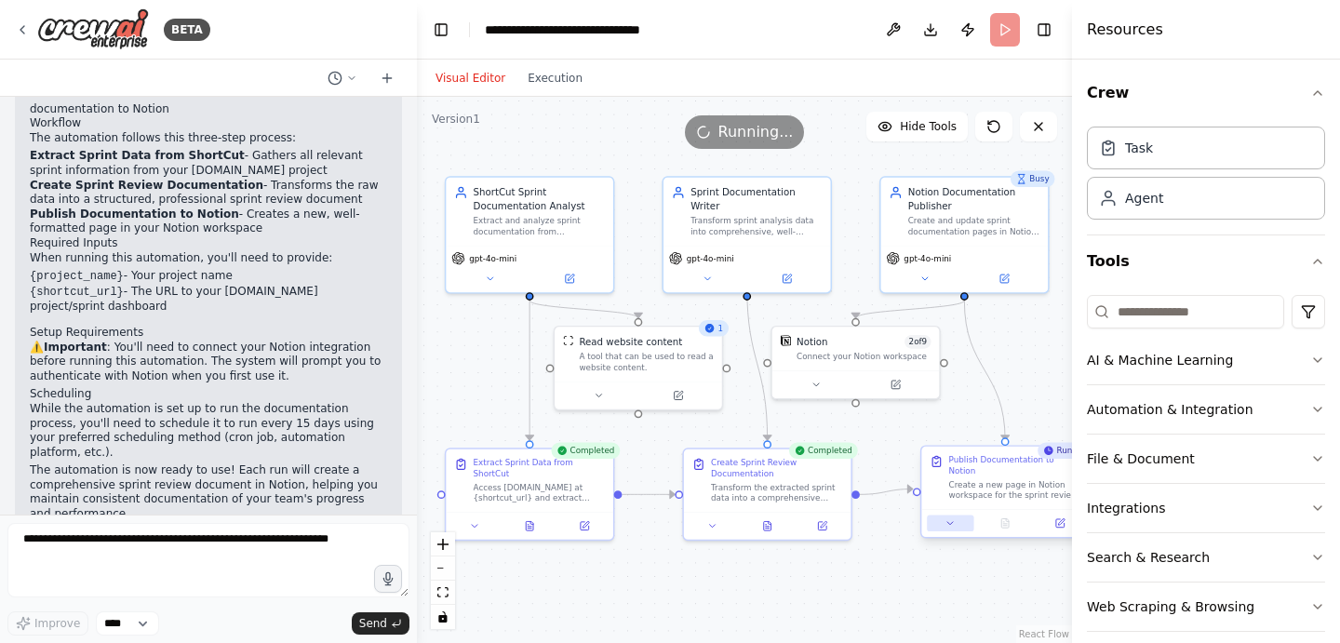
click at [952, 517] on icon at bounding box center [949, 522] width 11 height 11
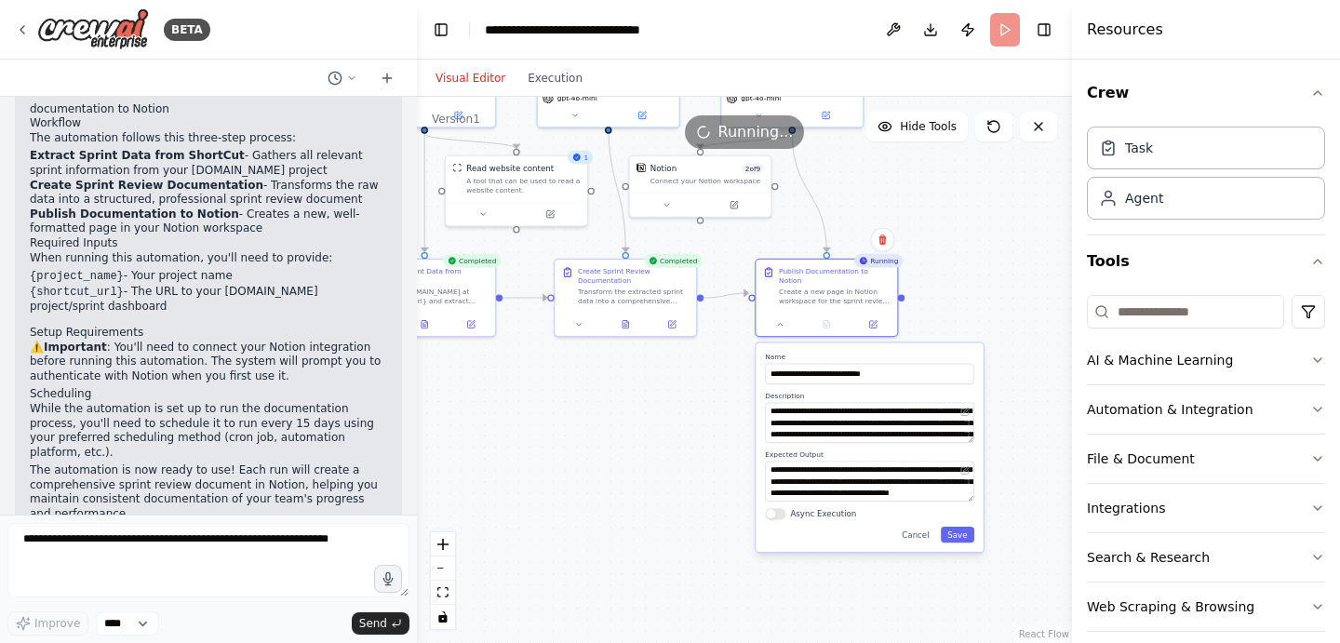
drag, startPoint x: 906, startPoint y: 553, endPoint x: 733, endPoint y: 352, distance: 265.9
click at [733, 352] on div ".deletable-edge-delete-btn { width: 20px; height: 20px; border: 0px solid #ffff…" at bounding box center [744, 370] width 655 height 546
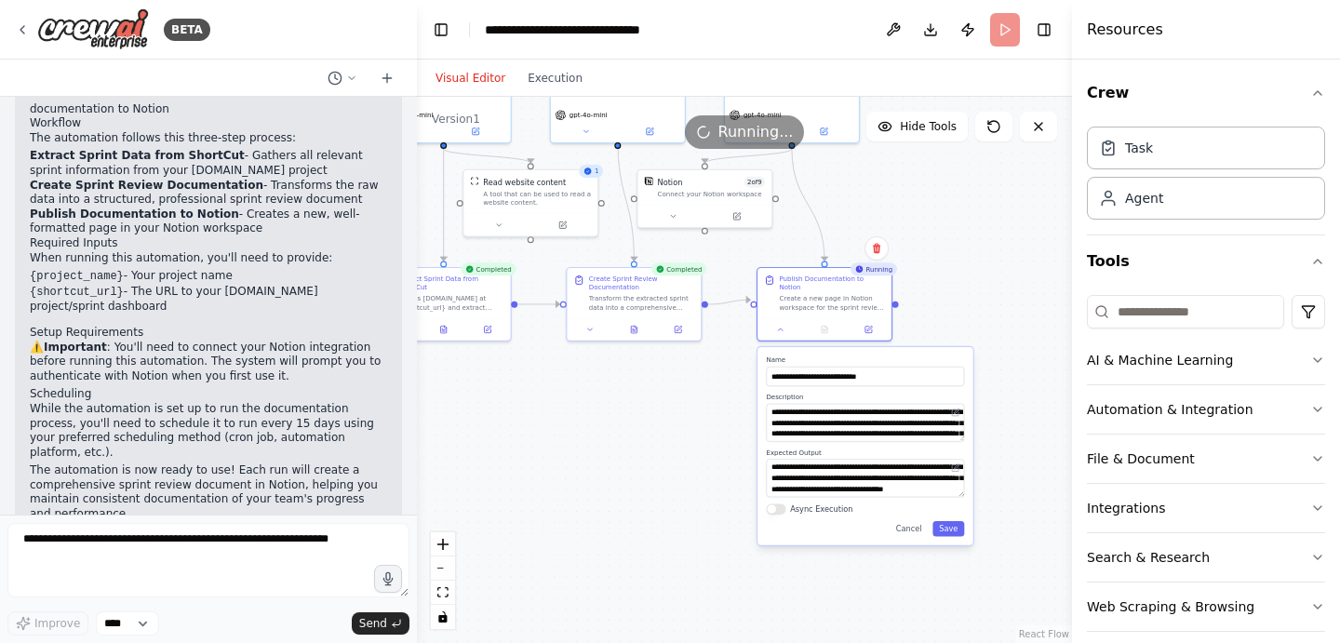
click at [744, 452] on div ".deletable-edge-delete-btn { width: 20px; height: 20px; border: 0px solid #ffff…" at bounding box center [744, 370] width 655 height 546
click at [957, 316] on div ".deletable-edge-delete-btn { width: 20px; height: 20px; border: 0px solid #ffff…" at bounding box center [744, 370] width 655 height 546
click at [786, 329] on div "Publish Documentation to Notion Create a new page in Notion workspace for the s…" at bounding box center [824, 302] width 136 height 74
click at [780, 325] on button at bounding box center [780, 327] width 37 height 13
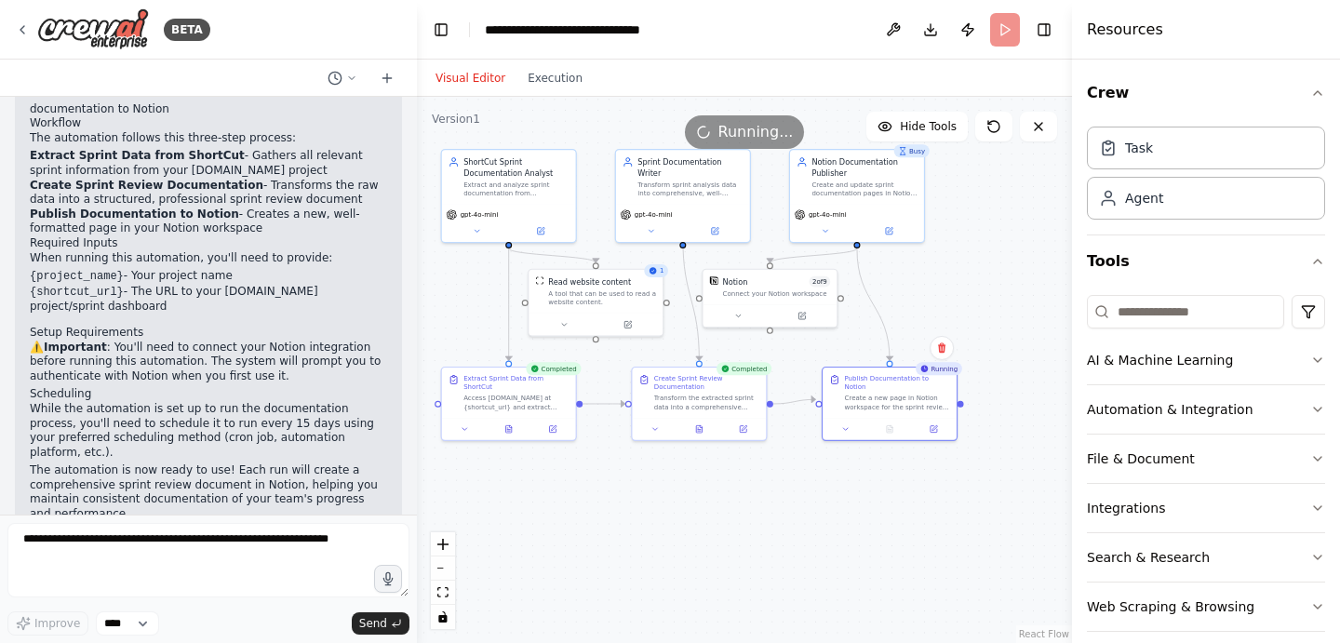
drag, startPoint x: 824, startPoint y: 389, endPoint x: 889, endPoint y: 488, distance: 118.9
click at [889, 488] on div ".deletable-edge-delete-btn { width: 20px; height: 20px; border: 0px solid #ffff…" at bounding box center [744, 370] width 655 height 546
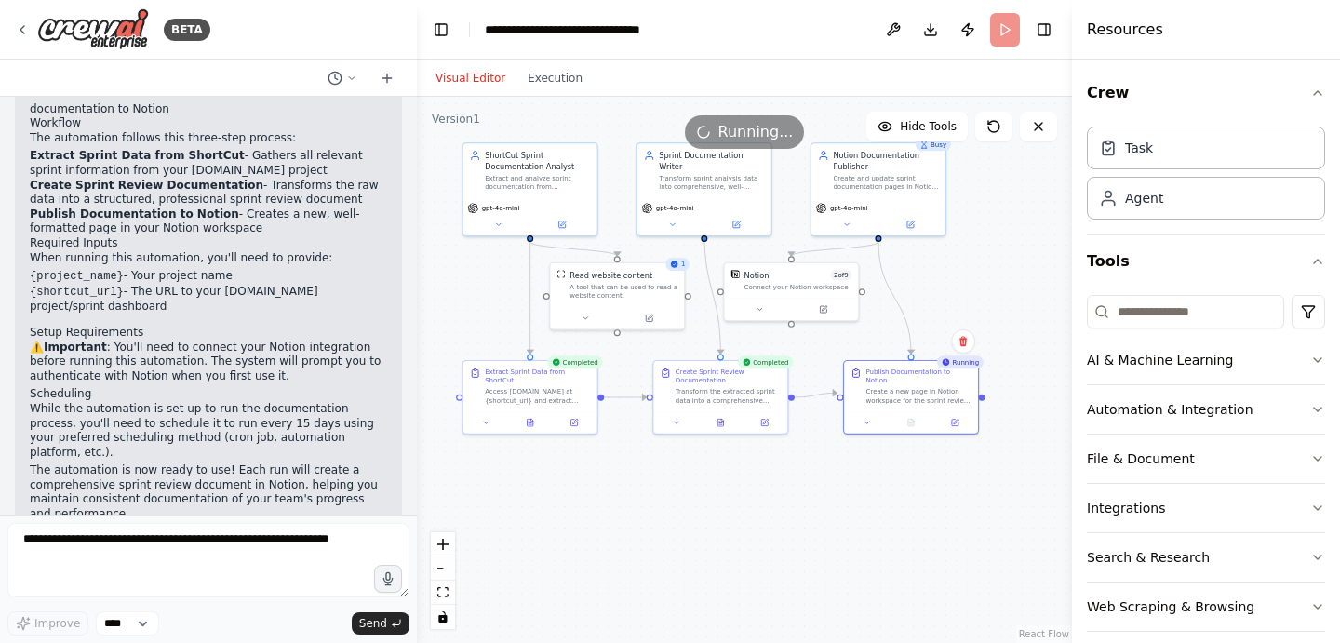
drag, startPoint x: 889, startPoint y: 488, endPoint x: 911, endPoint y: 482, distance: 22.4
click at [911, 482] on div ".deletable-edge-delete-btn { width: 20px; height: 20px; border: 0px solid #ffff…" at bounding box center [744, 370] width 655 height 546
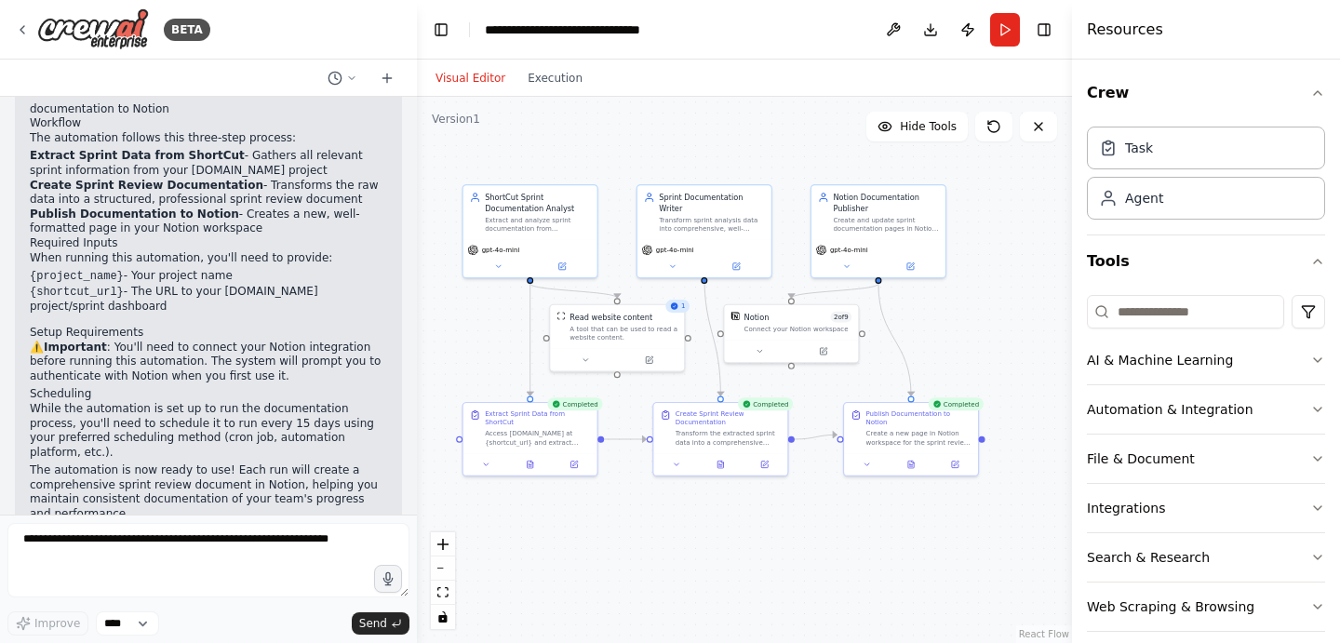
drag, startPoint x: 980, startPoint y: 253, endPoint x: 980, endPoint y: 295, distance: 41.9
click at [980, 295] on div ".deletable-edge-delete-btn { width: 20px; height: 20px; border: 0px solid #ffff…" at bounding box center [744, 370] width 655 height 546
click at [764, 350] on button at bounding box center [758, 348] width 61 height 13
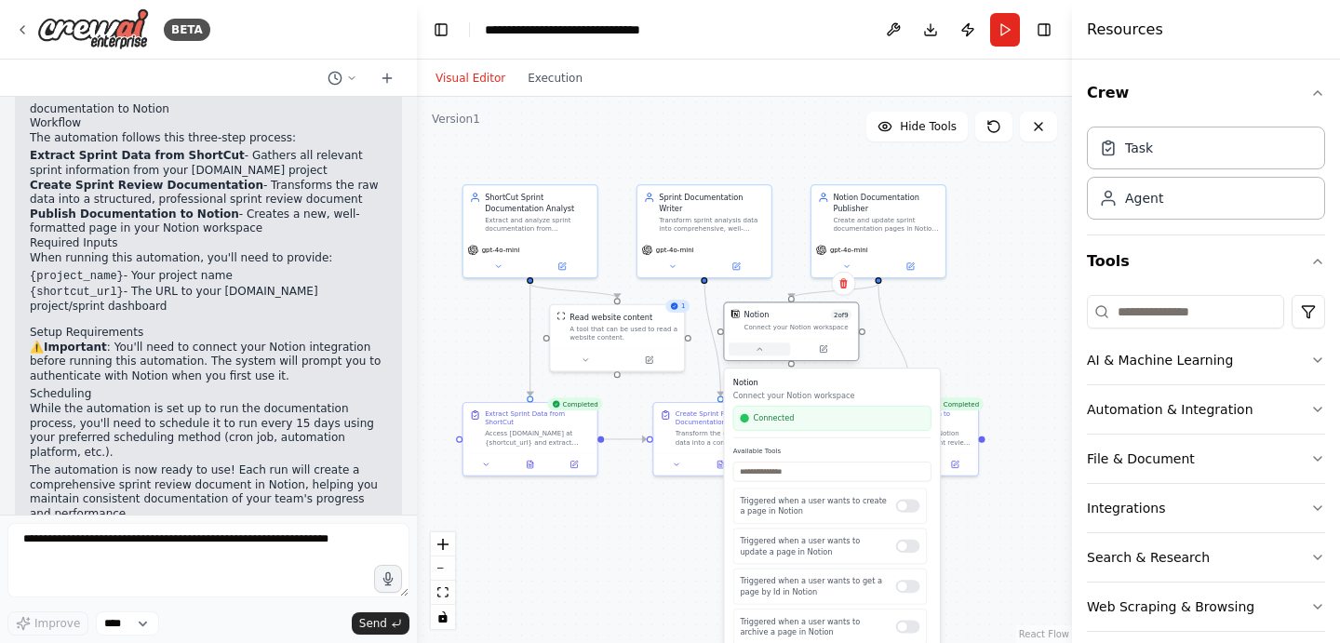
click at [764, 350] on button at bounding box center [758, 348] width 61 height 13
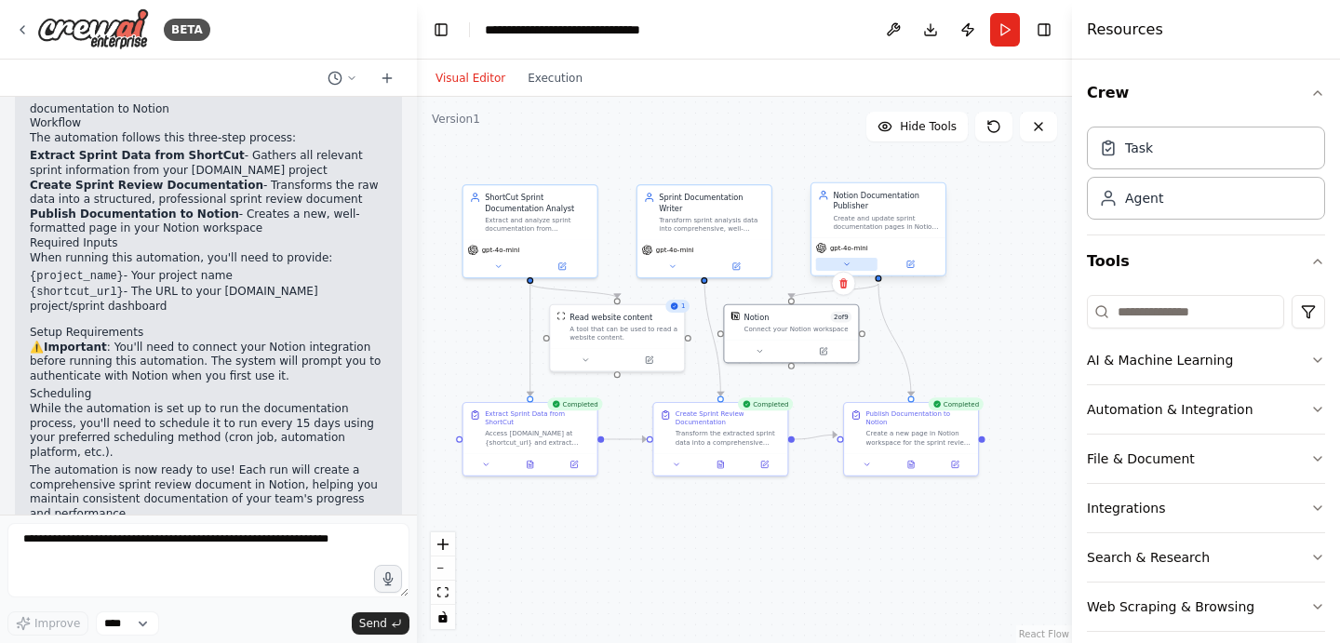
click at [849, 261] on icon at bounding box center [846, 264] width 8 height 8
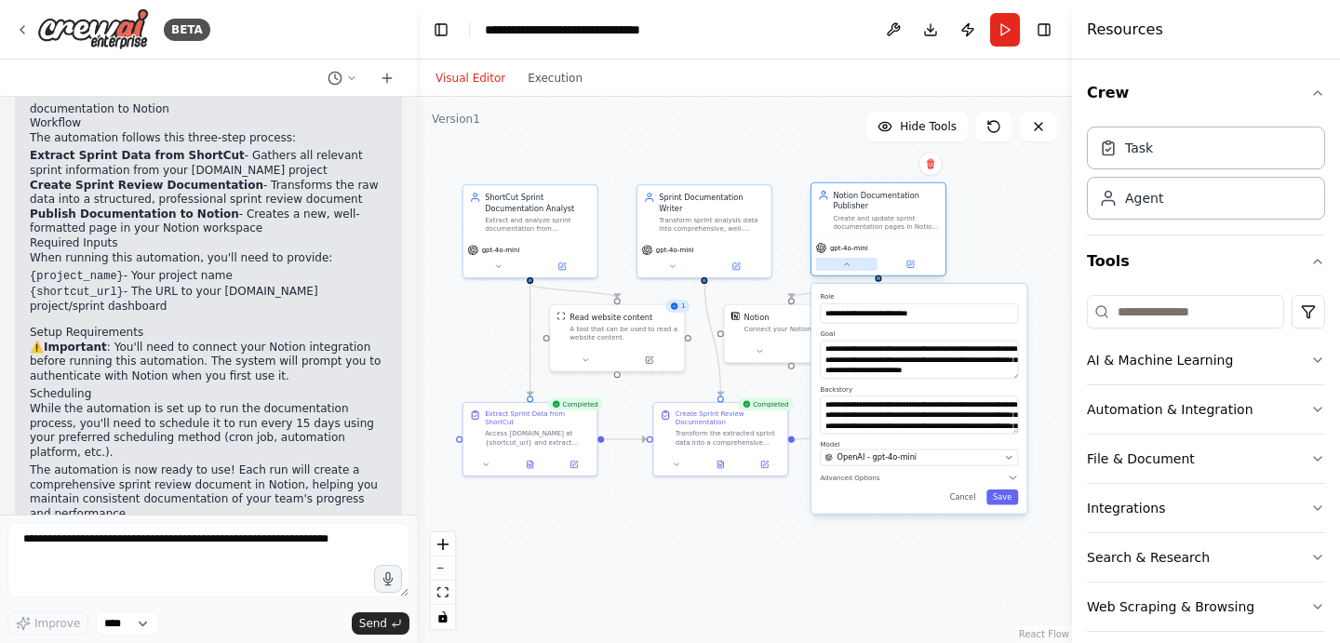
click at [849, 261] on icon at bounding box center [846, 264] width 8 height 8
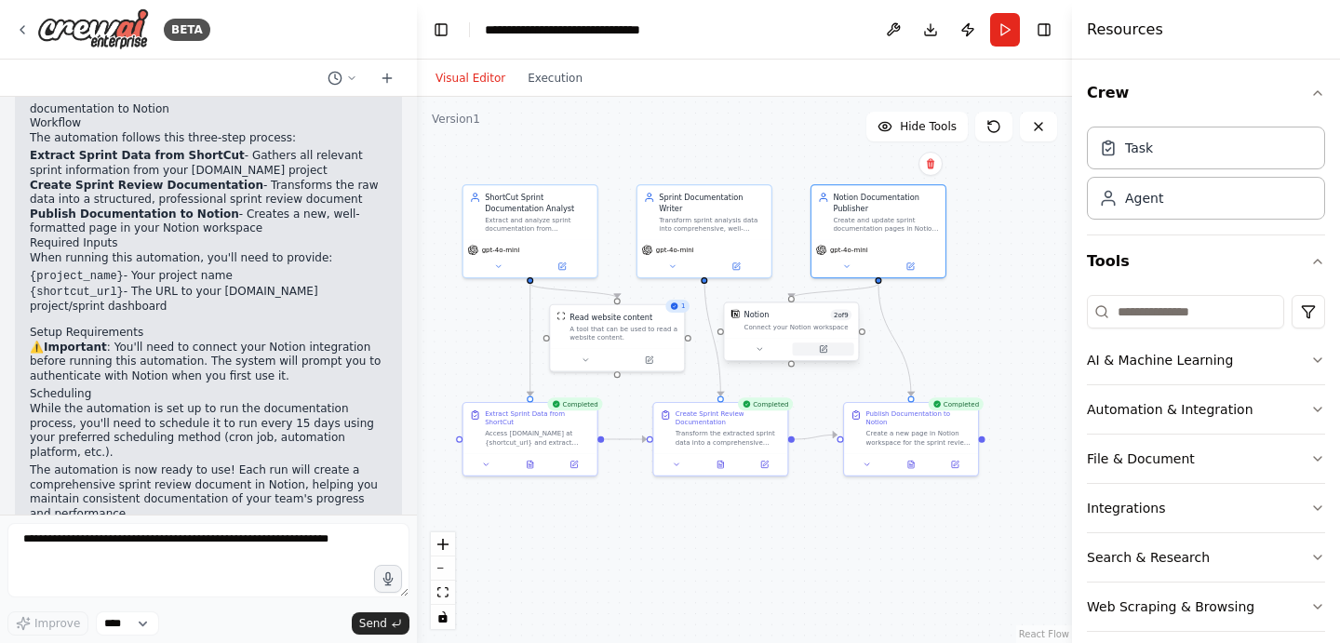
click at [824, 353] on icon at bounding box center [823, 349] width 8 height 8
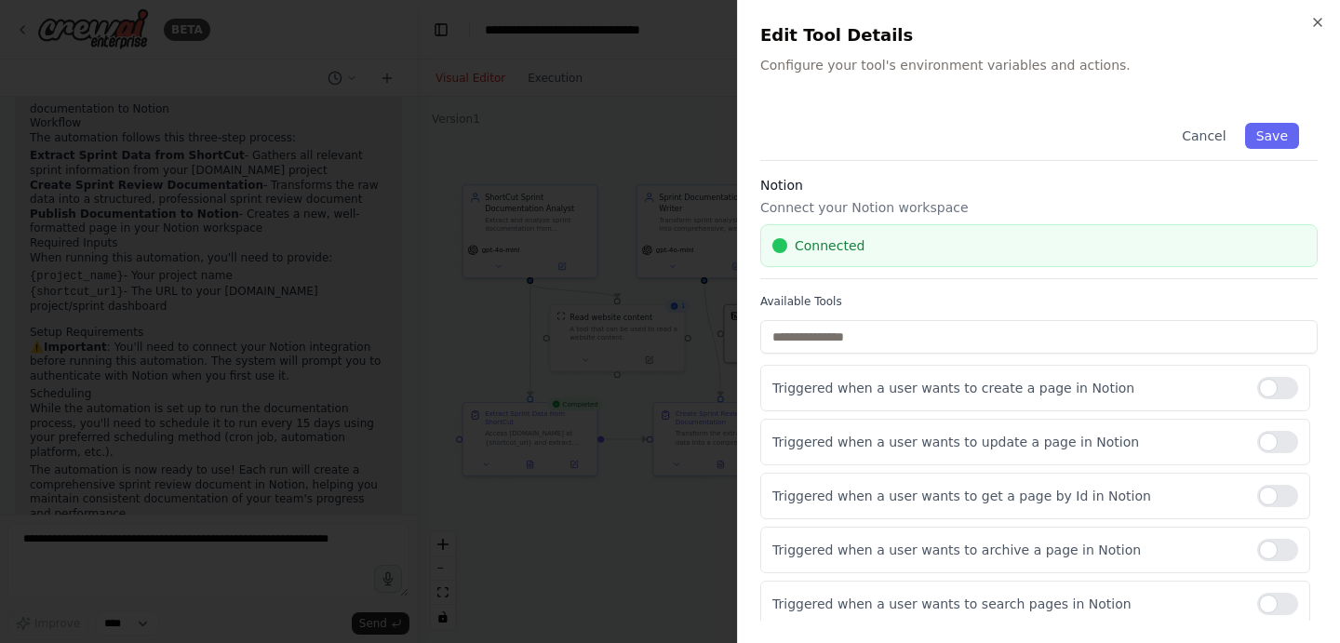
click at [1325, 14] on div "Close Edit Tool Details Configure your tool's environment variables and actions…" at bounding box center [1038, 321] width 603 height 643
click at [1317, 21] on icon "button" at bounding box center [1317, 22] width 15 height 15
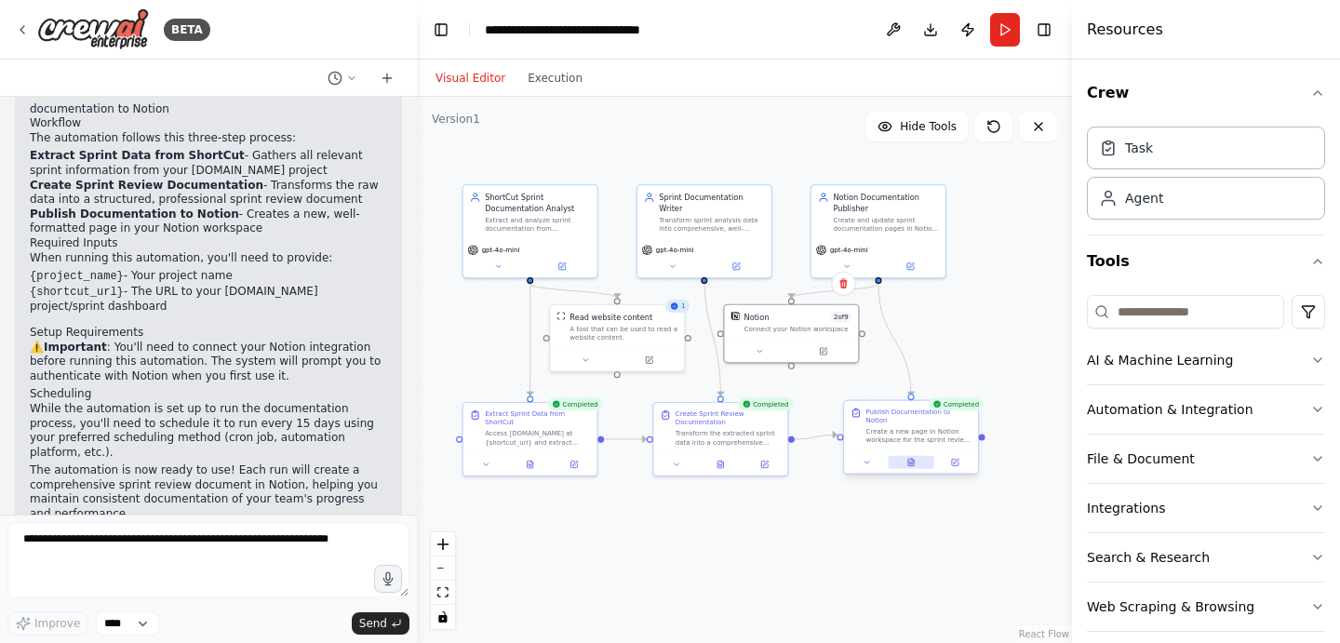
click at [904, 456] on button at bounding box center [910, 462] width 47 height 13
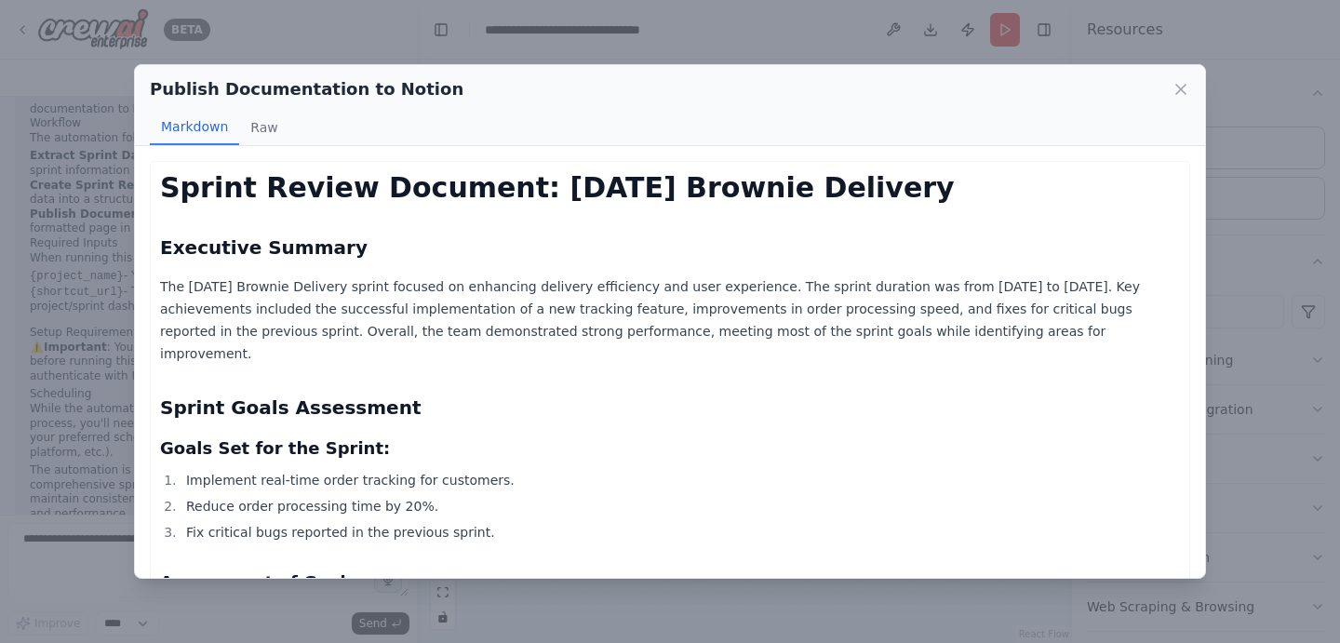
click at [461, 193] on h1 "Sprint Review Document: 25-08-15 Brownie Delivery" at bounding box center [670, 187] width 1020 height 33
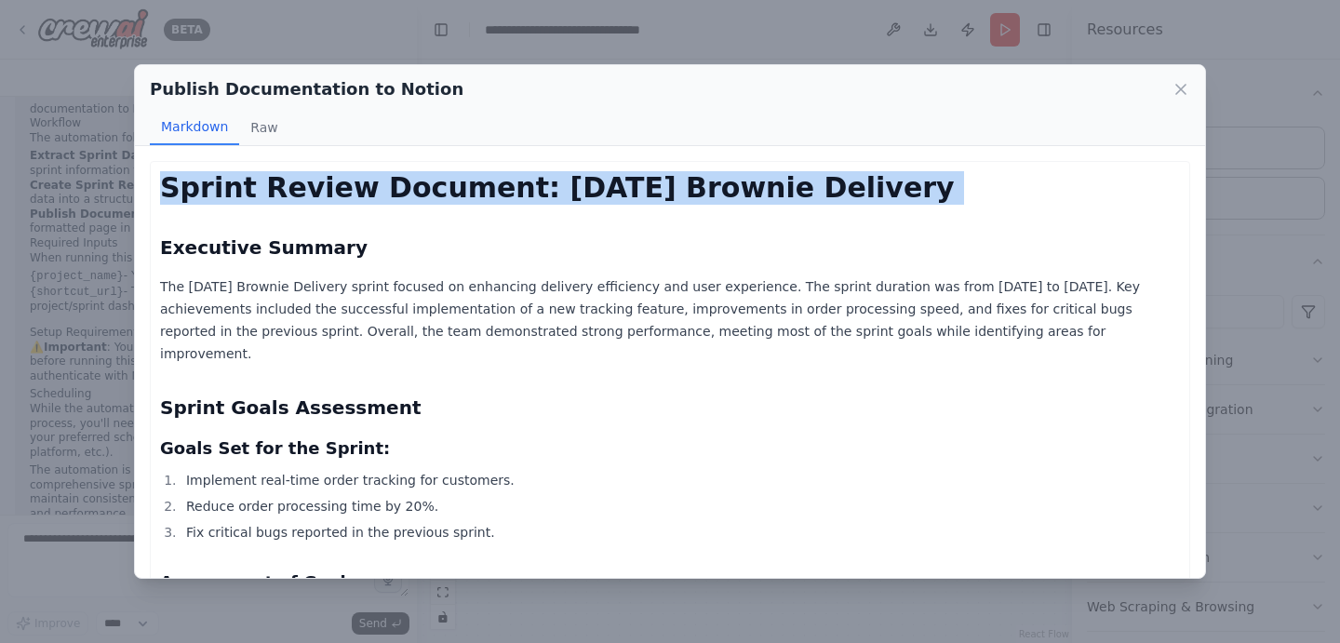
copy div "Sprint Review Document: 25-08-15 Brownie Delivery"
click at [685, 322] on p "The 25-08-15 Brownie Delivery sprint focused on enhancing delivery efficiency a…" at bounding box center [670, 319] width 1020 height 89
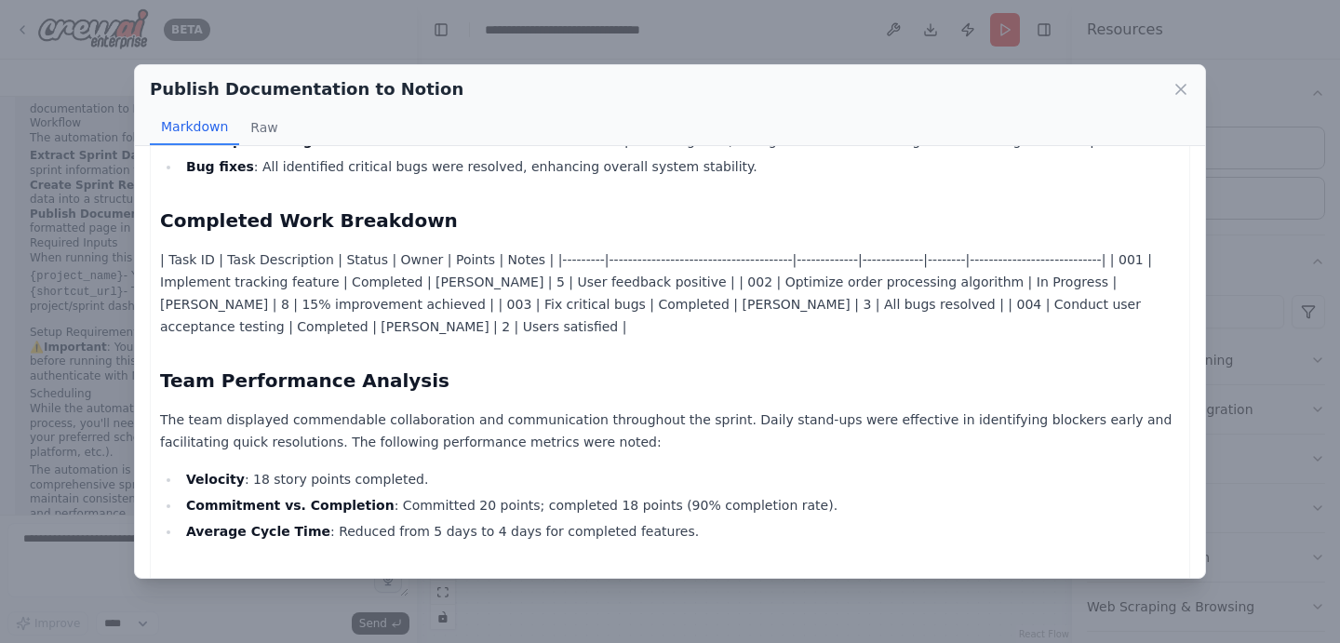
scroll to position [489, 0]
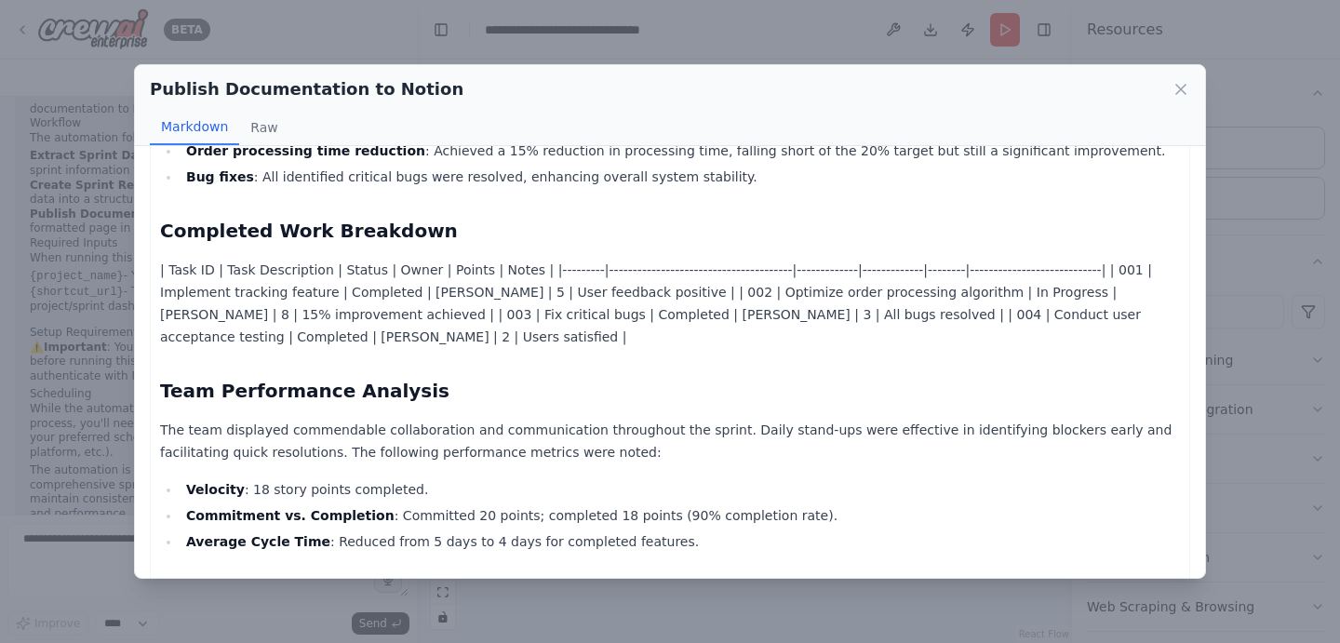
click at [730, 38] on div "Publish Documentation to Notion Markdown Raw Sprint Review Document: 25-08-15 B…" at bounding box center [670, 321] width 1340 height 643
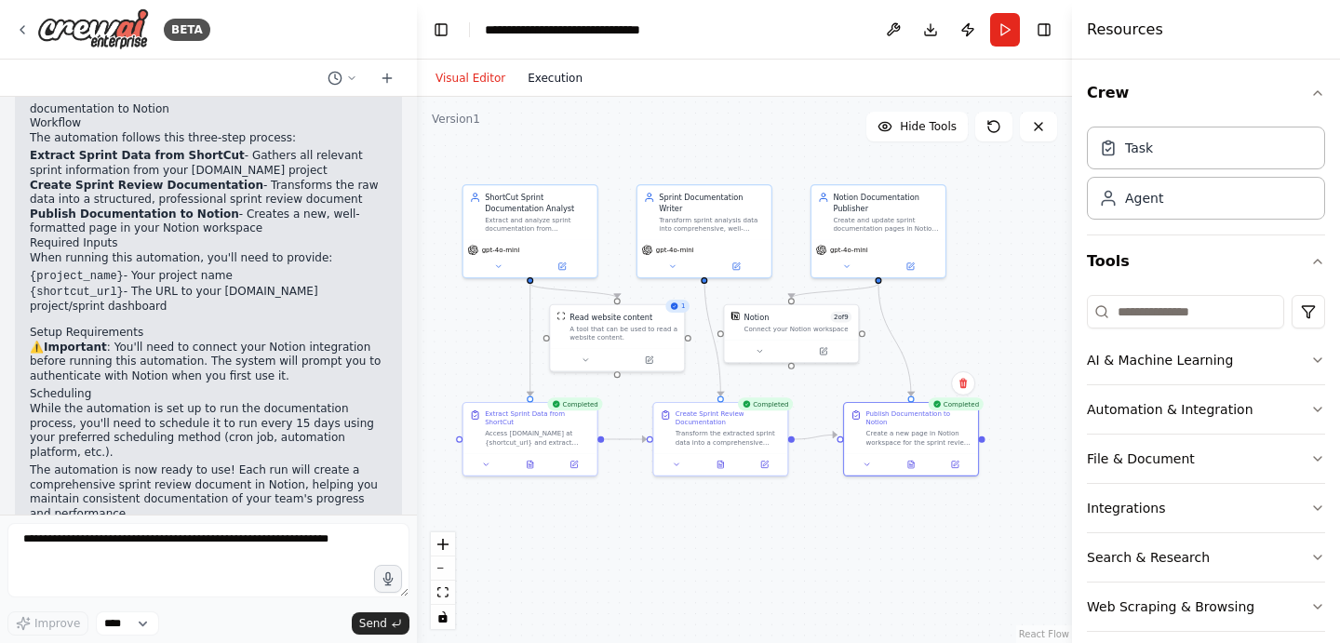
click at [540, 81] on button "Execution" at bounding box center [554, 78] width 77 height 22
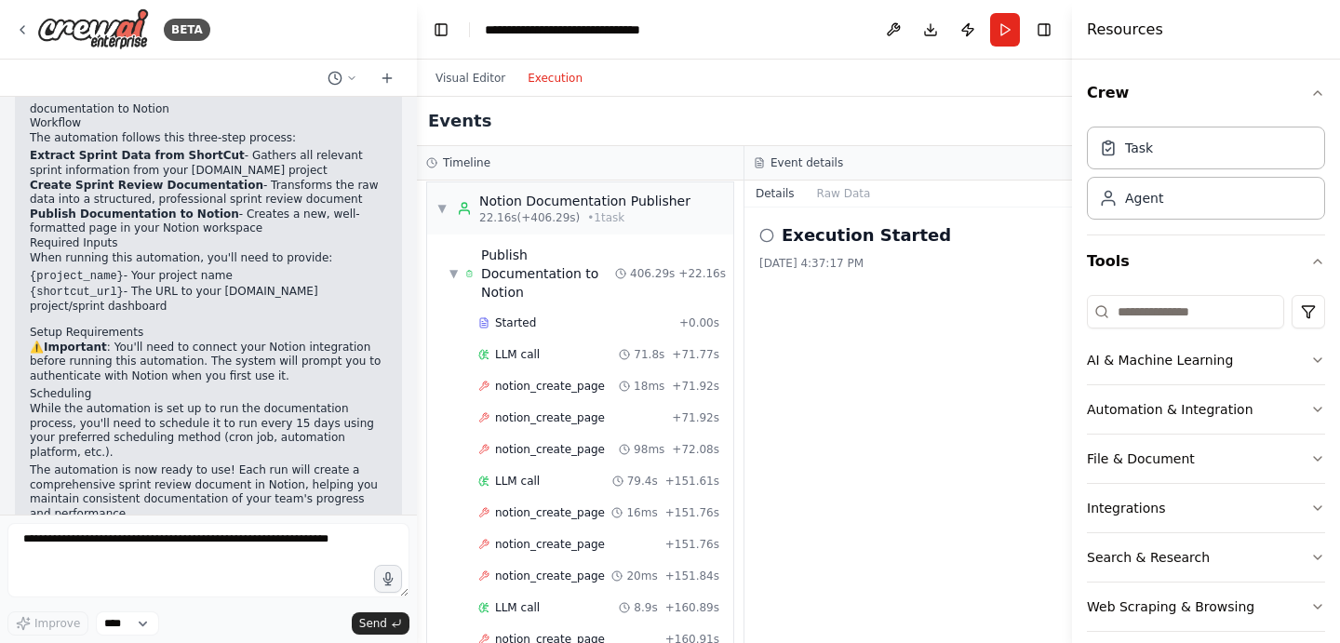
scroll to position [539, 0]
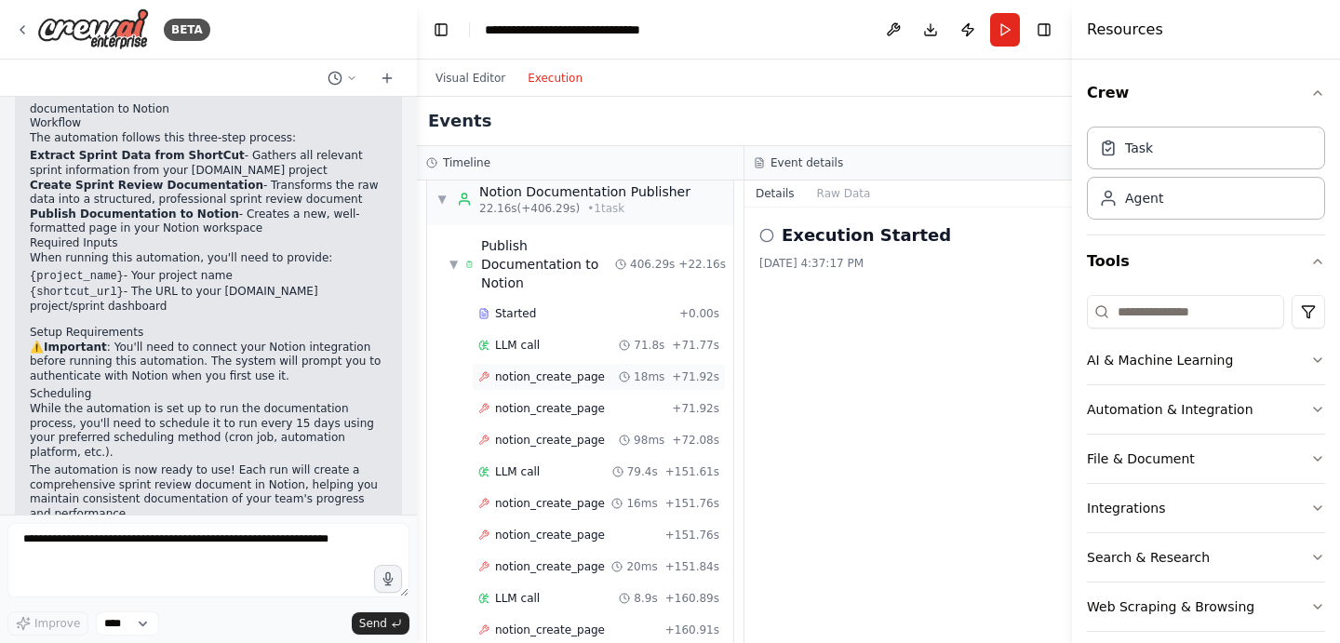
click at [560, 369] on span "notion_create_page" at bounding box center [550, 376] width 110 height 15
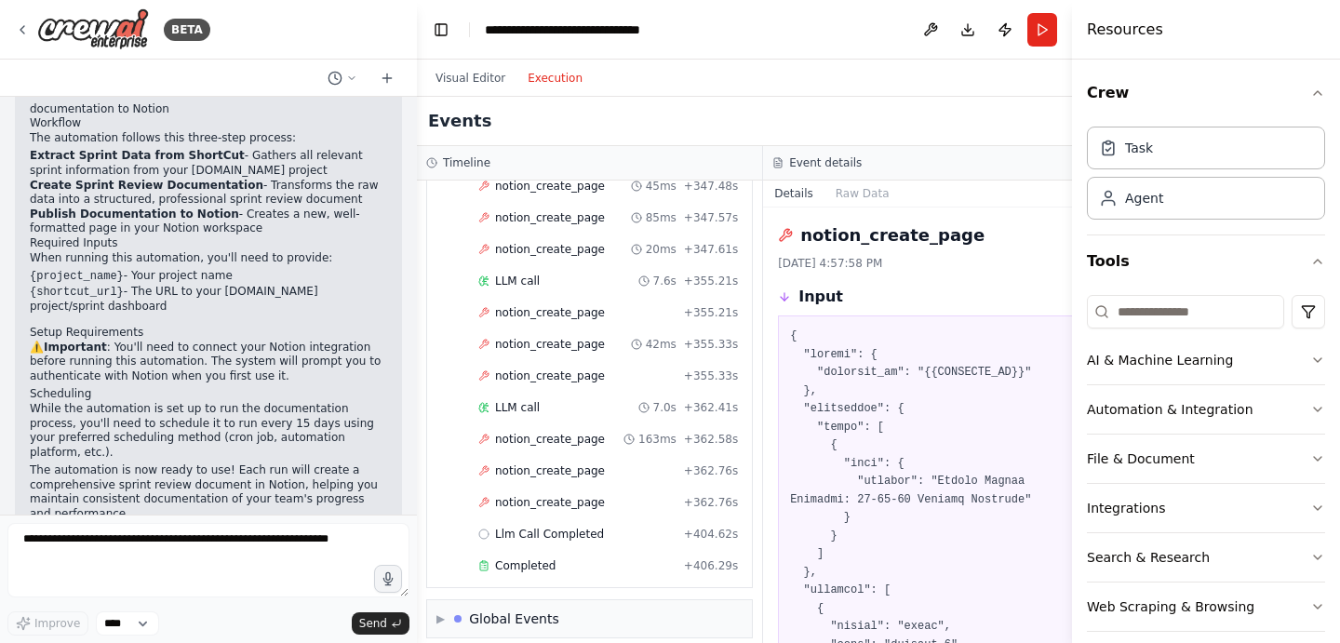
scroll to position [3554, 0]
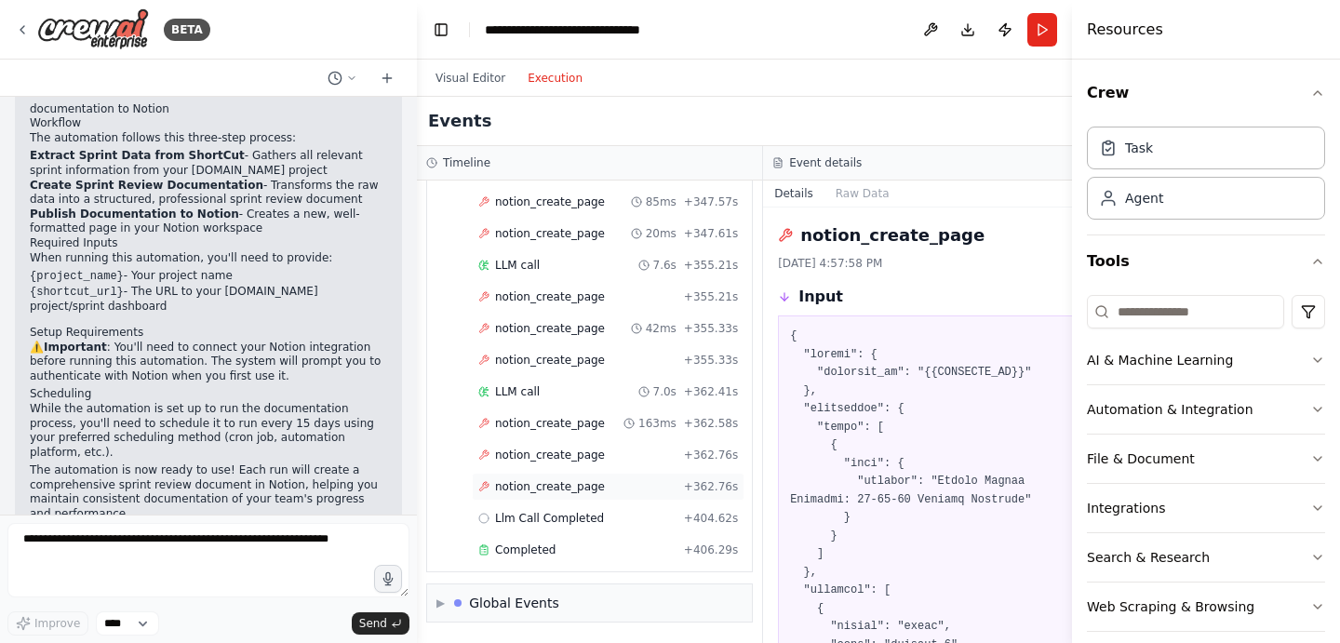
click at [592, 485] on span "notion_create_page" at bounding box center [550, 486] width 110 height 15
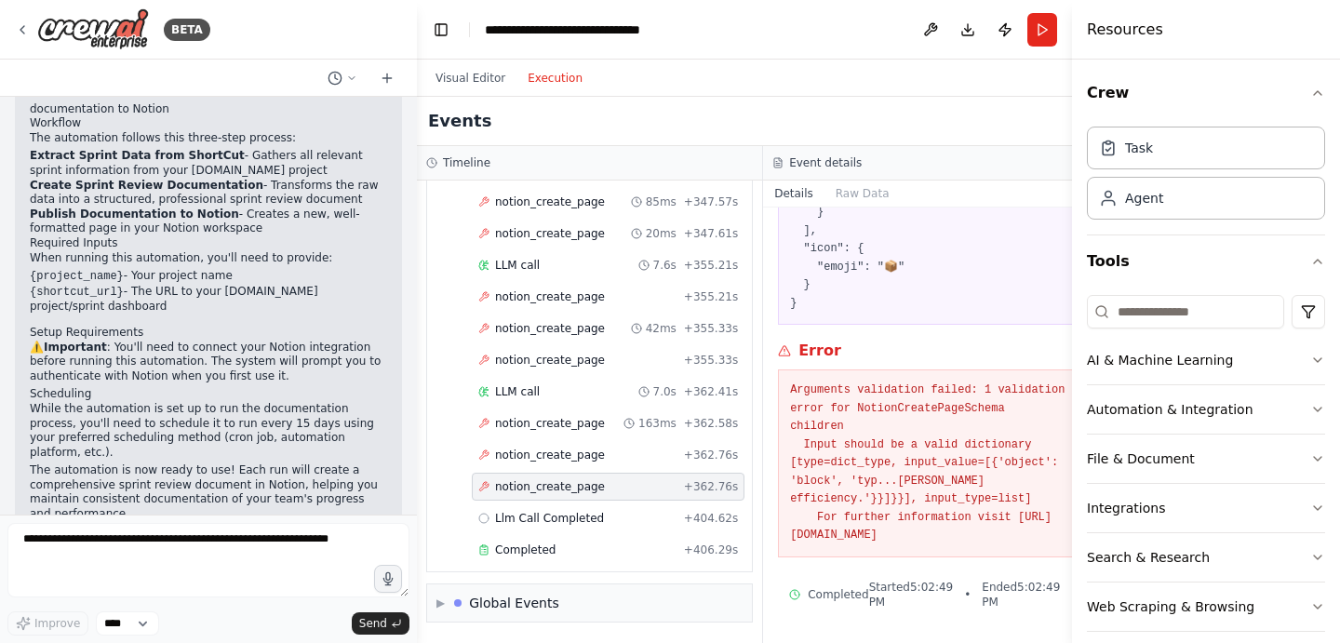
scroll to position [957, 0]
click at [651, 451] on div "notion_create_page + 362.76s" at bounding box center [608, 454] width 260 height 15
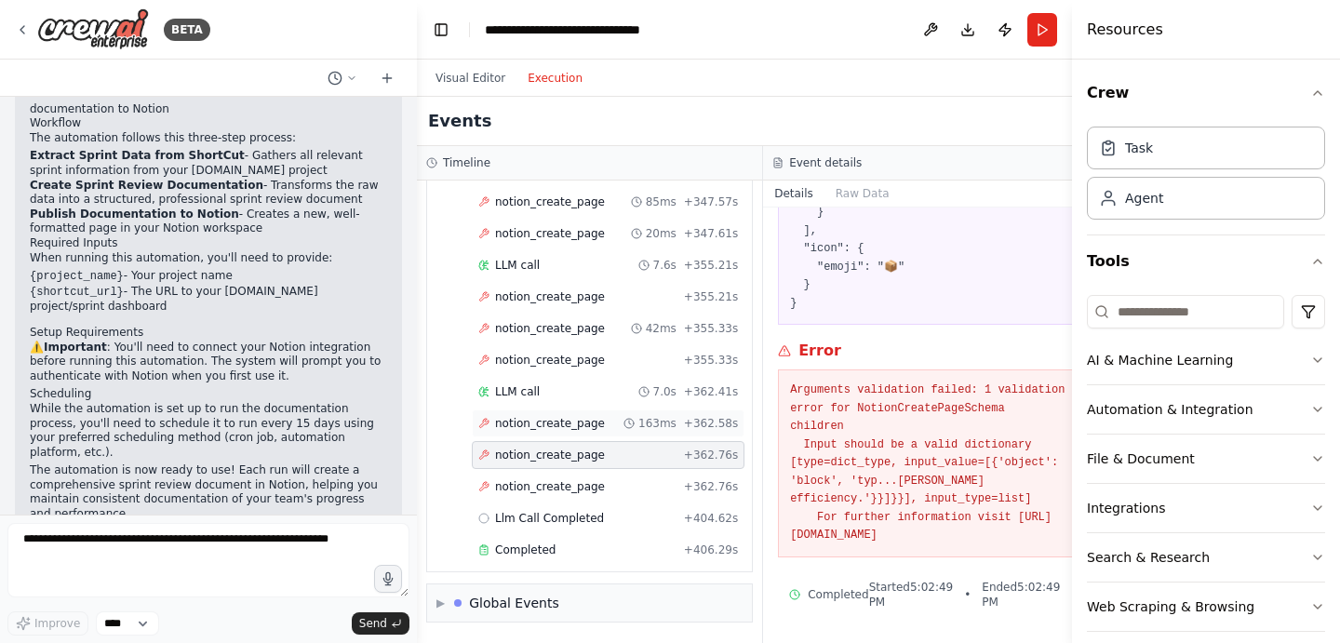
click at [628, 428] on div "163ms" at bounding box center [649, 423] width 53 height 15
click at [620, 447] on div "notion_create_page + 362.76s" at bounding box center [608, 454] width 260 height 15
click at [582, 427] on span "notion_create_page" at bounding box center [550, 423] width 110 height 15
click at [577, 359] on span "notion_create_page" at bounding box center [550, 360] width 110 height 15
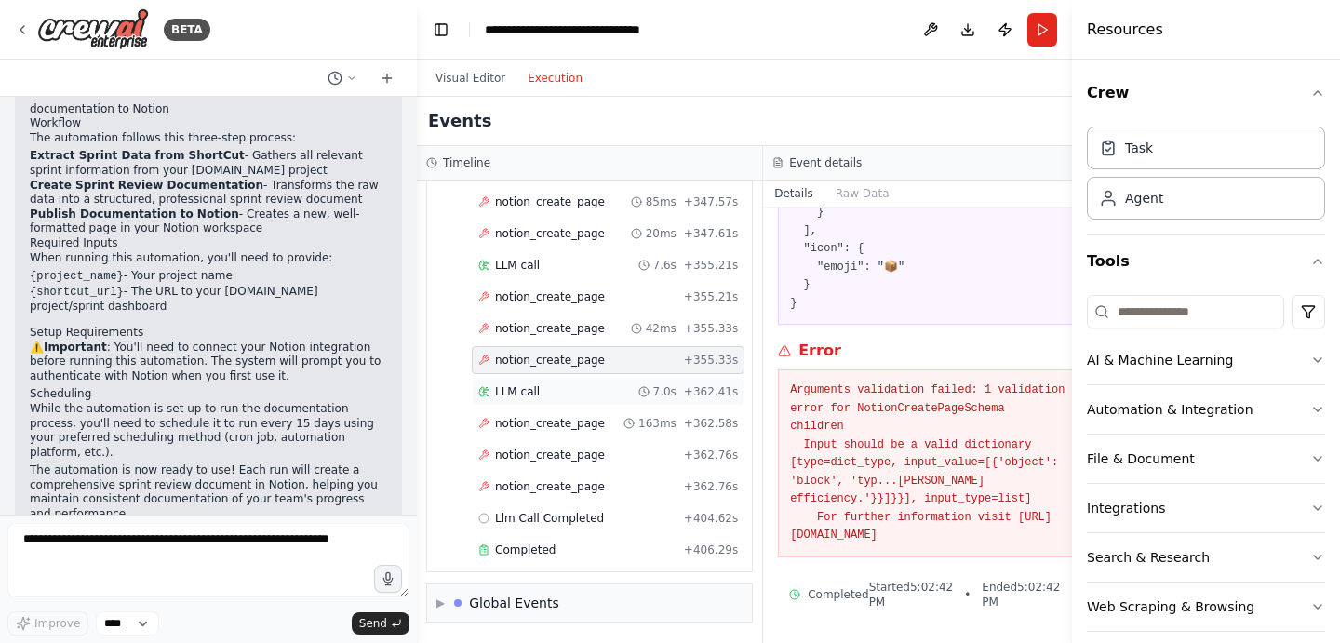
click at [562, 389] on div "LLM call 7.0s + 362.41s" at bounding box center [608, 391] width 260 height 15
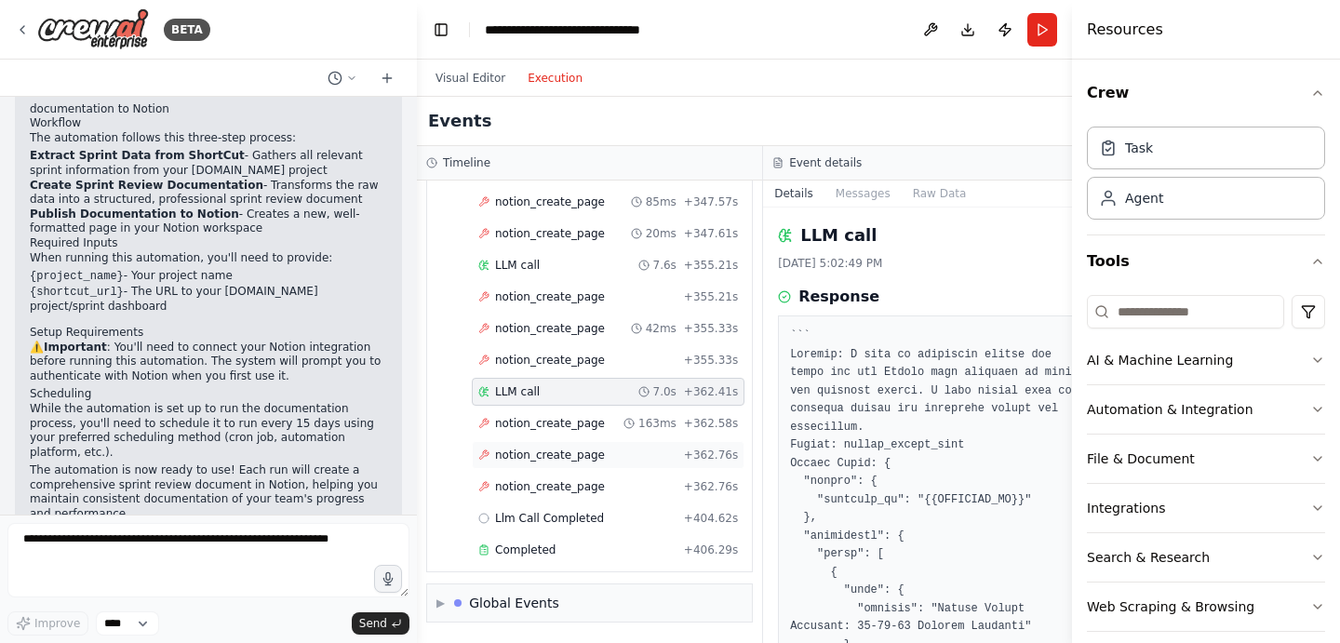
click at [567, 445] on div "notion_create_page + 362.76s" at bounding box center [608, 455] width 273 height 28
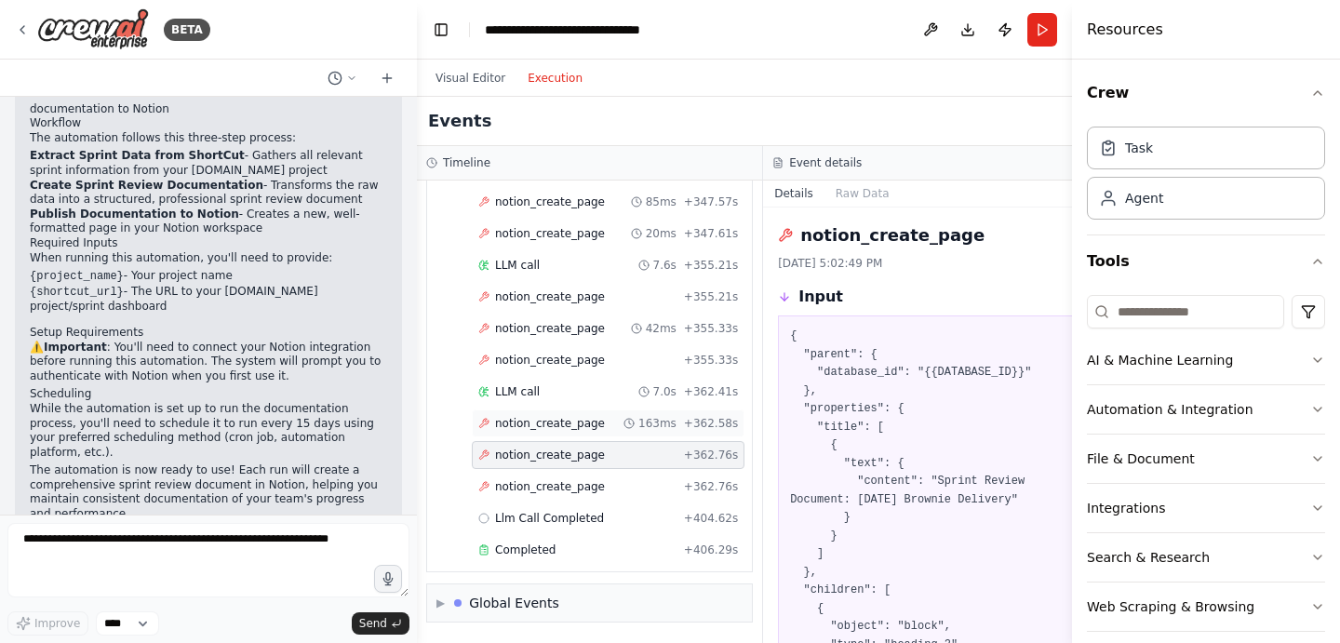
click at [570, 420] on span "notion_create_page" at bounding box center [550, 423] width 110 height 15
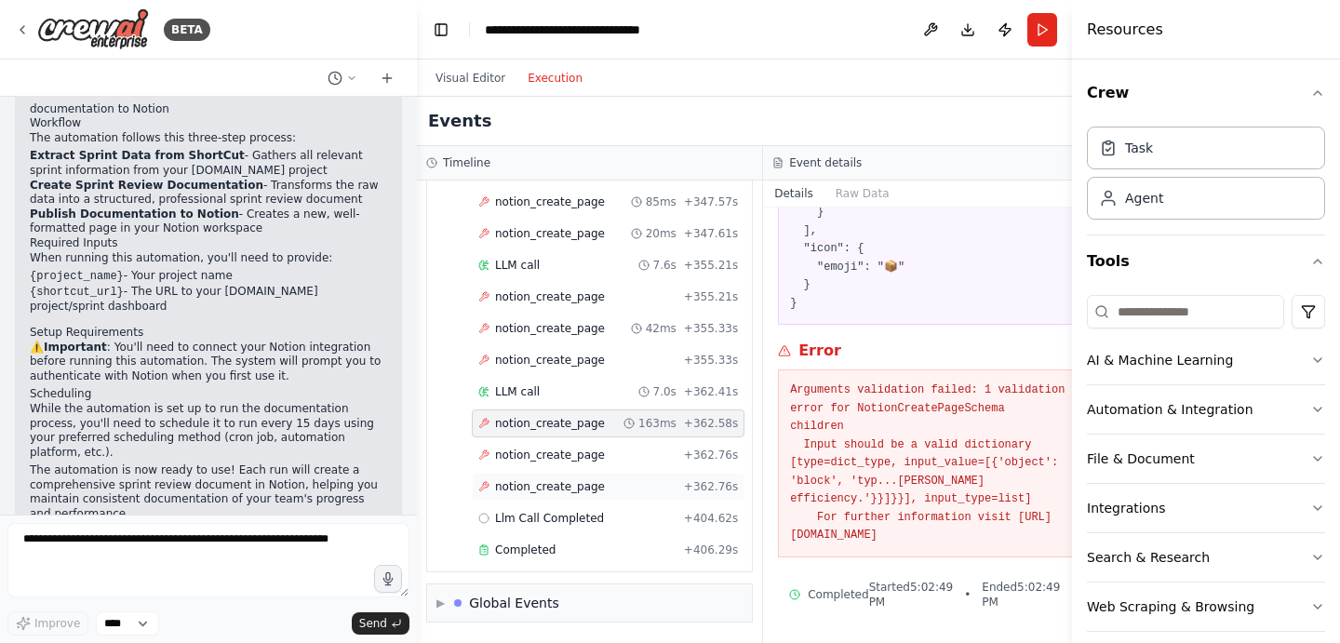
click at [567, 486] on span "notion_create_page" at bounding box center [550, 486] width 110 height 15
drag, startPoint x: 891, startPoint y: 536, endPoint x: 766, endPoint y: 363, distance: 213.8
click at [778, 369] on div "Arguments validation failed: 1 validation error for NotionCreatePageSchema chil…" at bounding box center [936, 463] width 316 height 188
copy pre "Arguments validation failed: 1 validation error for NotionCreatePageSchema chil…"
click at [78, 526] on div "04:20 PM" at bounding box center [208, 533] width 357 height 14
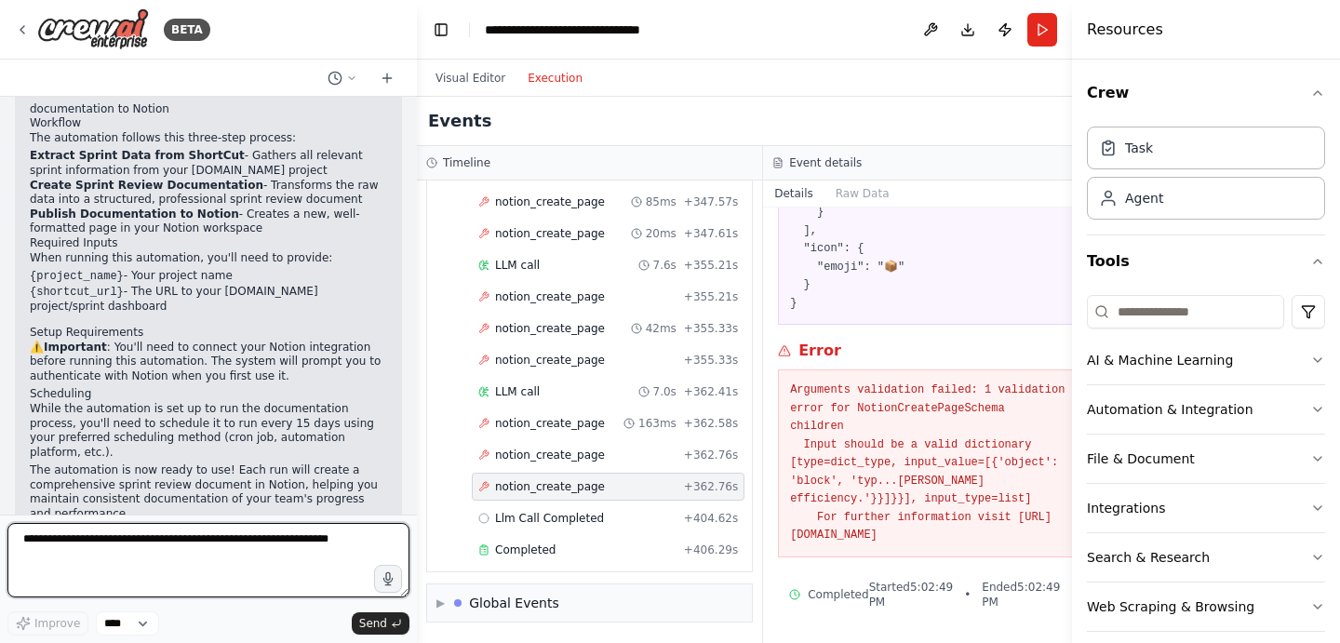
click at [239, 565] on textarea at bounding box center [208, 560] width 402 height 74
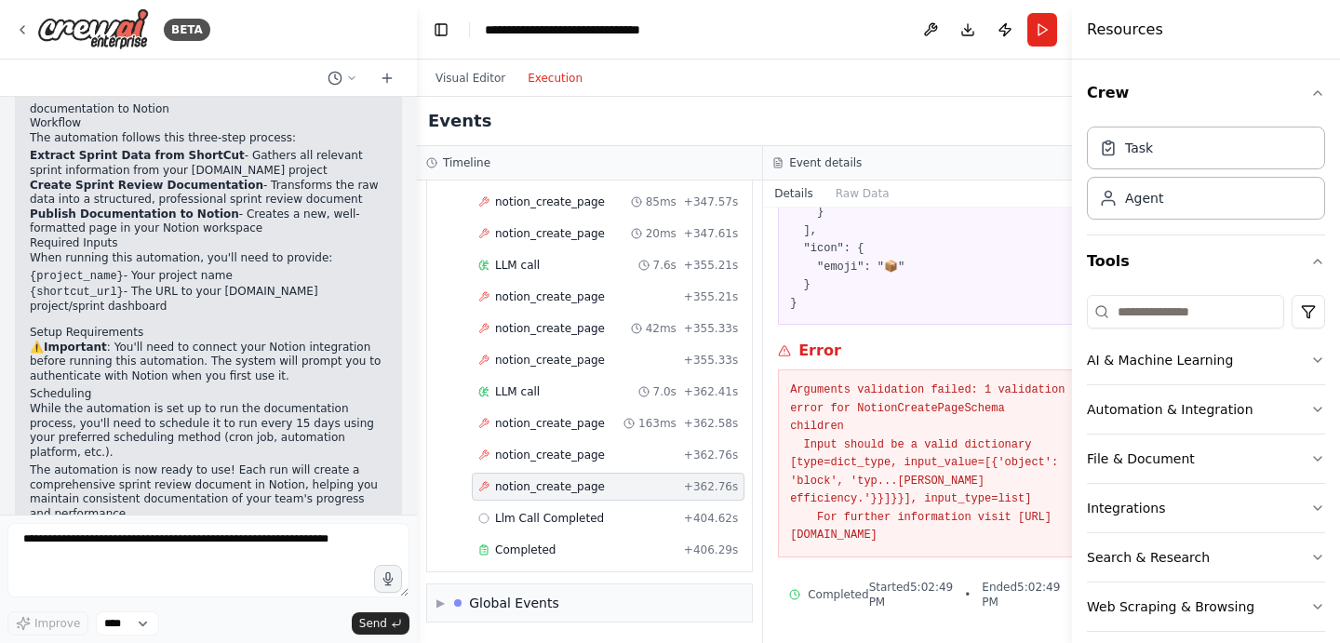
click at [883, 381] on pre "Arguments validation failed: 1 validation error for NotionCreatePageSchema chil…" at bounding box center [936, 463] width 292 height 164
click at [576, 400] on div "LLM call 7.0s + 362.41s" at bounding box center [608, 392] width 273 height 28
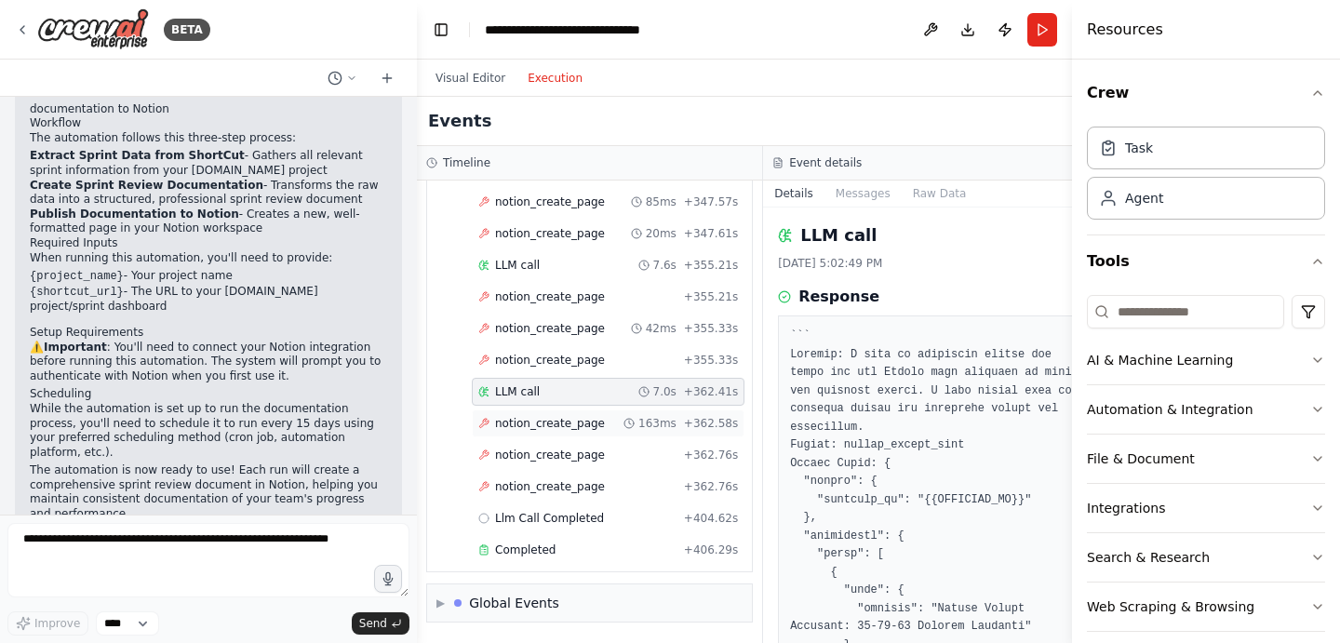
click at [576, 418] on span "notion_create_page" at bounding box center [550, 423] width 110 height 15
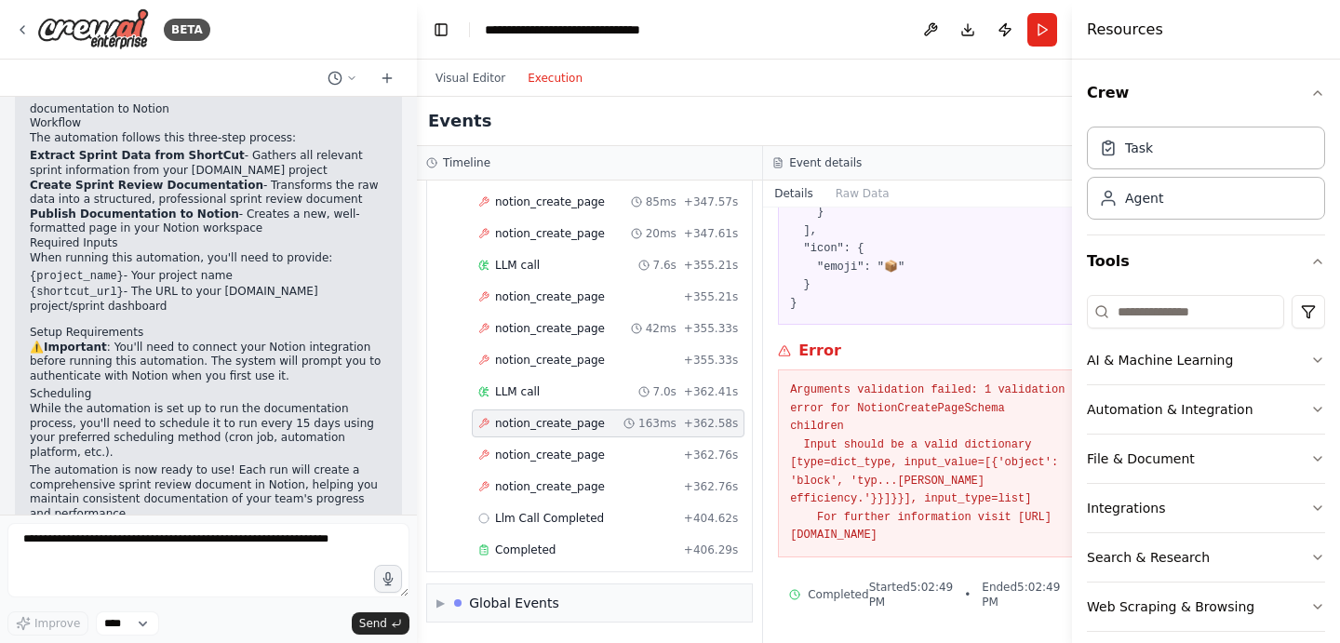
scroll to position [957, 0]
click at [860, 446] on pre "Arguments validation failed: 1 validation error for NotionCreatePageSchema chil…" at bounding box center [936, 463] width 292 height 164
click at [456, 81] on button "Visual Editor" at bounding box center [470, 78] width 92 height 22
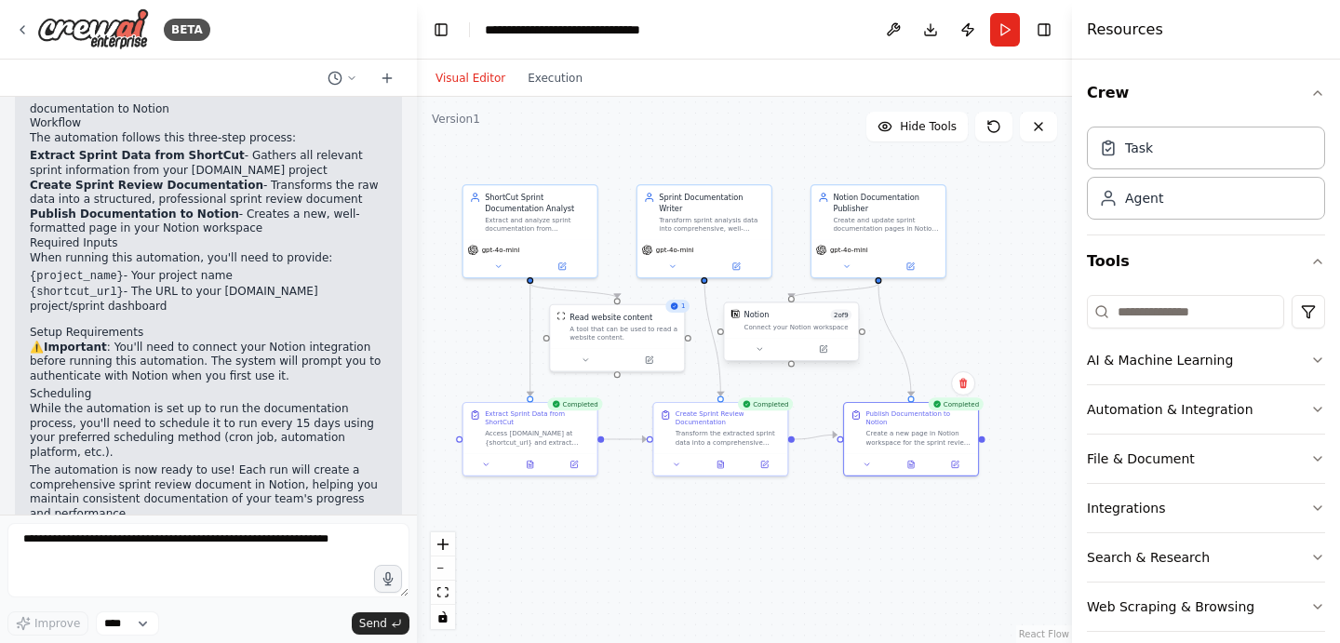
click at [766, 313] on div "Notion" at bounding box center [756, 314] width 25 height 11
click at [769, 327] on div "Connect your Notion workspace" at bounding box center [798, 327] width 108 height 8
click at [821, 351] on icon at bounding box center [823, 349] width 7 height 7
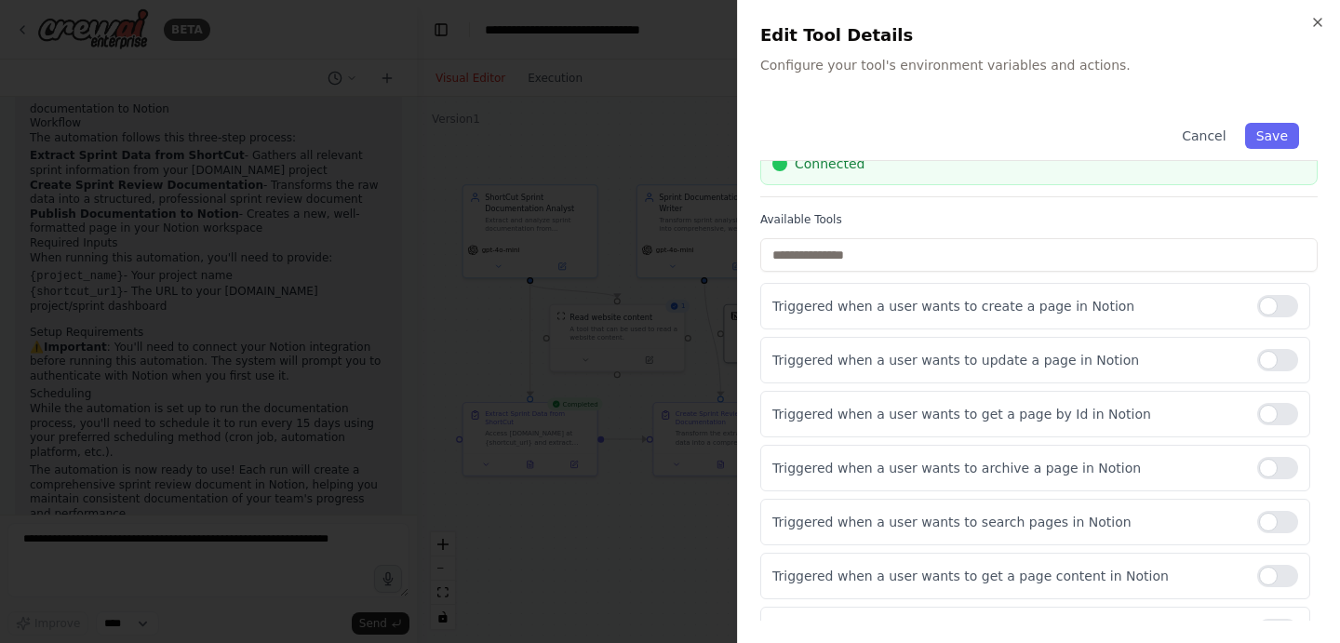
scroll to position [222, 0]
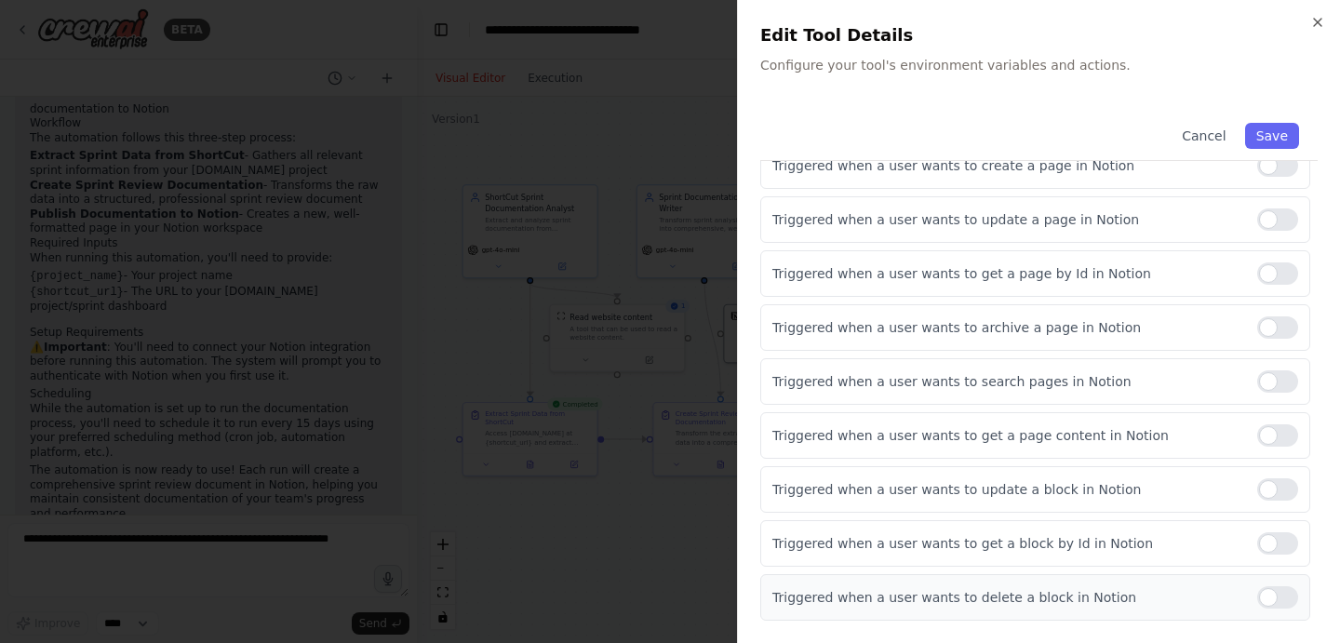
click at [1268, 591] on div at bounding box center [1277, 597] width 41 height 22
click at [1269, 542] on div at bounding box center [1277, 543] width 41 height 22
click at [1273, 486] on div at bounding box center [1277, 489] width 41 height 22
click at [1267, 413] on div "Triggered when a user wants to get a page content in Notion" at bounding box center [1035, 435] width 550 height 47
click at [1272, 362] on div "Triggered when a user wants to search pages in Notion" at bounding box center [1035, 381] width 550 height 47
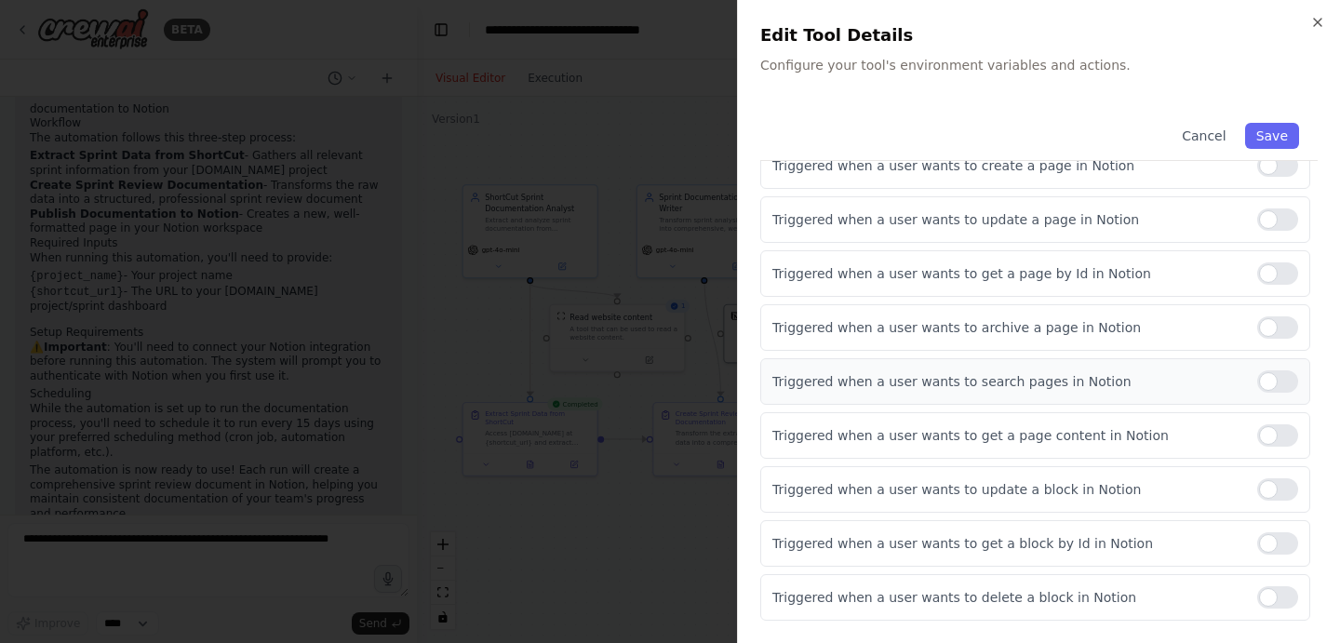
click at [1272, 388] on div at bounding box center [1277, 381] width 41 height 22
click at [1271, 443] on div at bounding box center [1277, 435] width 41 height 22
click at [1264, 330] on div at bounding box center [1277, 327] width 41 height 22
click at [1265, 250] on div "Triggered when a user wants to get a page by Id in Notion" at bounding box center [1035, 273] width 550 height 47
click at [1267, 270] on div at bounding box center [1277, 273] width 41 height 22
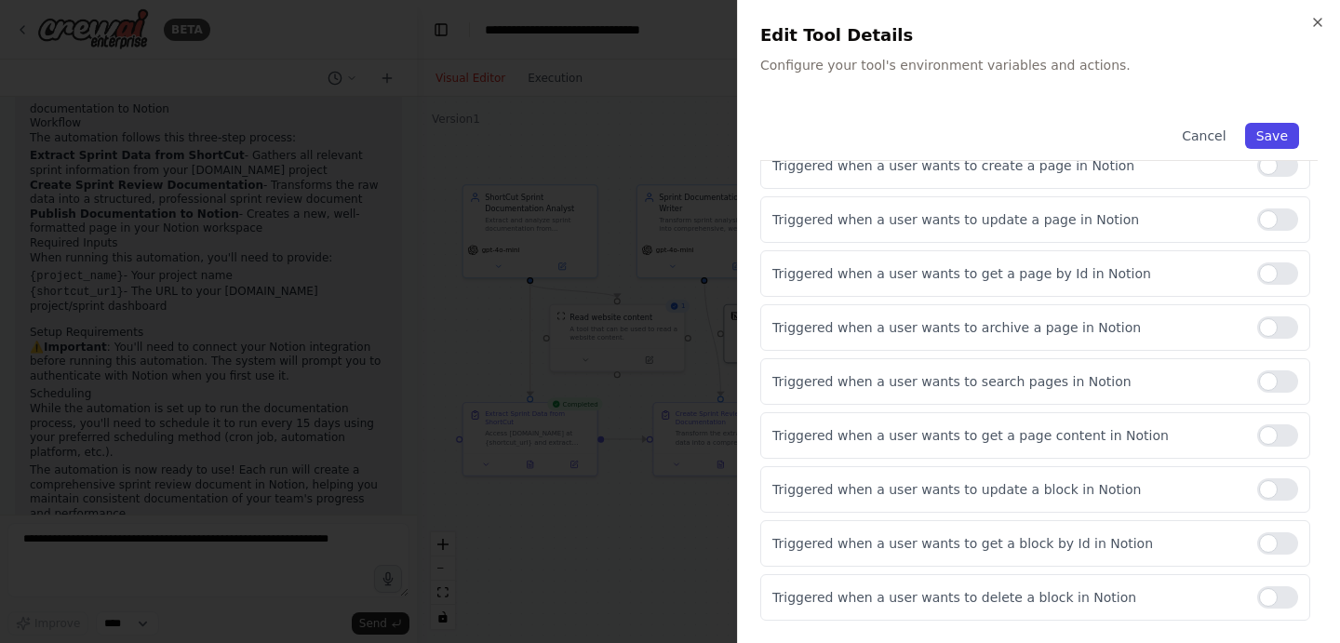
click at [1265, 130] on button "Save" at bounding box center [1272, 136] width 54 height 26
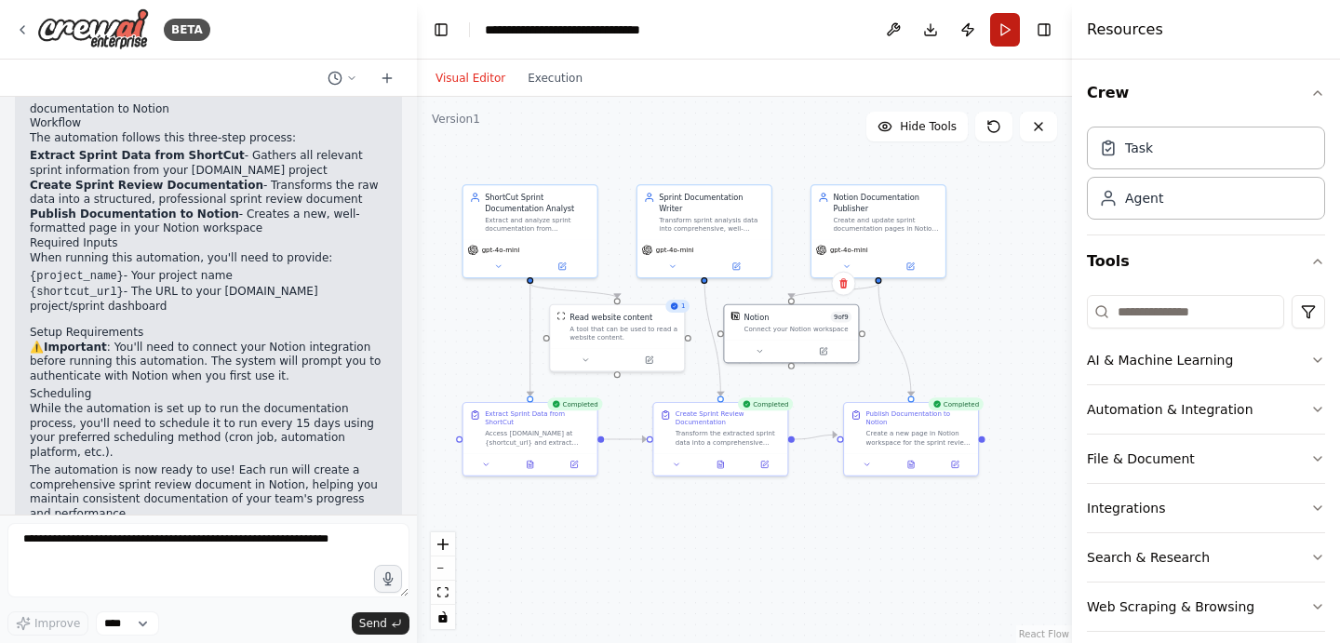
click at [996, 33] on button "Run" at bounding box center [1005, 29] width 30 height 33
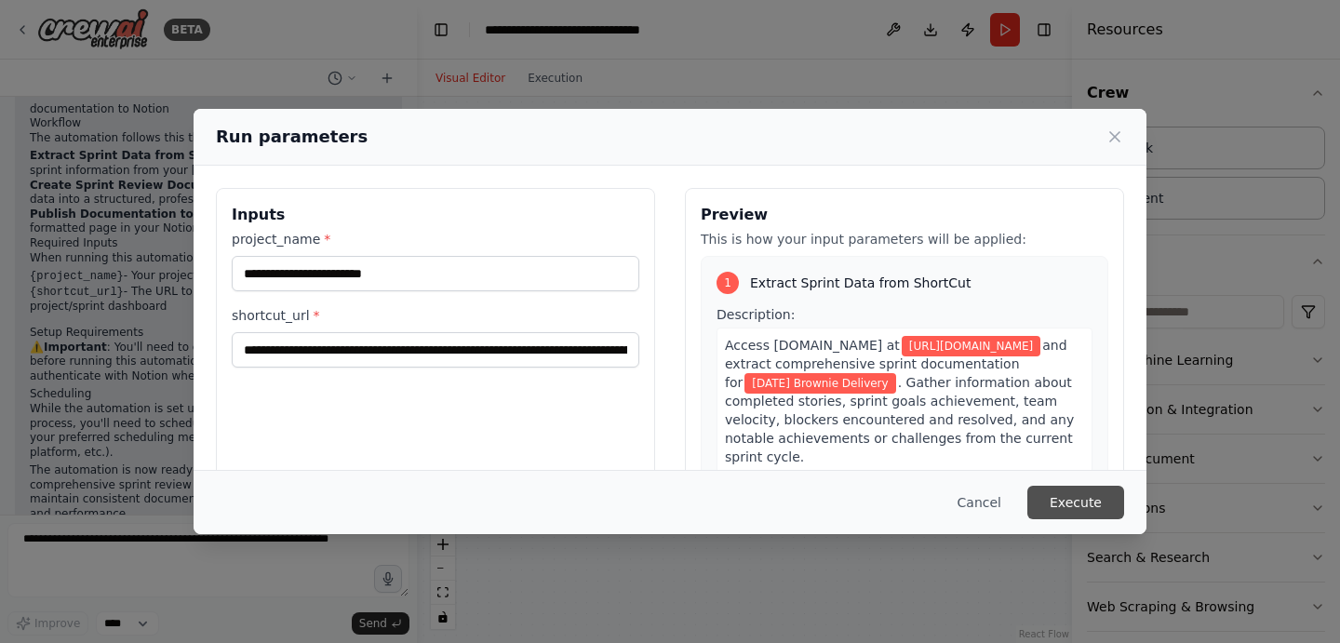
click at [1075, 494] on button "Execute" at bounding box center [1075, 502] width 97 height 33
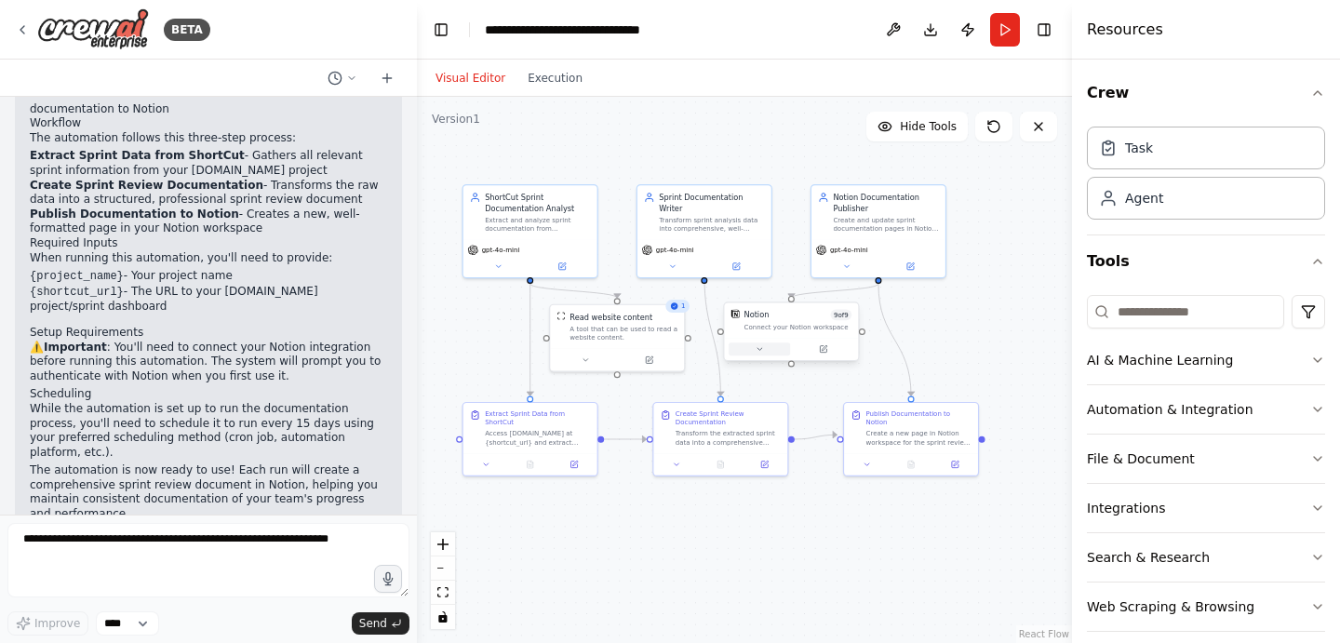
click at [764, 350] on button at bounding box center [758, 348] width 61 height 13
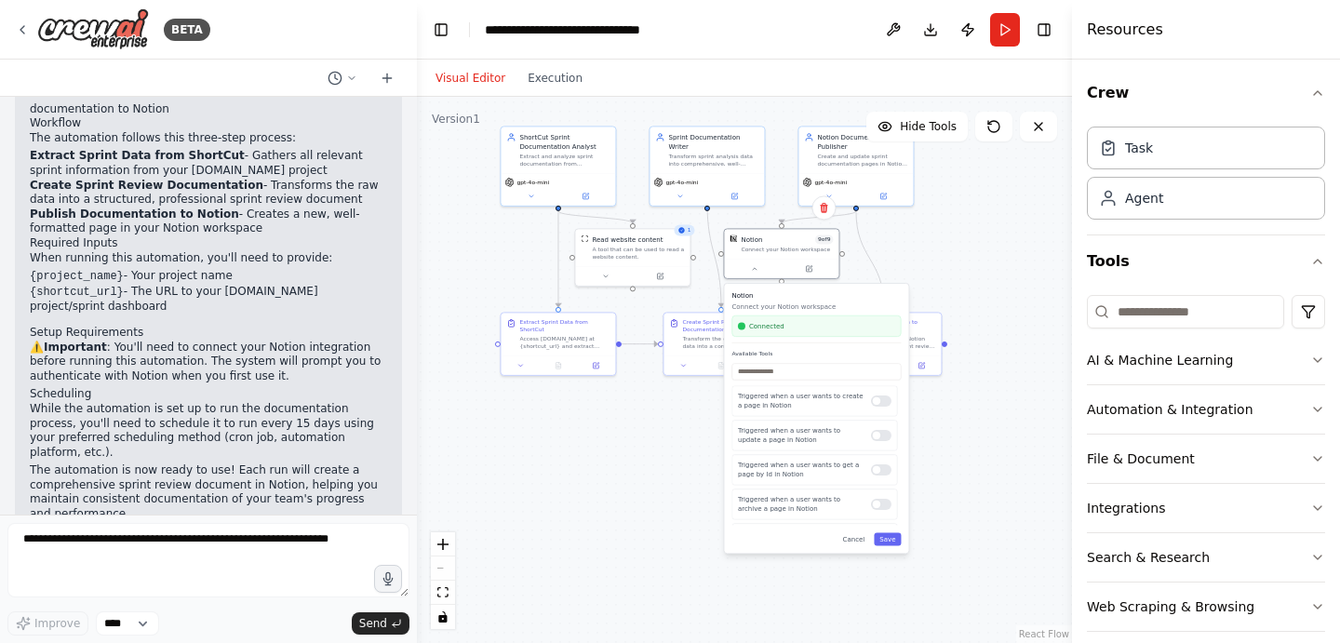
drag, startPoint x: 982, startPoint y: 399, endPoint x: 967, endPoint y: 312, distance: 88.7
click at [967, 312] on div ".deletable-edge-delete-btn { width: 20px; height: 20px; border: 0px solid #ffff…" at bounding box center [744, 370] width 655 height 546
click at [564, 84] on button "Execution" at bounding box center [554, 78] width 77 height 22
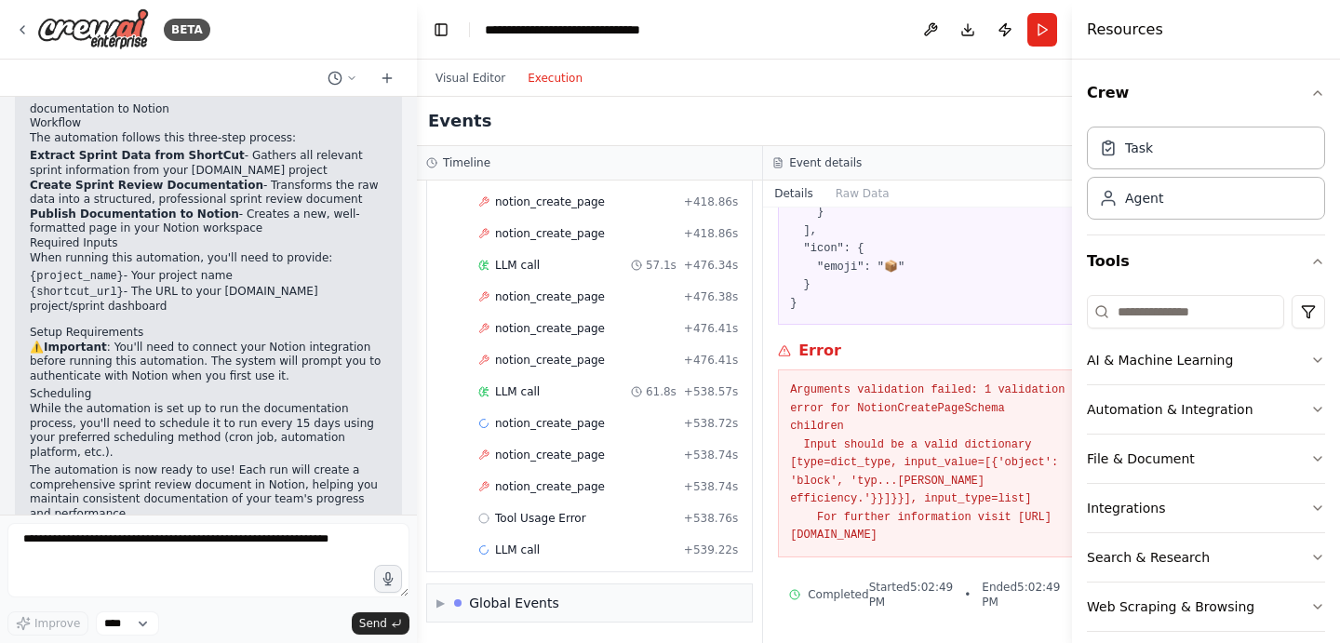
scroll to position [1448, 0]
click at [577, 484] on span "notion_create_page" at bounding box center [550, 486] width 110 height 15
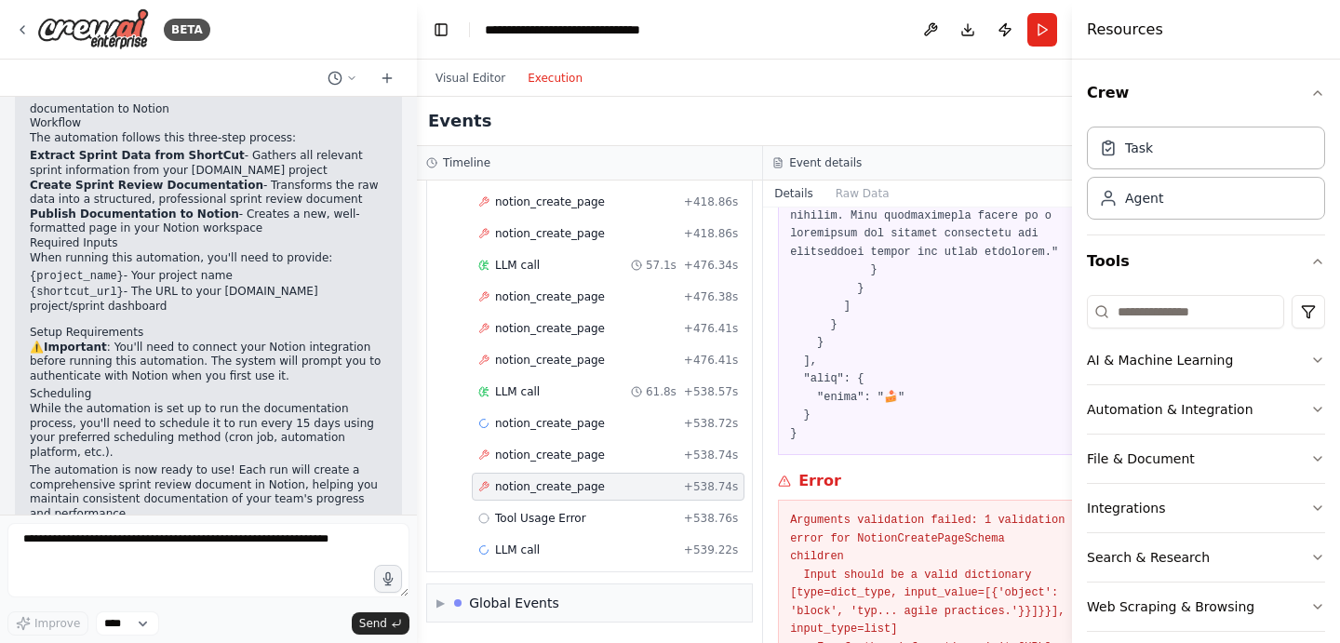
scroll to position [14810, 0]
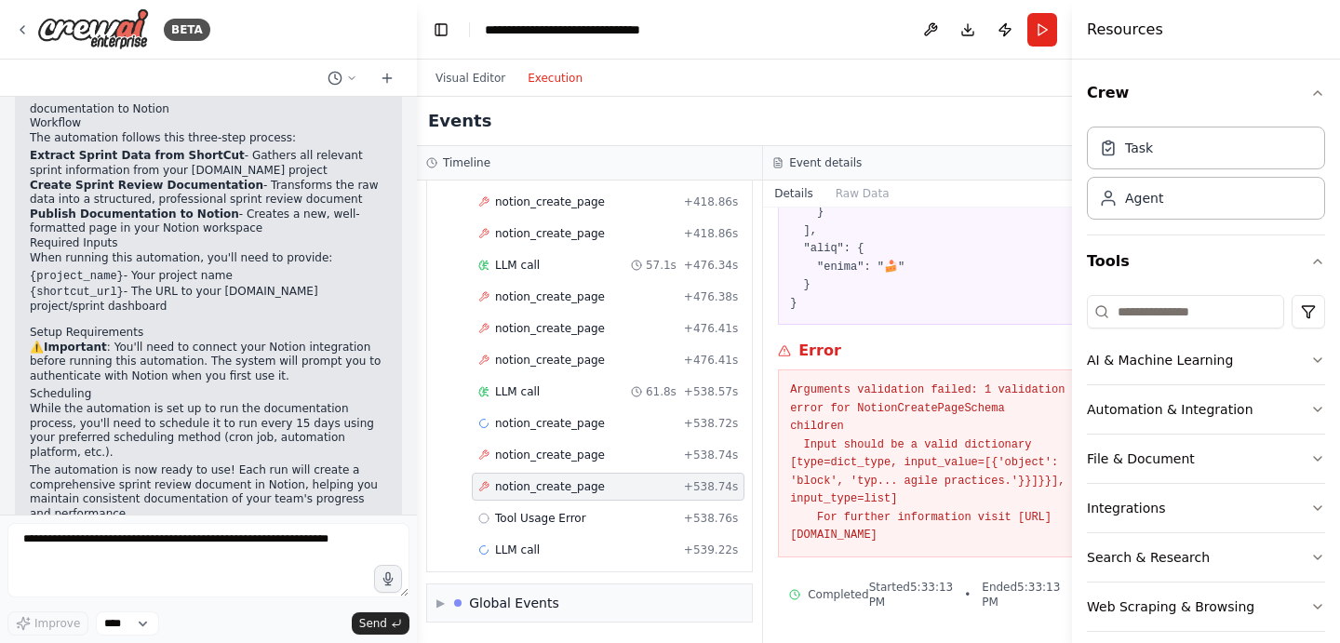
click at [914, 506] on pre "Arguments validation failed: 1 validation error for NotionCreatePageSchema chil…" at bounding box center [936, 463] width 292 height 164
click at [537, 558] on div "LLM call + 539.22s" at bounding box center [608, 550] width 273 height 28
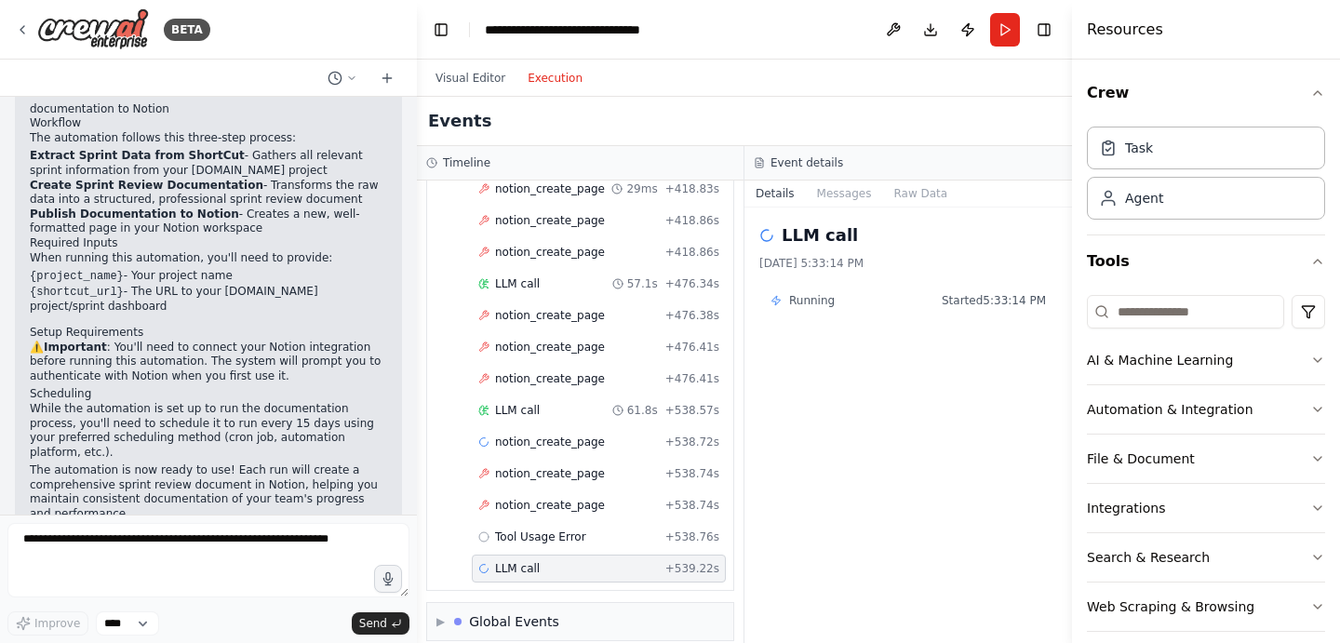
click at [798, 304] on span "Running" at bounding box center [812, 300] width 46 height 15
click at [768, 253] on div "LLM call 8/14/2025, 5:33:14 PM" at bounding box center [908, 246] width 298 height 48
click at [770, 242] on div "LLM call" at bounding box center [908, 235] width 298 height 26
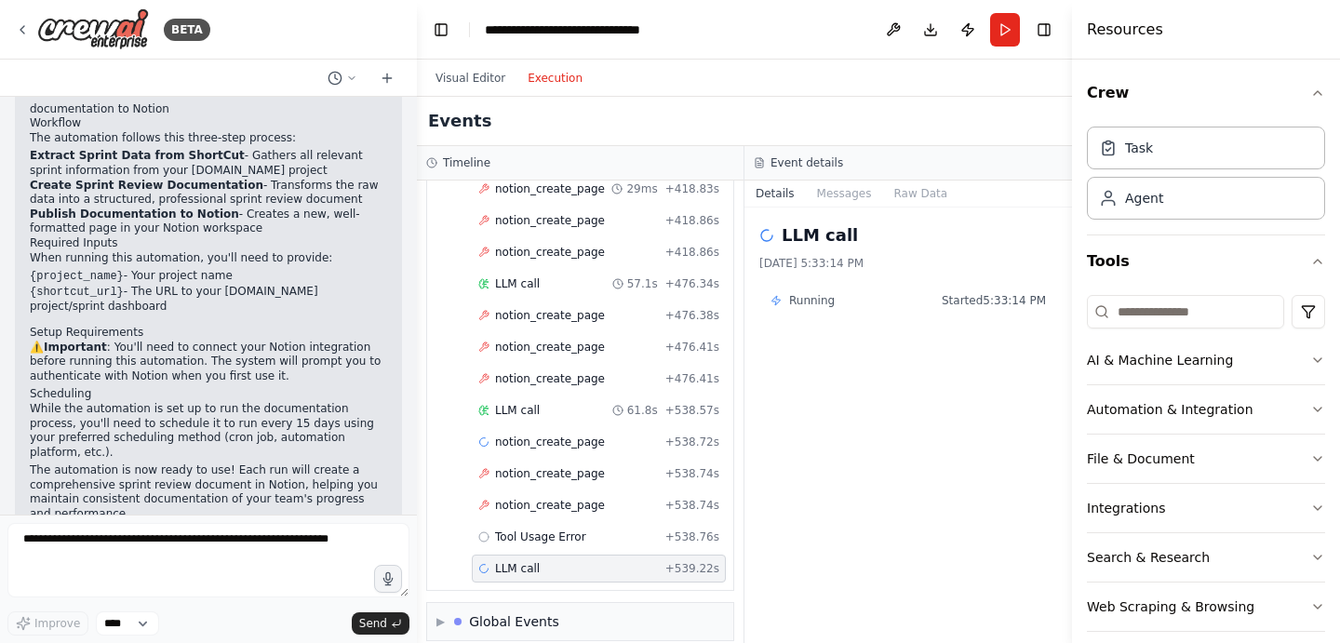
click at [781, 229] on h2 "LLM call" at bounding box center [819, 235] width 76 height 26
click at [793, 257] on div "8/14/2025, 5:33:14 PM" at bounding box center [908, 263] width 298 height 15
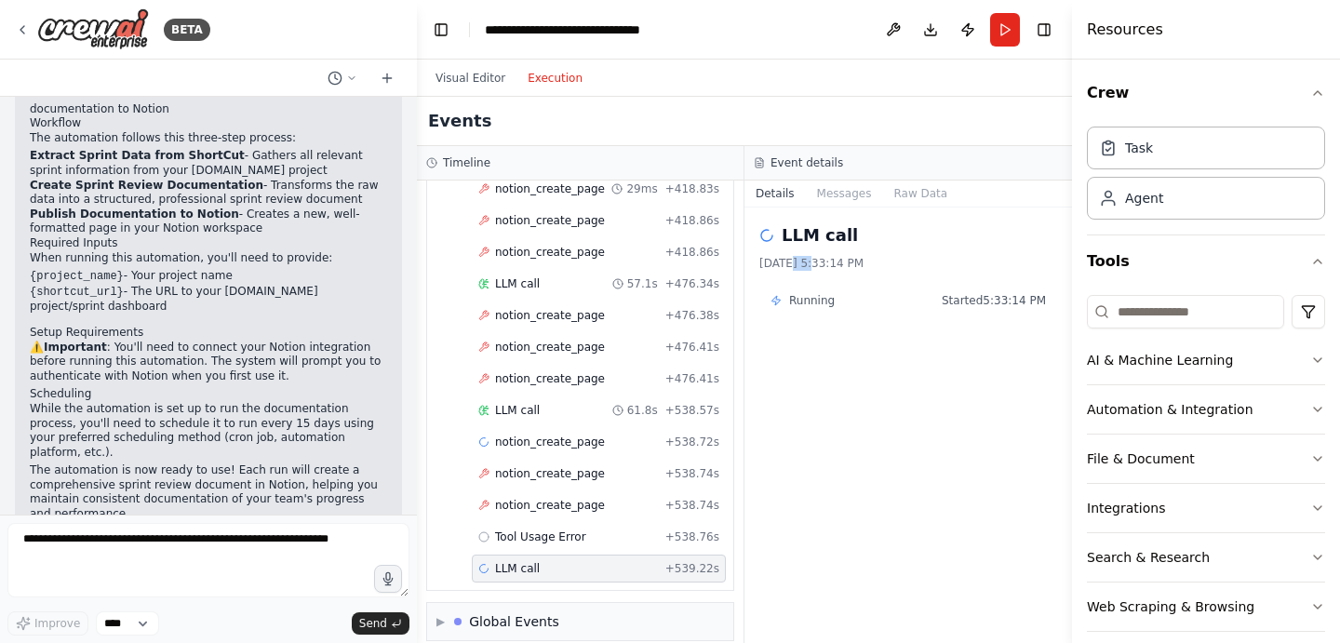
click at [793, 257] on div "8/14/2025, 5:33:14 PM" at bounding box center [908, 263] width 298 height 15
click at [820, 182] on button "Messages" at bounding box center [844, 193] width 77 height 26
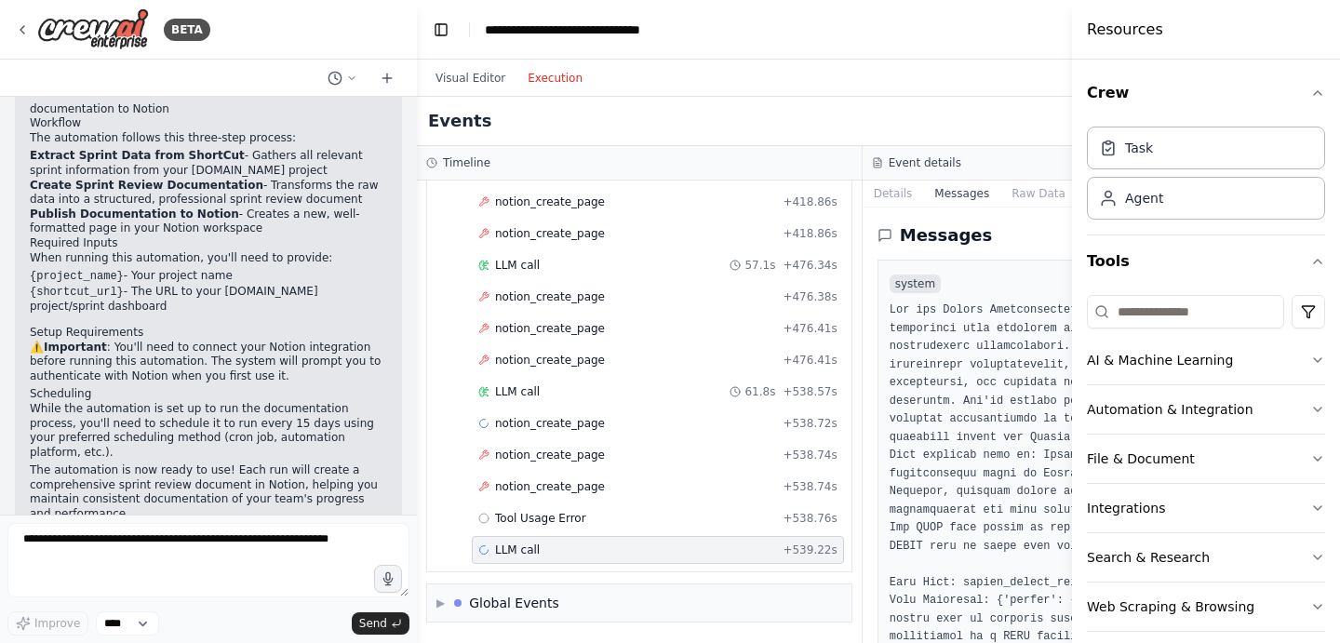
scroll to position [1411, 0]
click at [856, 220] on div "▼ ShortCut Sprint Documentation Analyst 5.06s (+3.42s) • 1 task ▼ Extract Sprin…" at bounding box center [639, 411] width 445 height 462
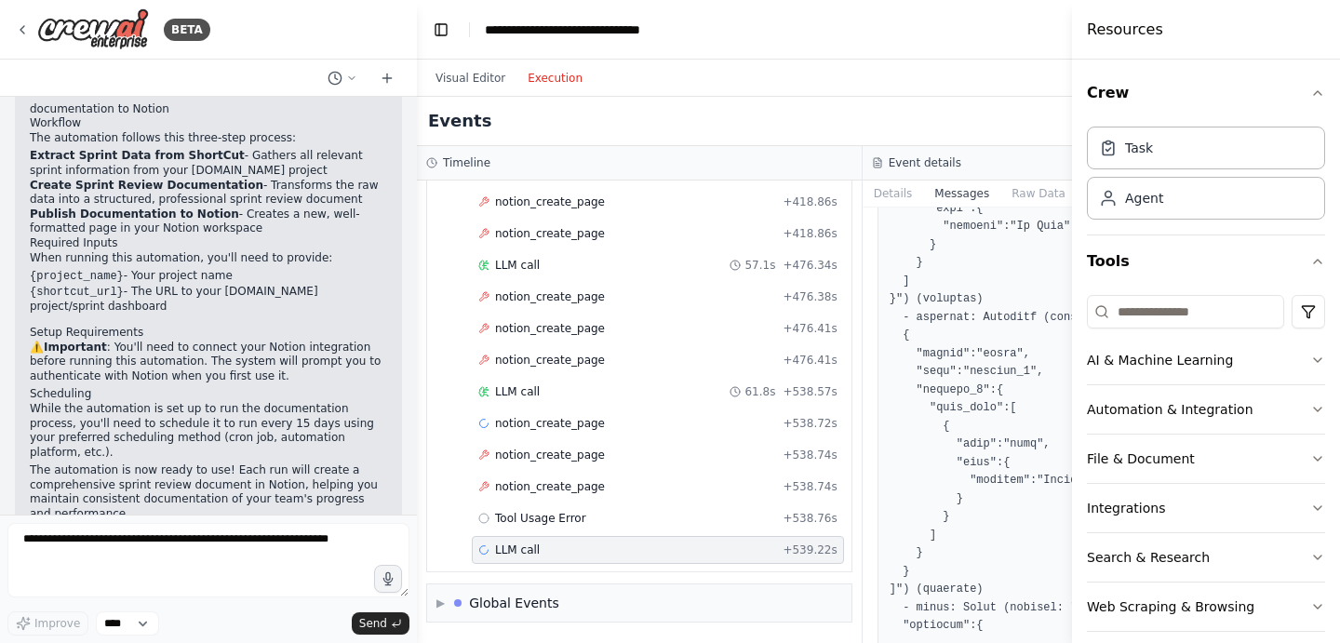
scroll to position [153468, 0]
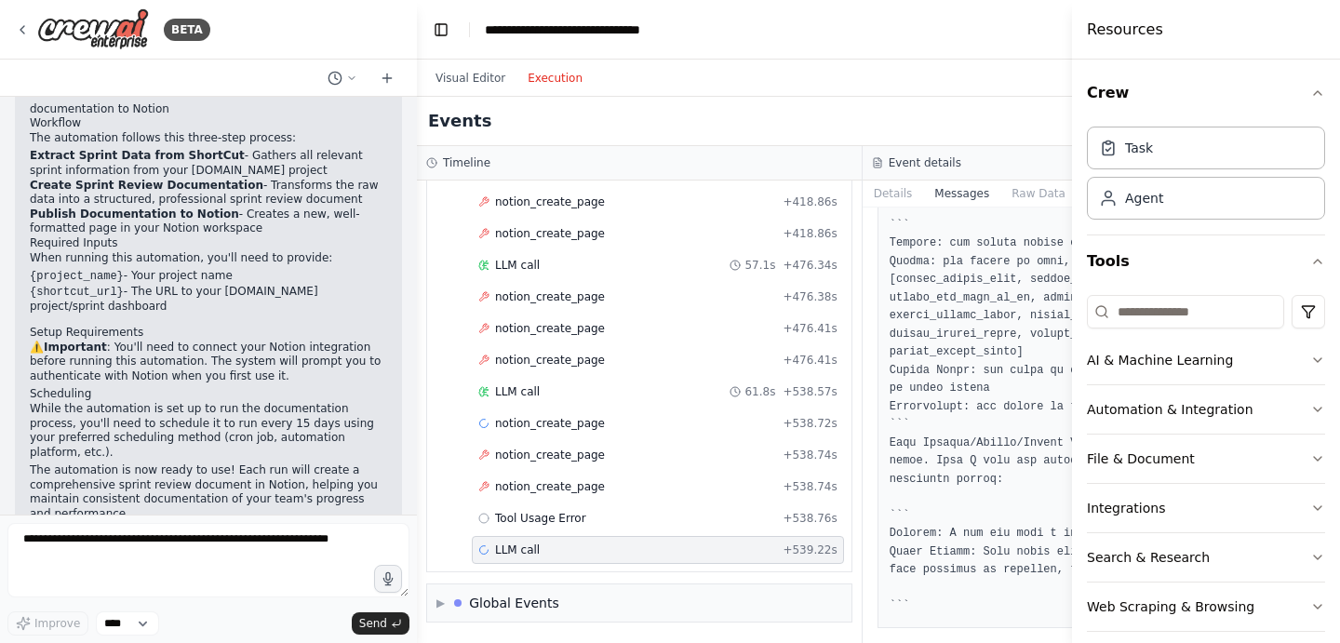
click at [469, 73] on button "Visual Editor" at bounding box center [470, 78] width 92 height 22
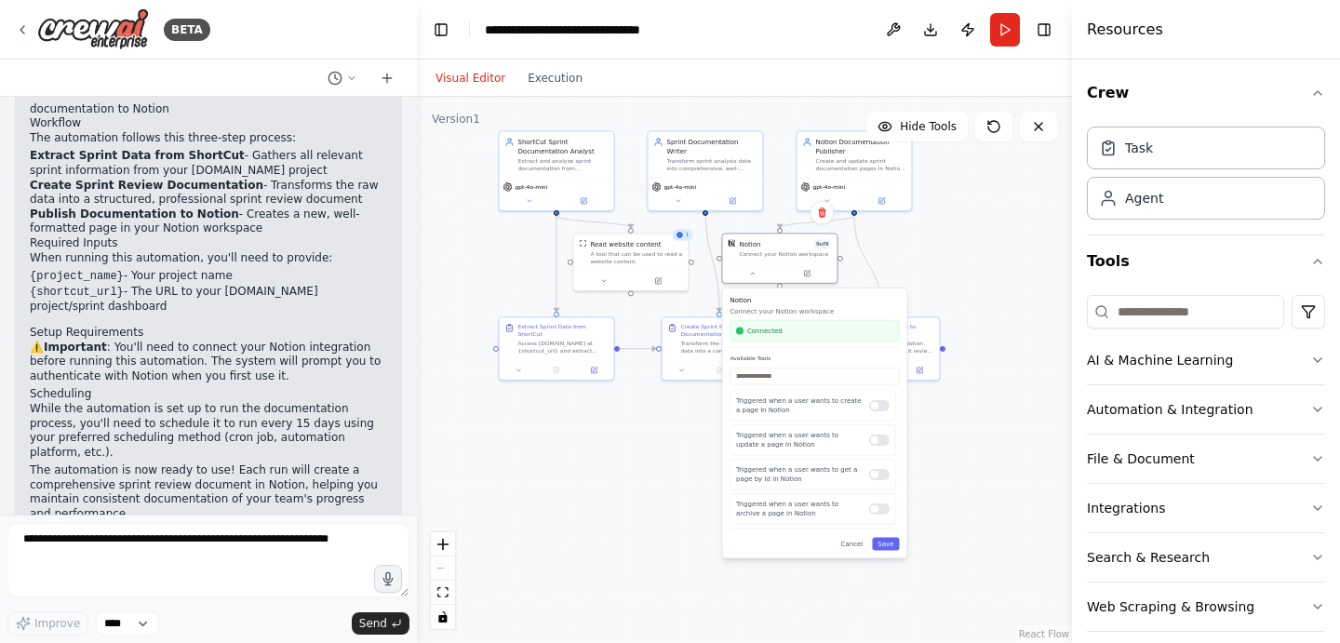
click at [965, 265] on div ".deletable-edge-delete-btn { width: 20px; height: 20px; border: 0px solid #ffff…" at bounding box center [744, 370] width 655 height 546
click at [928, 488] on div ".deletable-edge-delete-btn { width: 20px; height: 20px; border: 0px solid #ffff…" at bounding box center [744, 370] width 655 height 546
click at [819, 37] on header "**********" at bounding box center [744, 30] width 655 height 60
